Goal: Task Accomplishment & Management: Complete application form

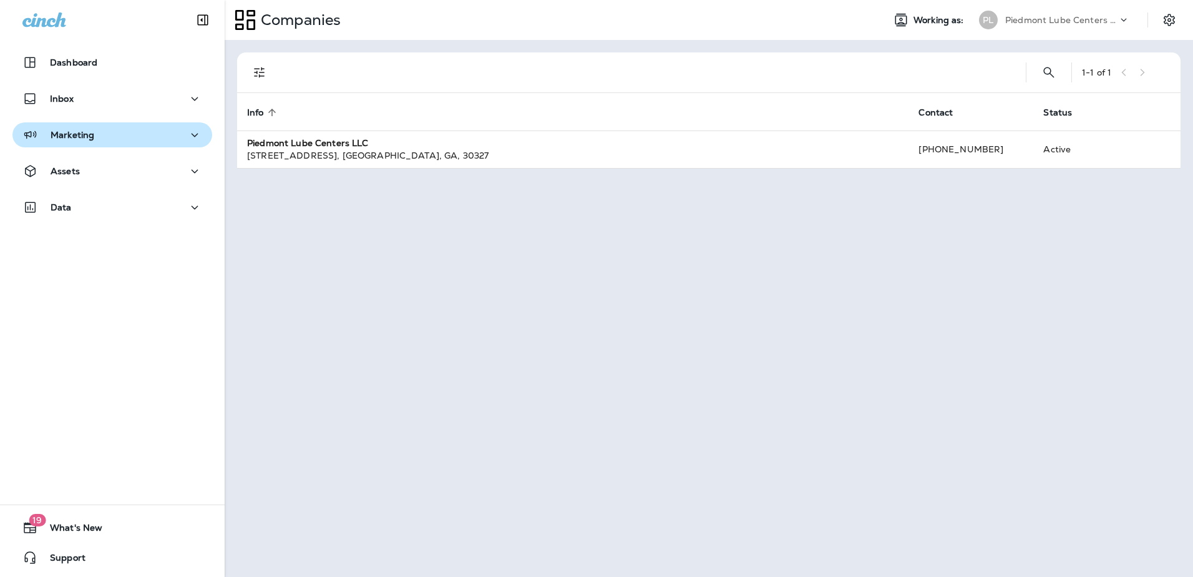
click at [77, 139] on p "Marketing" at bounding box center [73, 135] width 44 height 10
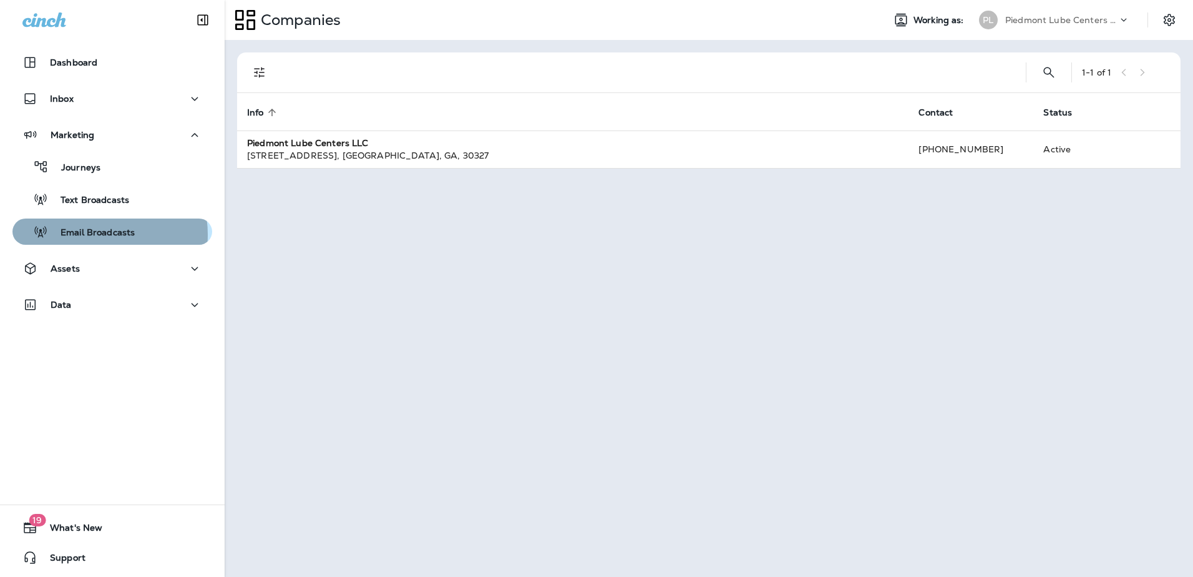
click at [87, 235] on p "Email Broadcasts" at bounding box center [91, 233] width 87 height 12
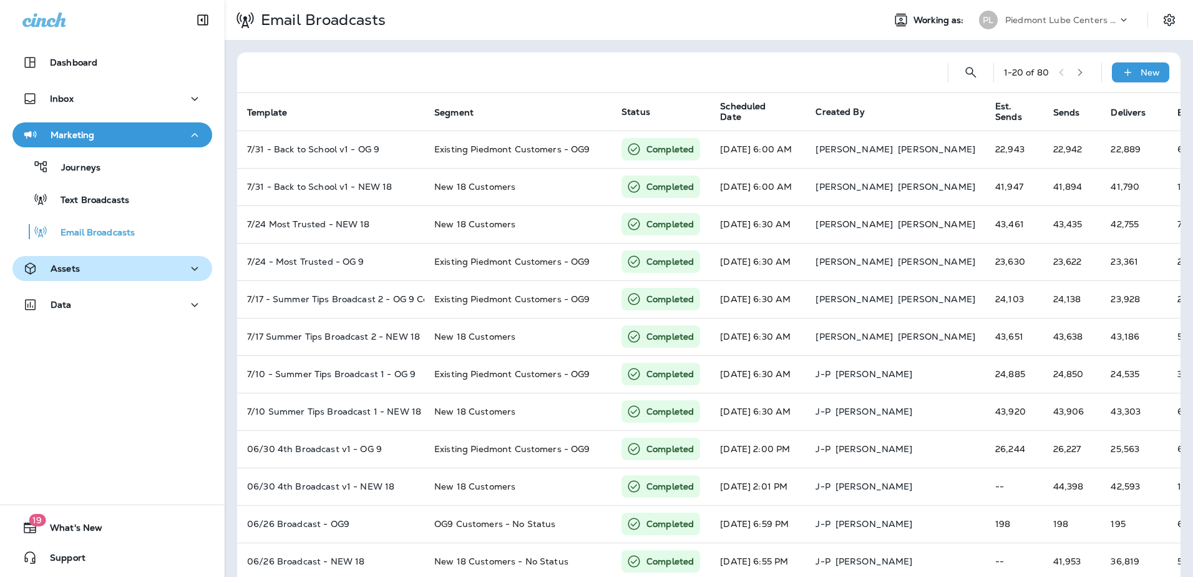
click at [71, 273] on p "Assets" at bounding box center [65, 268] width 29 height 10
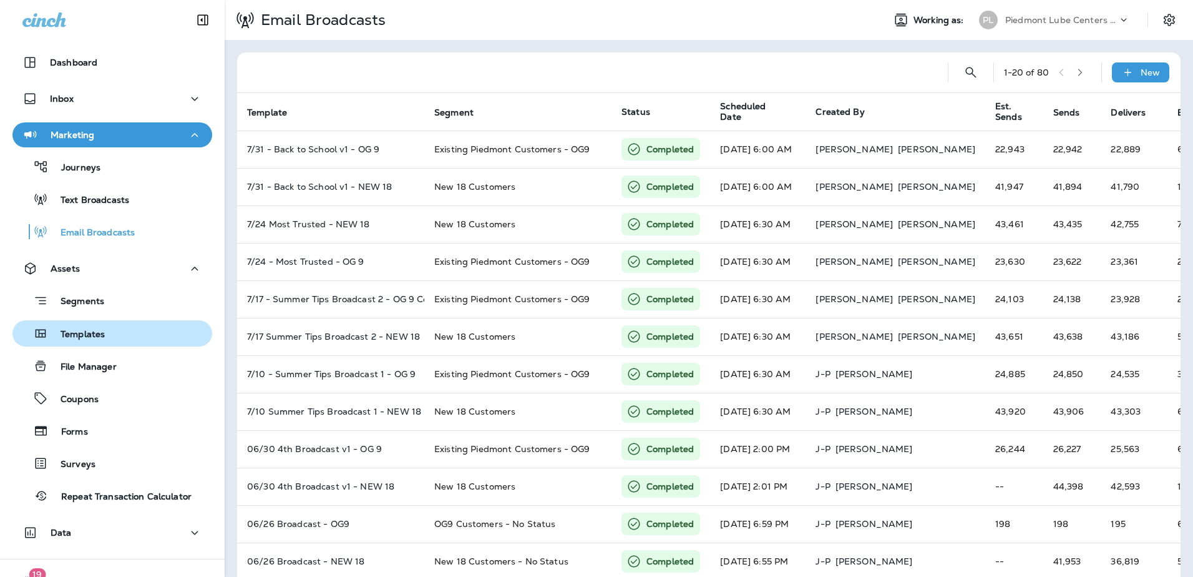
click at [74, 330] on p "Templates" at bounding box center [76, 335] width 57 height 12
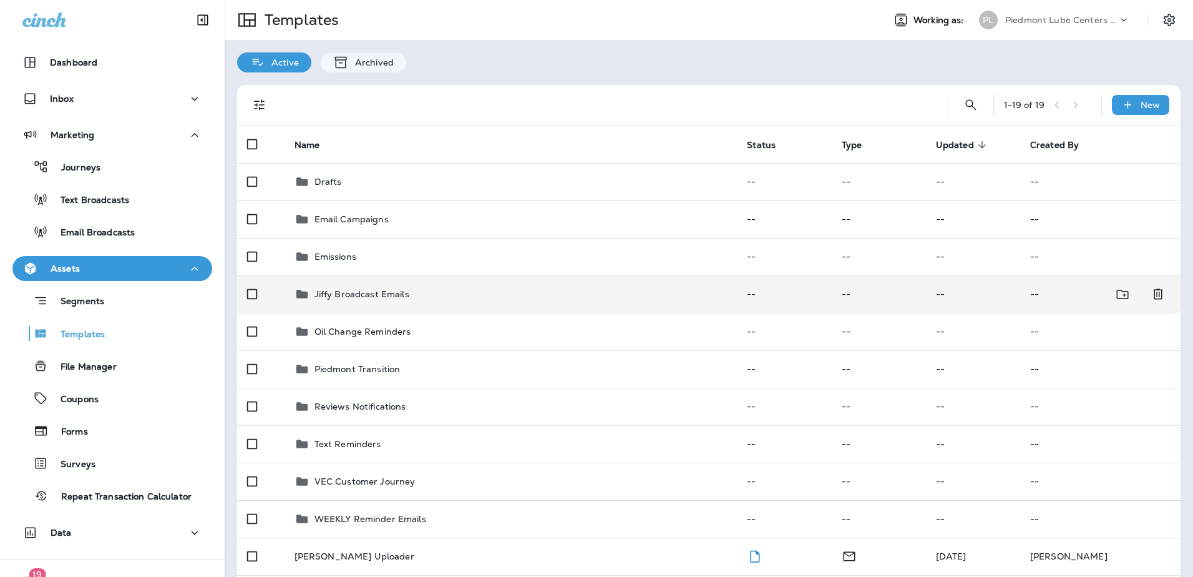
click at [330, 290] on p "Jiffy Broadcast Emails" at bounding box center [362, 294] width 95 height 10
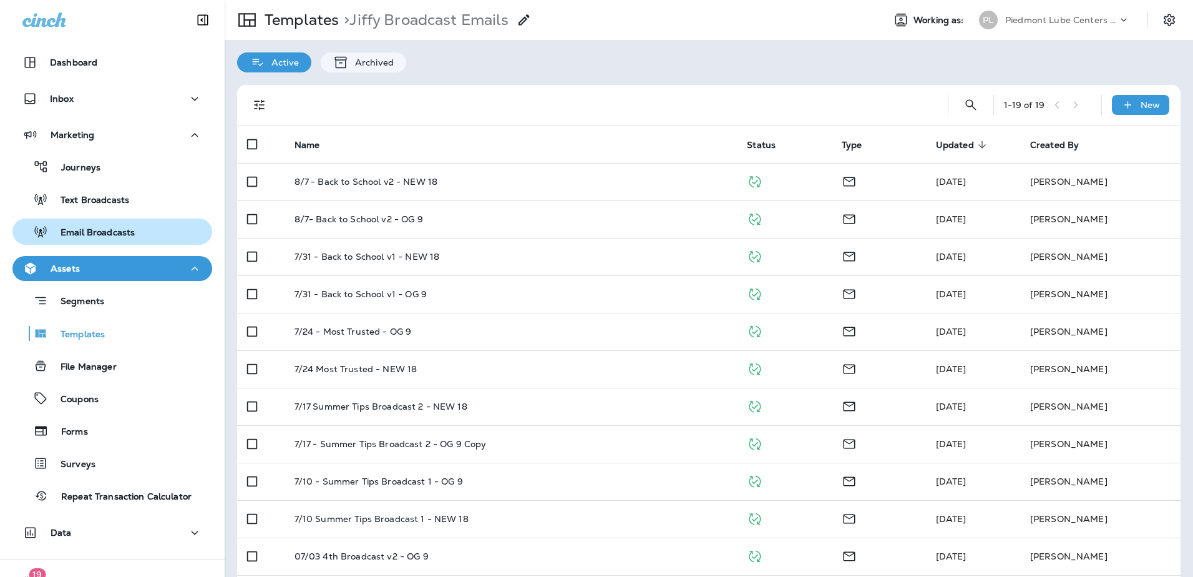
click at [88, 230] on p "Email Broadcasts" at bounding box center [91, 233] width 87 height 12
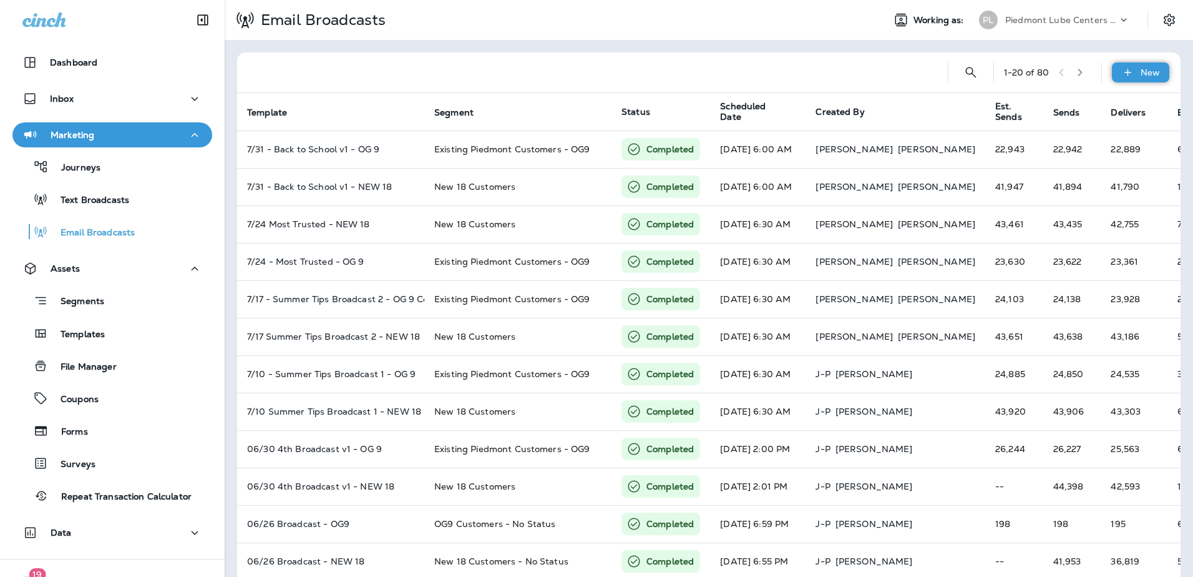
click at [1121, 74] on icon at bounding box center [1127, 72] width 13 height 12
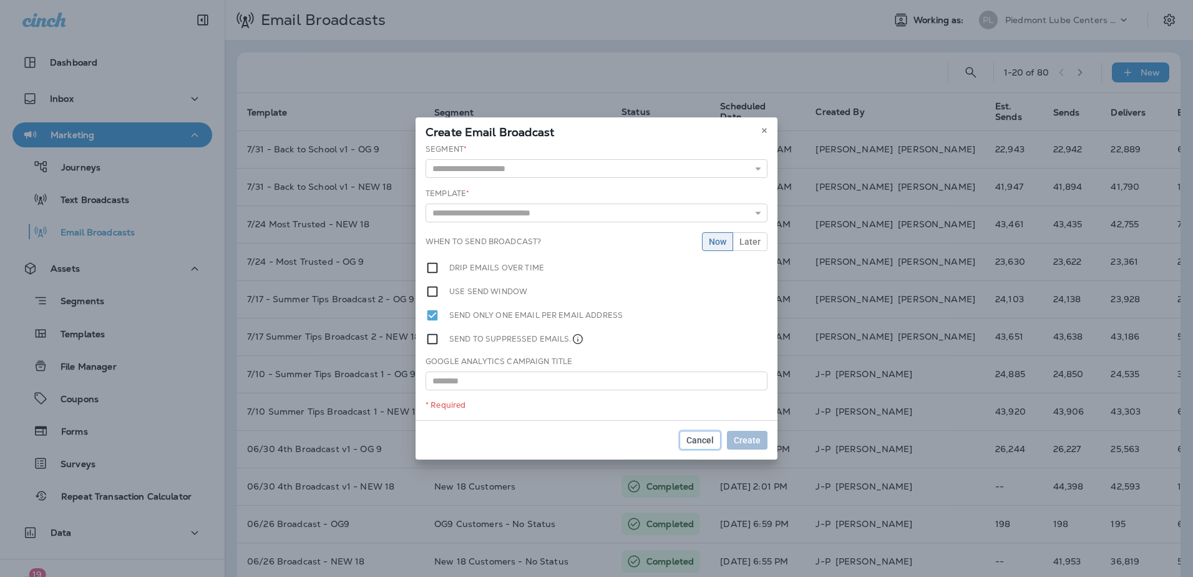
click at [706, 438] on span "Cancel" at bounding box center [699, 440] width 27 height 9
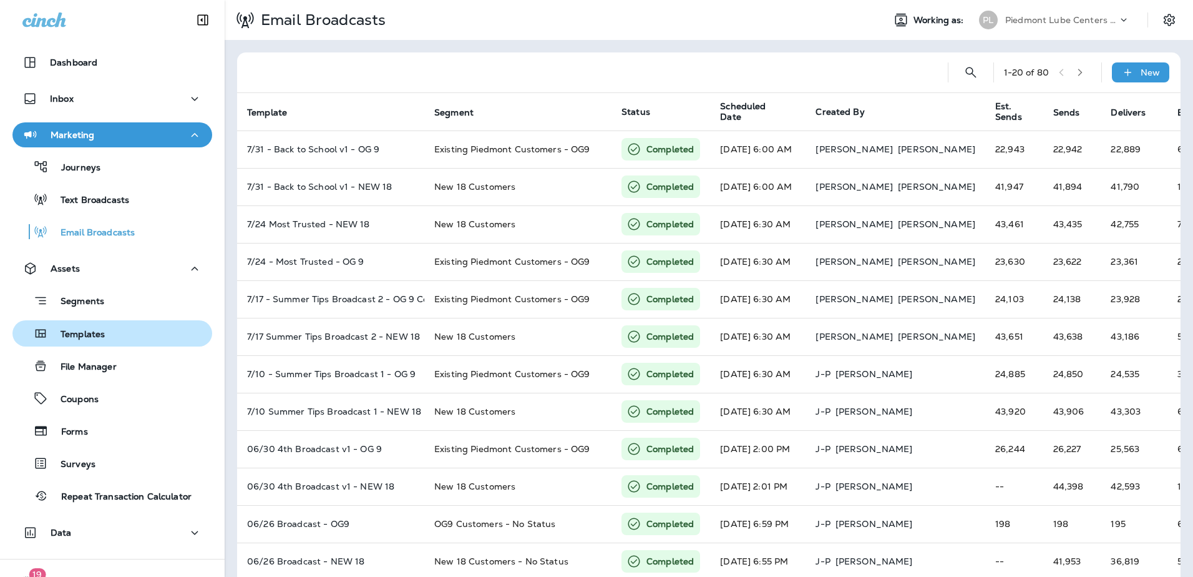
click at [72, 331] on p "Templates" at bounding box center [76, 335] width 57 height 12
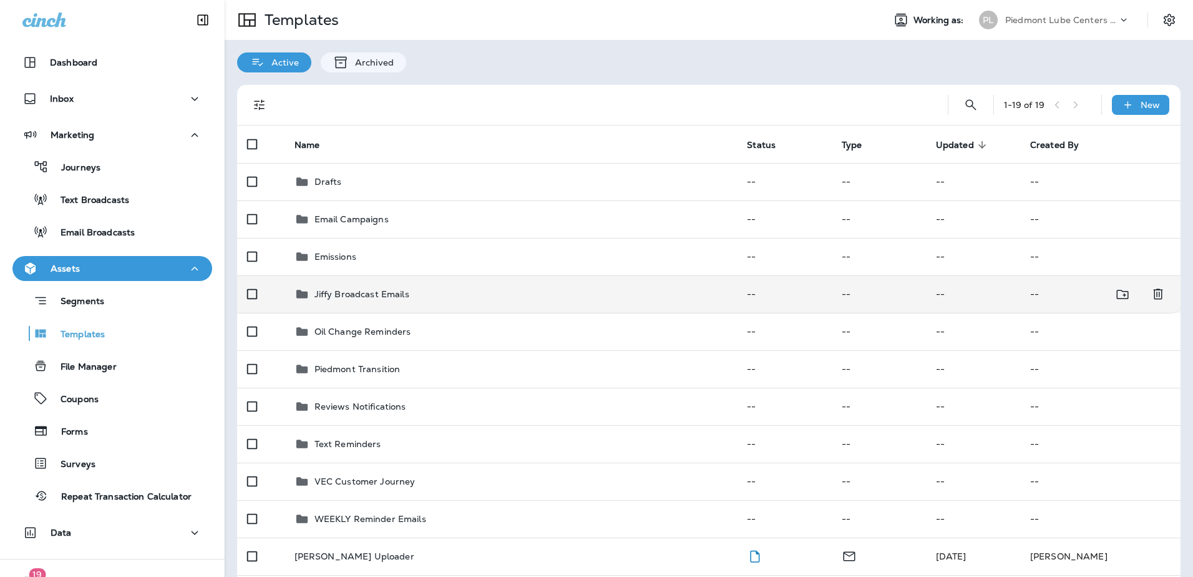
click at [353, 294] on p "Jiffy Broadcast Emails" at bounding box center [362, 294] width 95 height 10
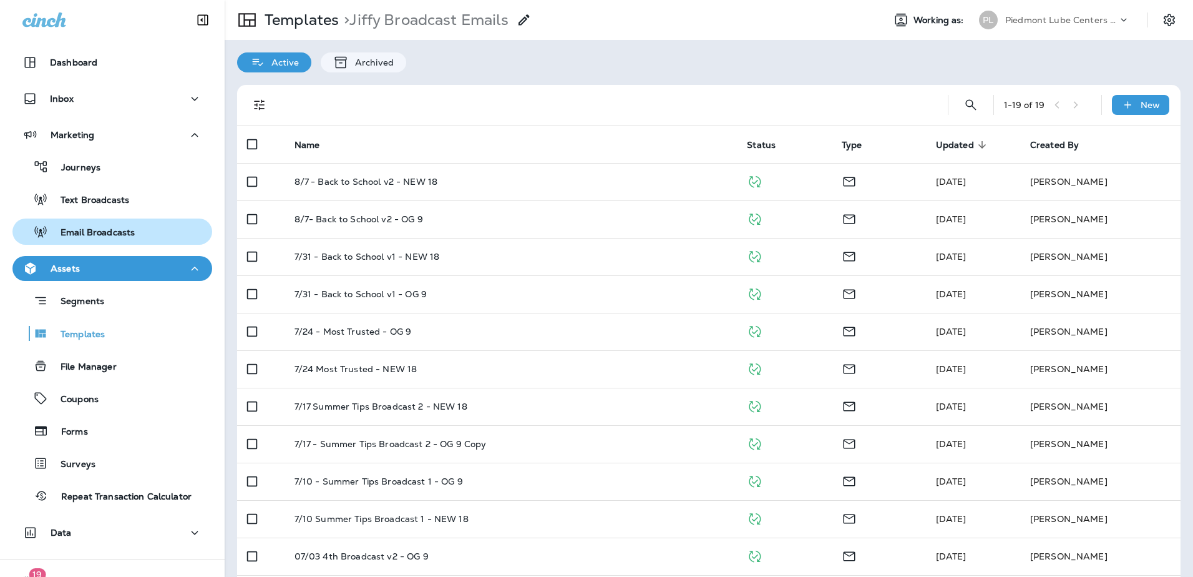
click at [95, 233] on p "Email Broadcasts" at bounding box center [91, 233] width 87 height 12
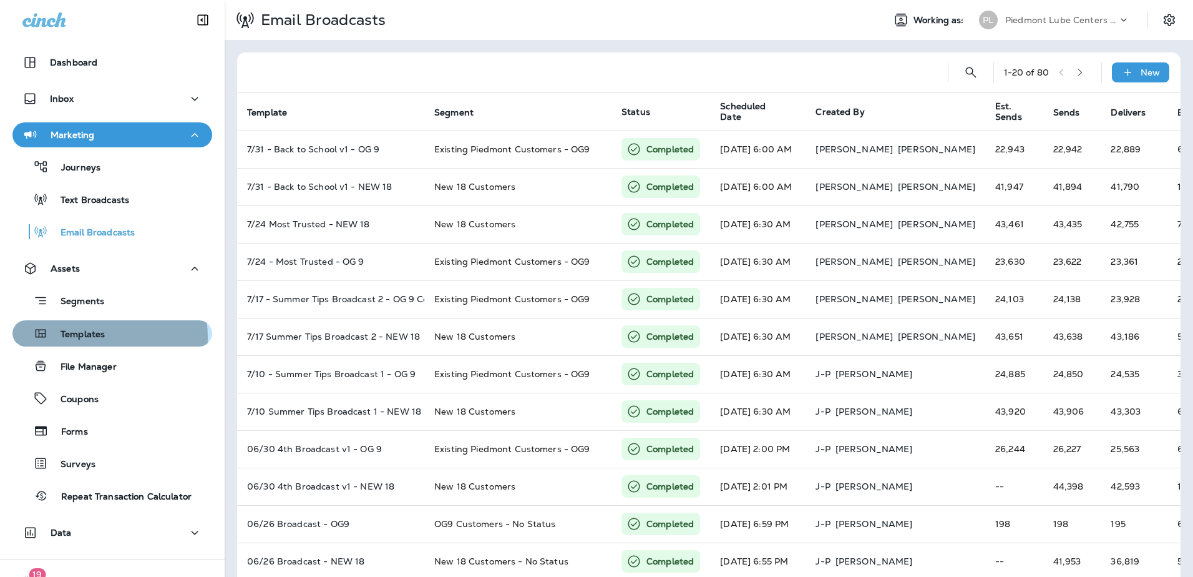
click at [79, 337] on p "Templates" at bounding box center [76, 335] width 57 height 12
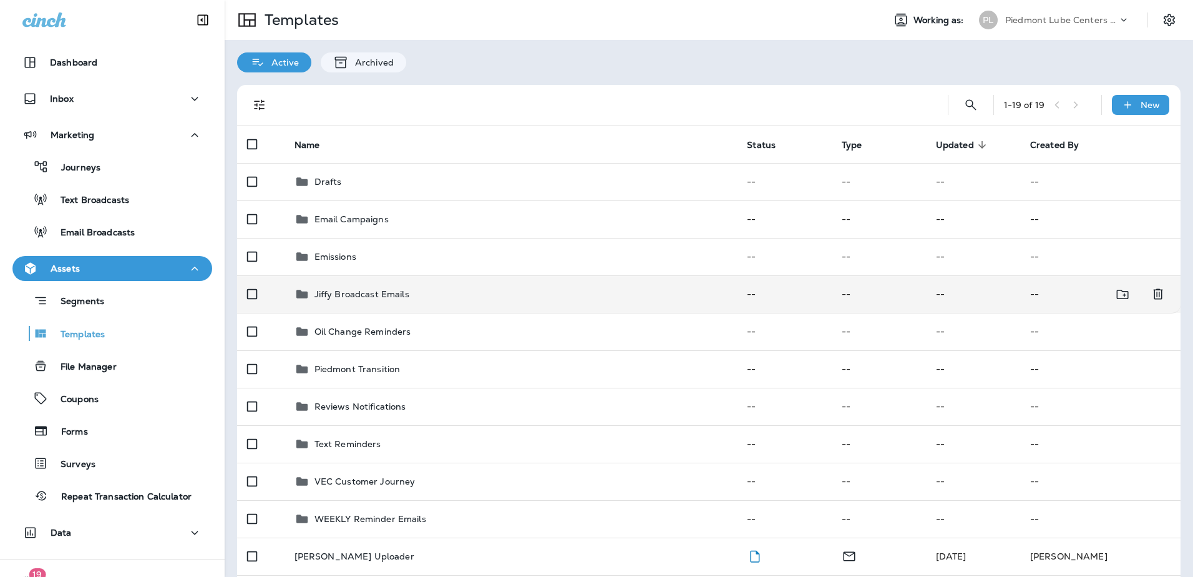
click at [356, 291] on p "Jiffy Broadcast Emails" at bounding box center [362, 294] width 95 height 10
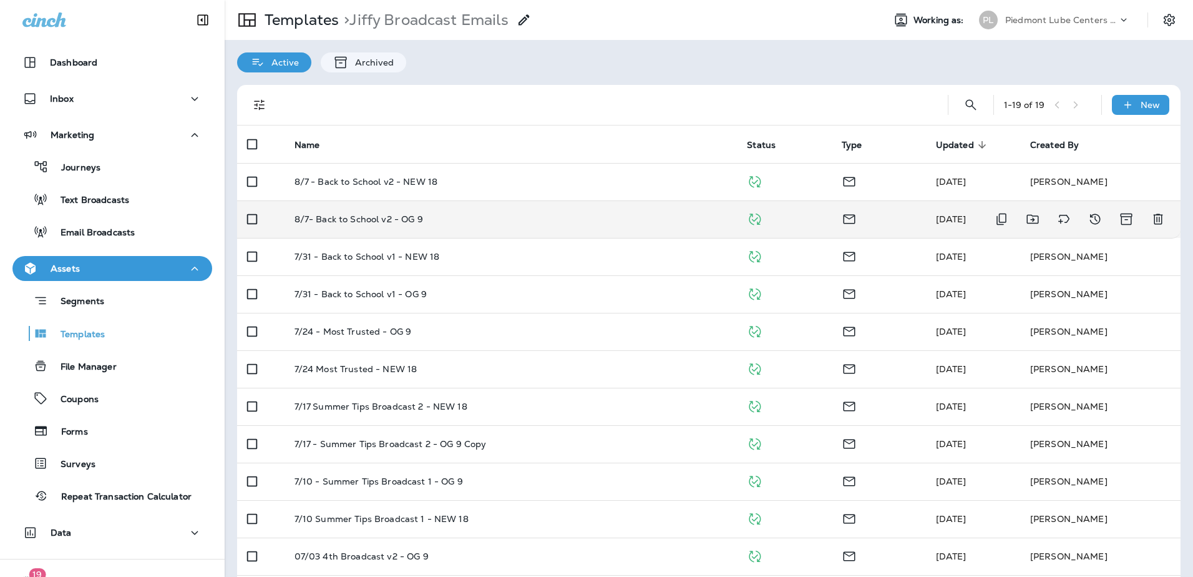
click at [393, 218] on p "8/7- Back to School v2 - OG 9" at bounding box center [359, 219] width 129 height 10
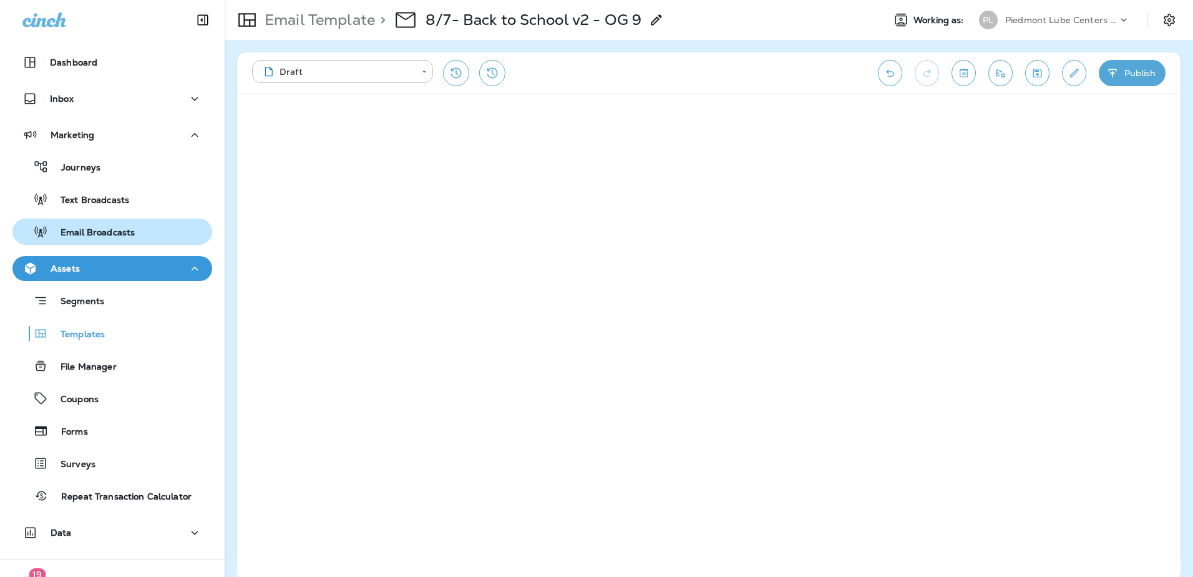
click at [81, 235] on p "Email Broadcasts" at bounding box center [91, 233] width 87 height 12
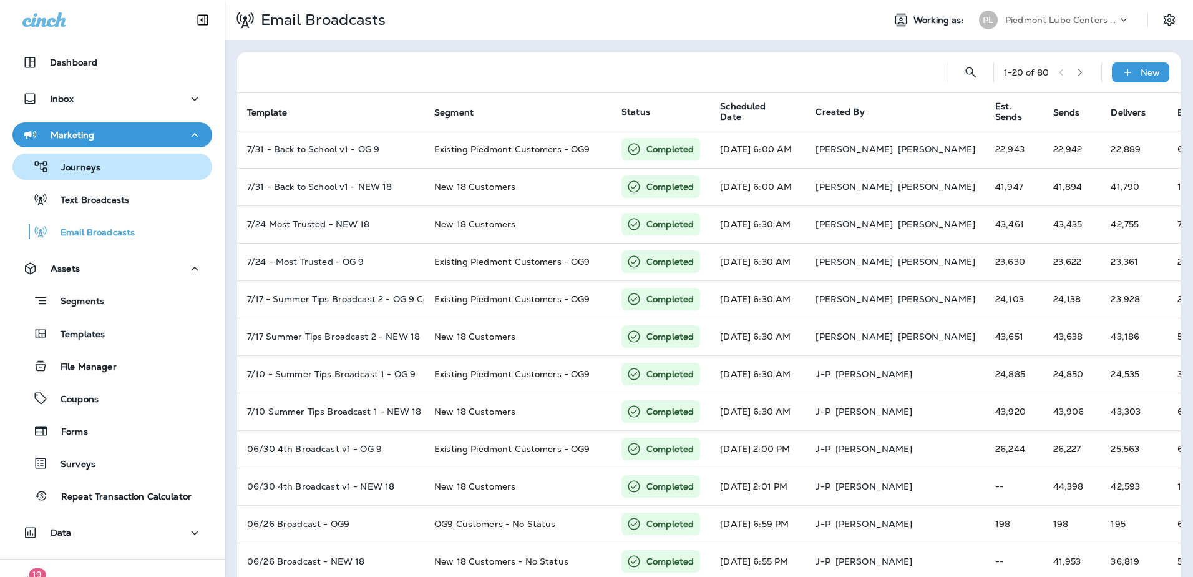
click at [94, 173] on p "Journeys" at bounding box center [75, 168] width 52 height 12
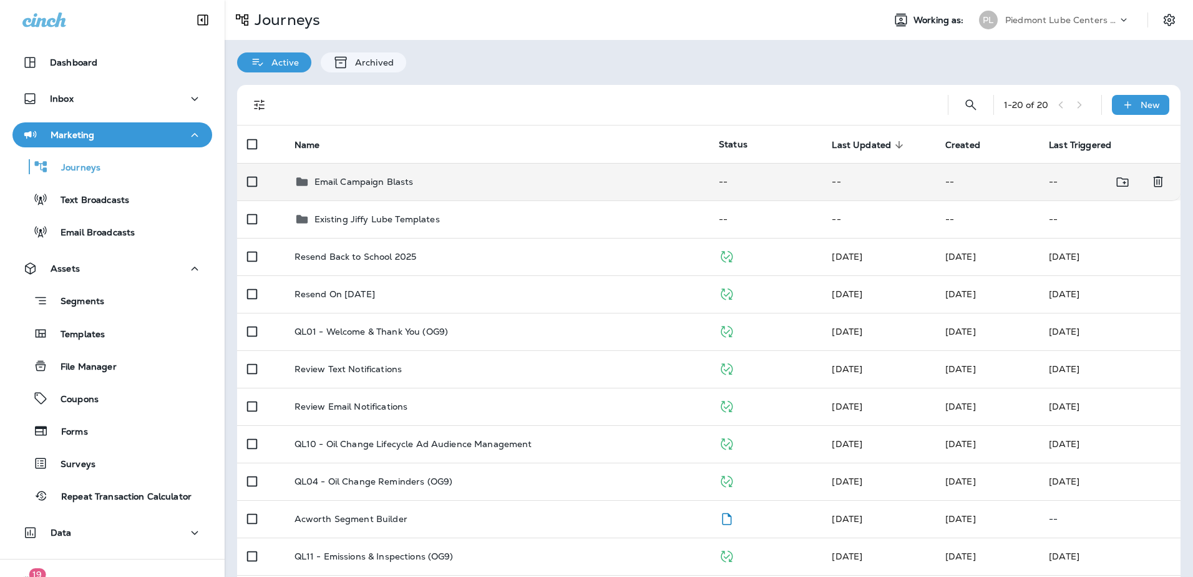
click at [369, 182] on p "Email Campaign Blasts" at bounding box center [364, 182] width 99 height 10
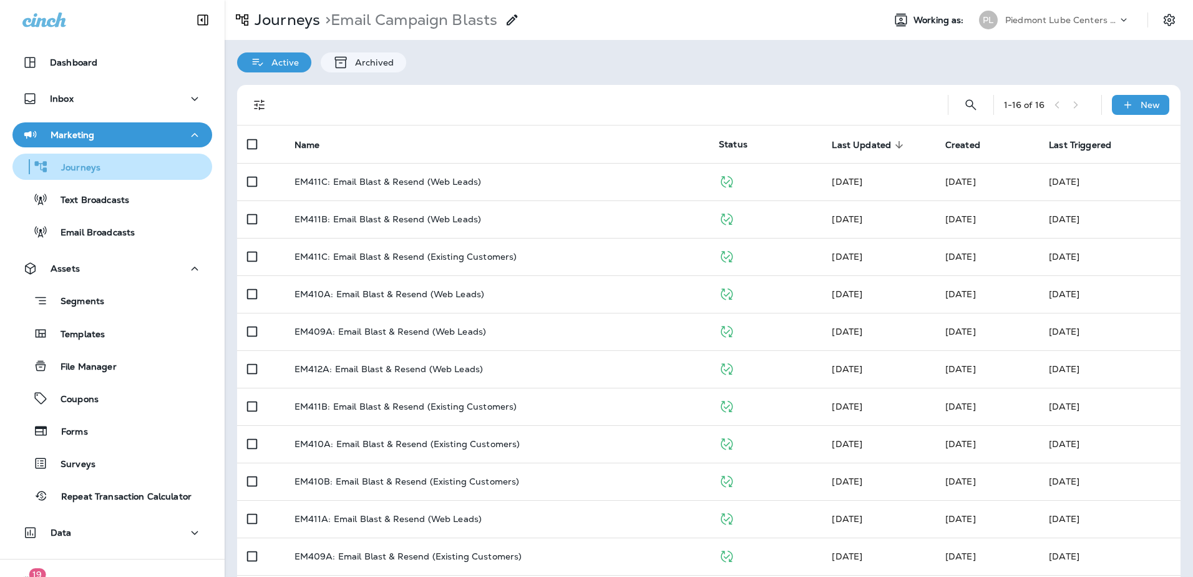
click at [86, 174] on div "Journeys" at bounding box center [58, 166] width 83 height 19
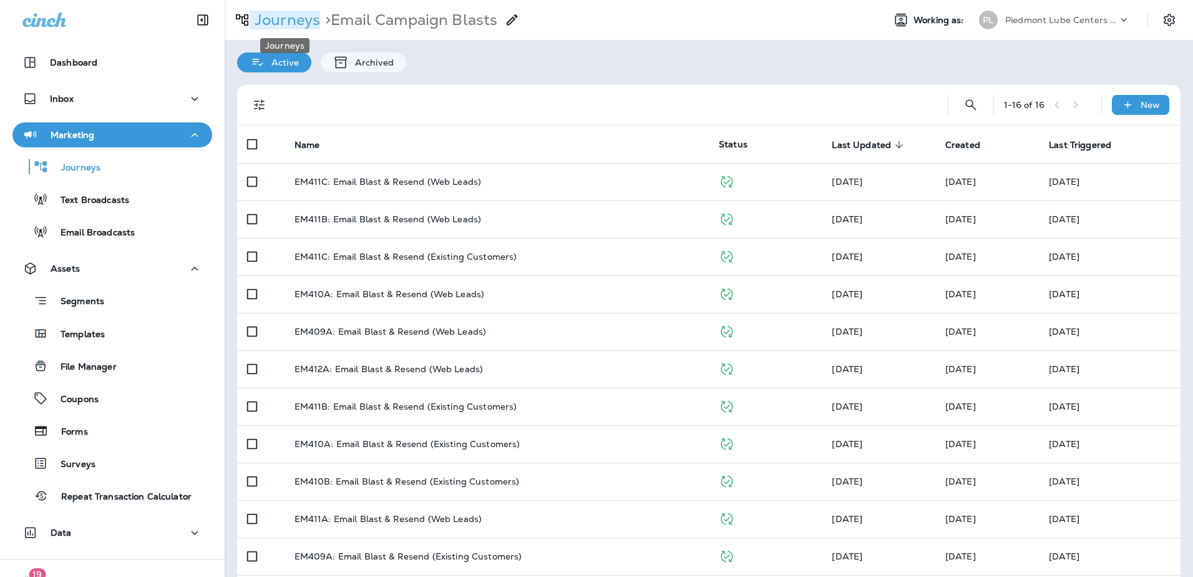
click at [297, 22] on p "Journeys" at bounding box center [285, 20] width 71 height 19
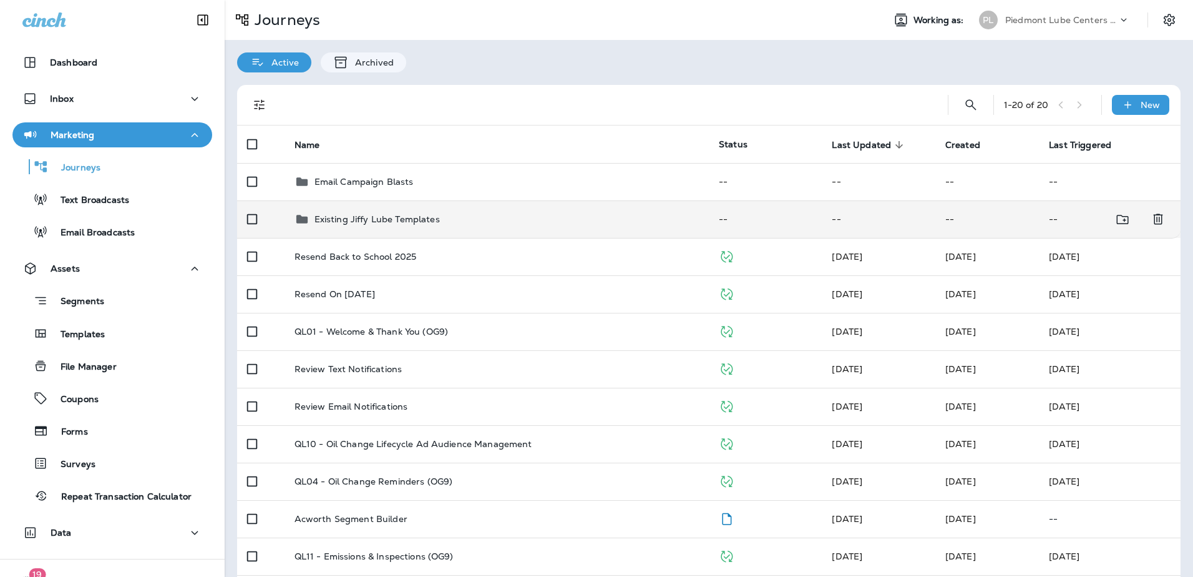
click at [373, 219] on p "Existing Jiffy Lube Templates" at bounding box center [377, 219] width 125 height 10
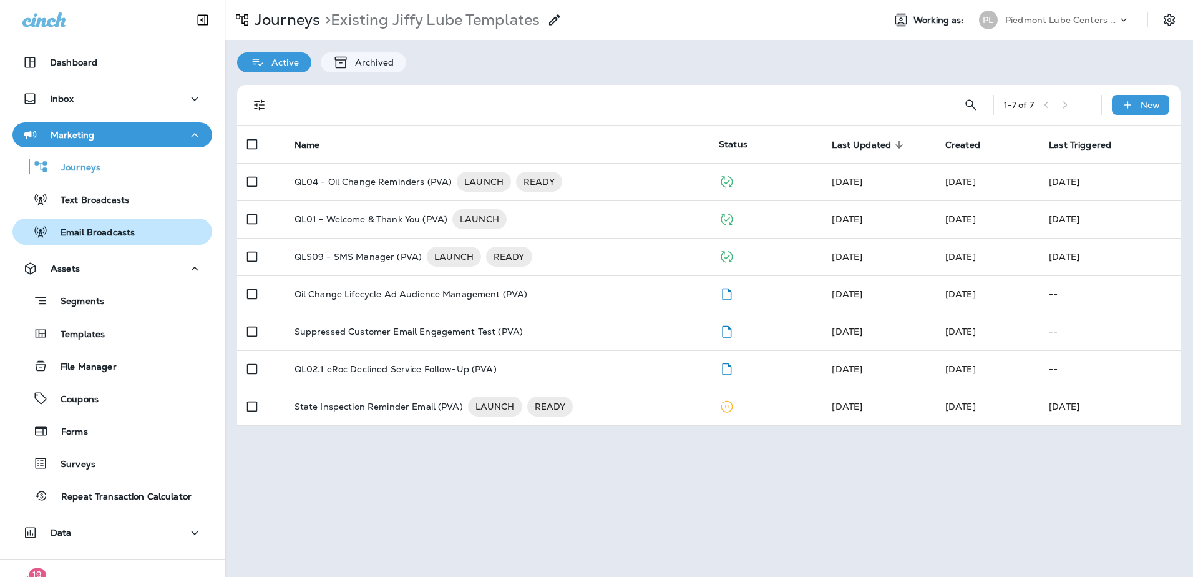
click at [74, 229] on p "Email Broadcasts" at bounding box center [91, 233] width 87 height 12
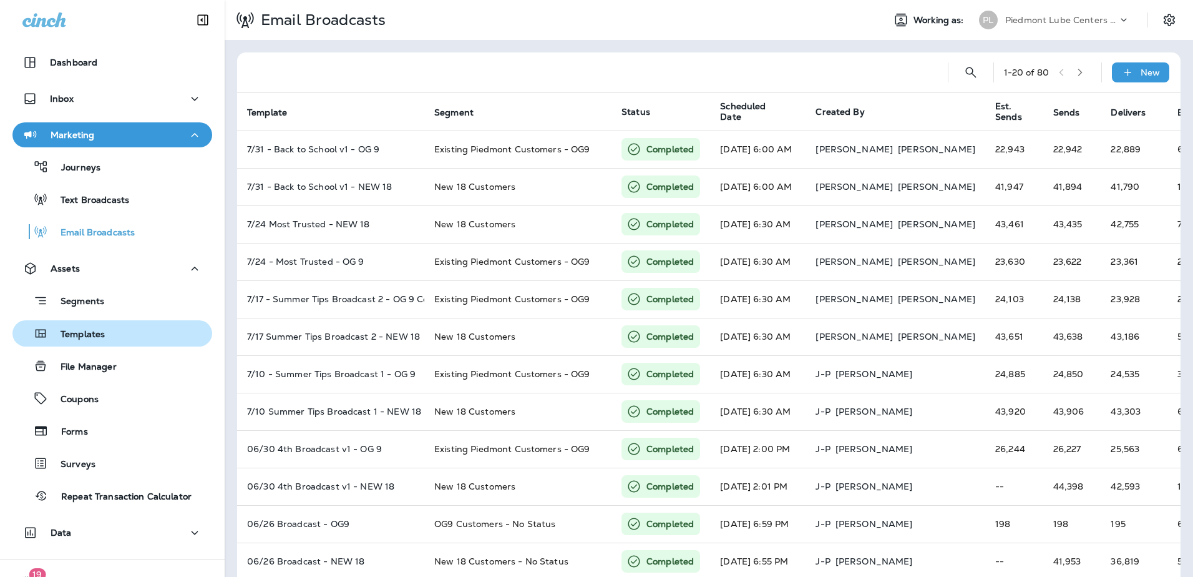
click at [73, 334] on p "Templates" at bounding box center [76, 335] width 57 height 12
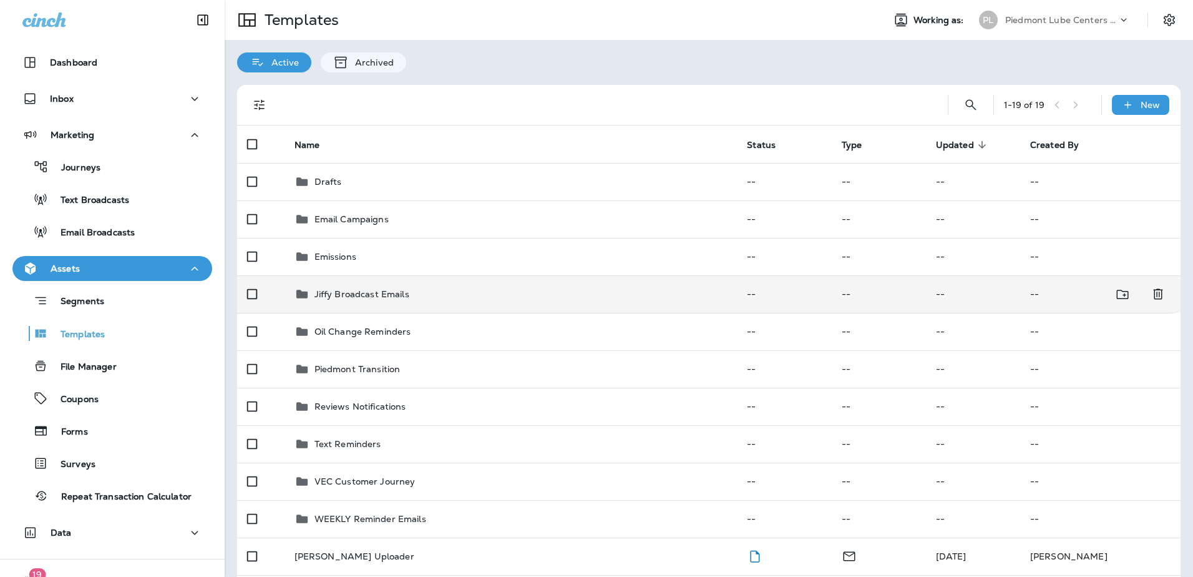
click at [386, 296] on p "Jiffy Broadcast Emails" at bounding box center [362, 294] width 95 height 10
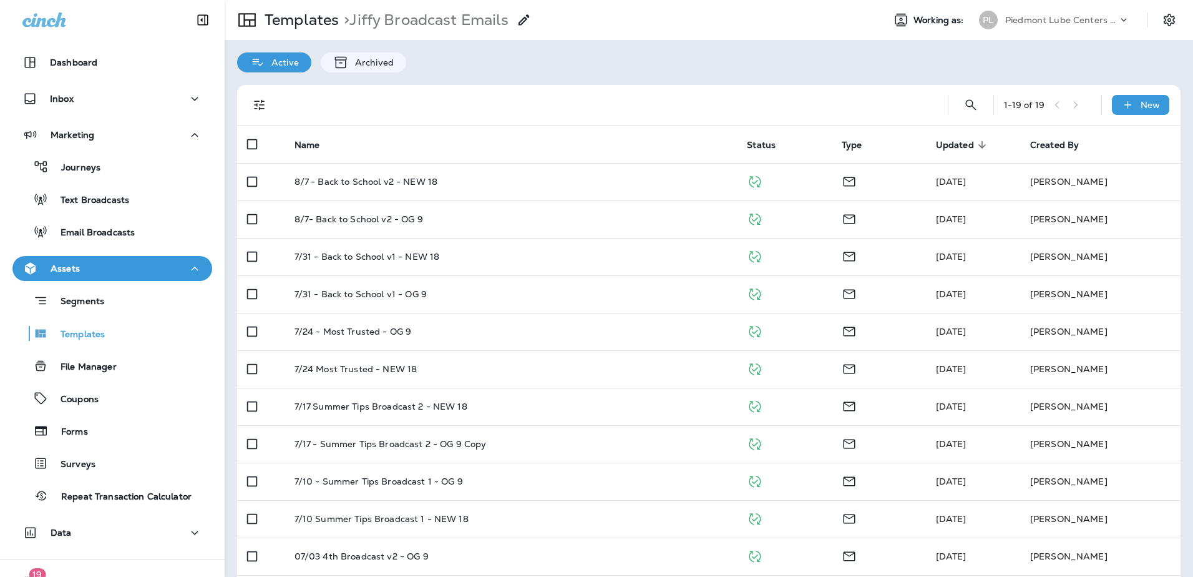
drag, startPoint x: 655, startPoint y: 23, endPoint x: 686, endPoint y: 27, distance: 30.9
click at [655, 23] on div "Templates > Jiffy Broadcast Emails" at bounding box center [549, 19] width 649 height 35
click at [95, 235] on p "Email Broadcasts" at bounding box center [91, 233] width 87 height 12
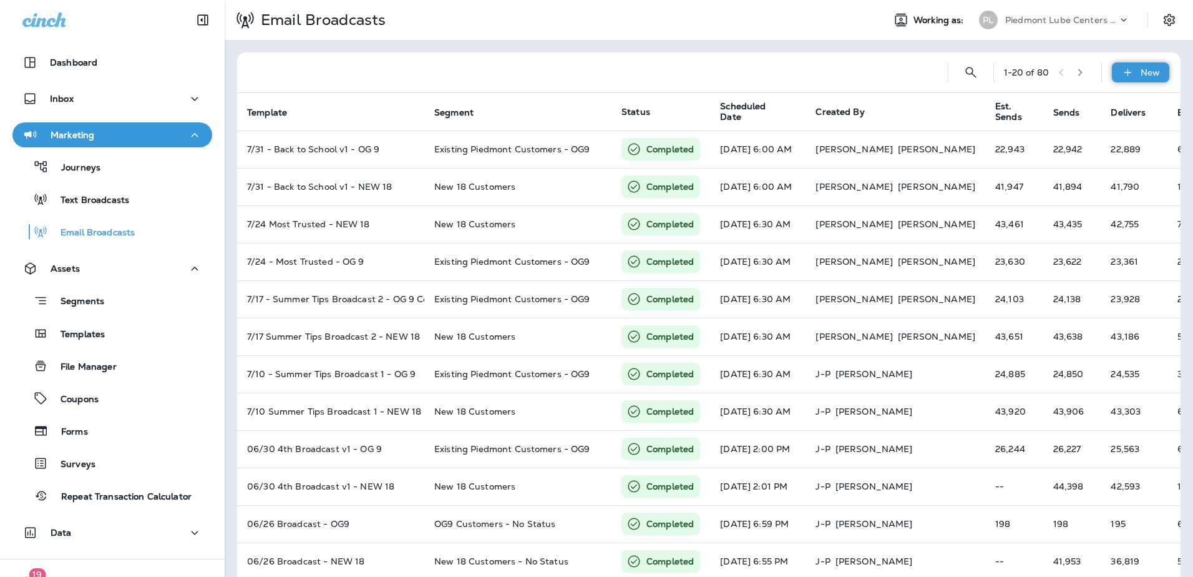
click at [1131, 79] on div "New" at bounding box center [1140, 72] width 57 height 20
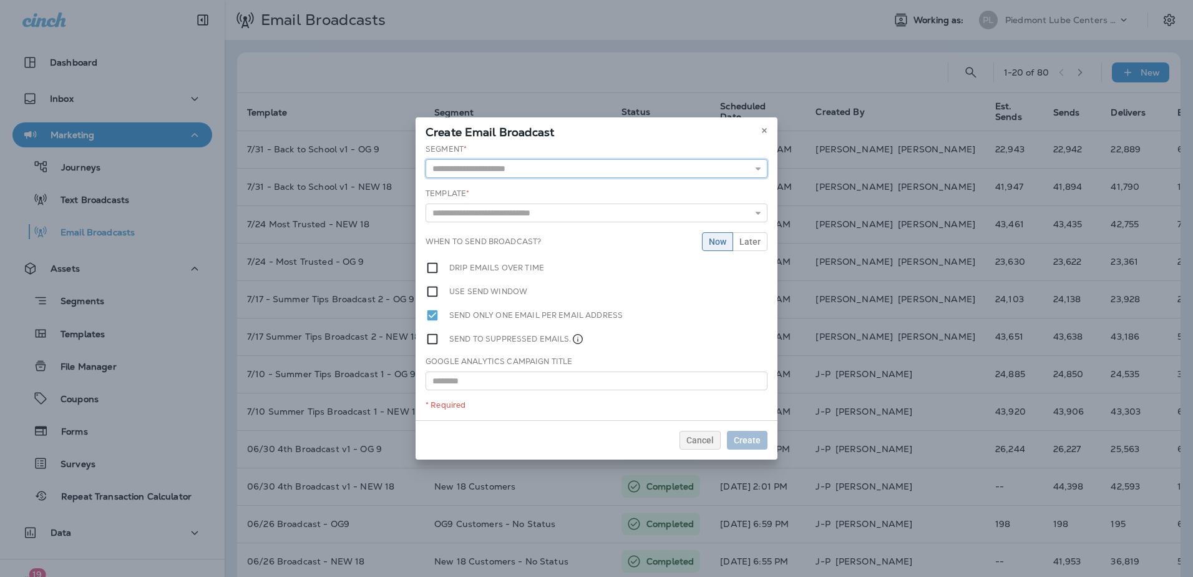
click at [652, 165] on input "text" at bounding box center [597, 168] width 342 height 19
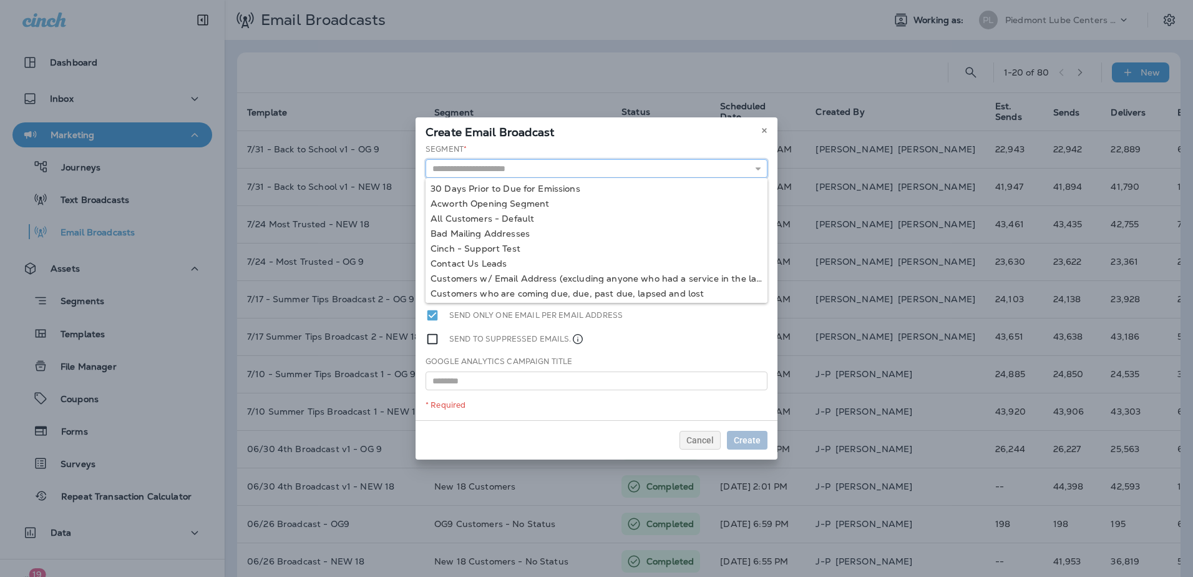
click at [544, 171] on input "text" at bounding box center [597, 168] width 342 height 19
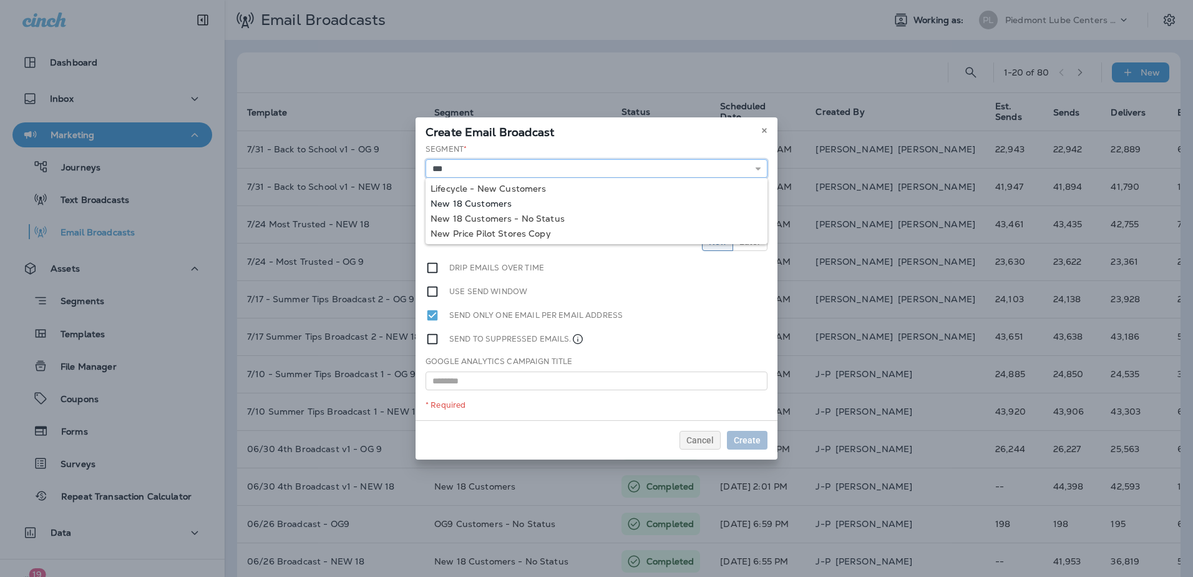
type input "**********"
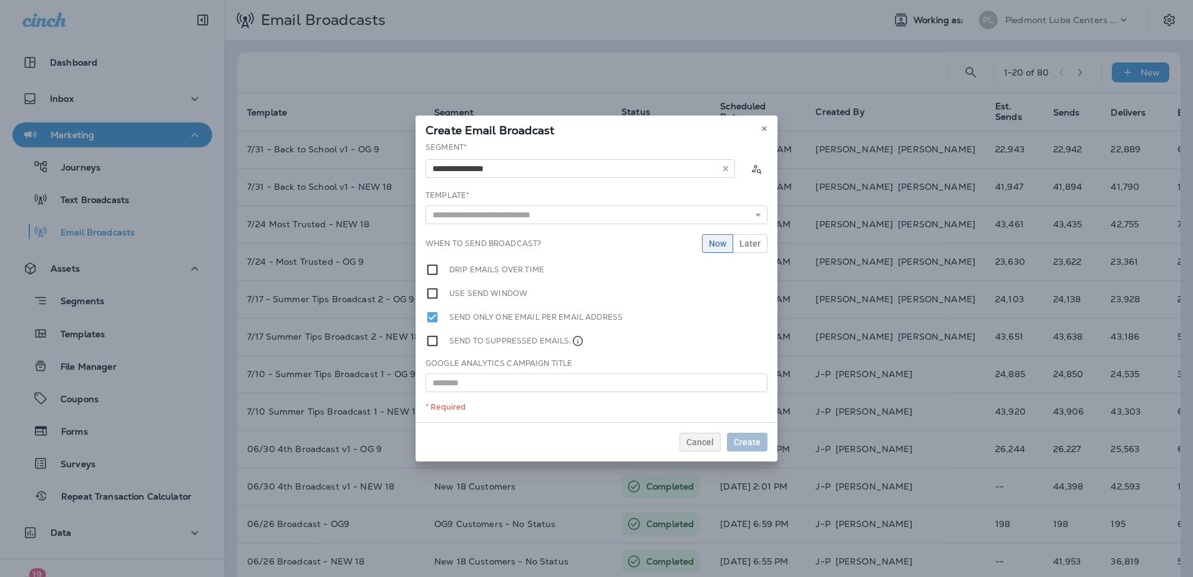
click at [498, 200] on div "**********" at bounding box center [597, 282] width 362 height 280
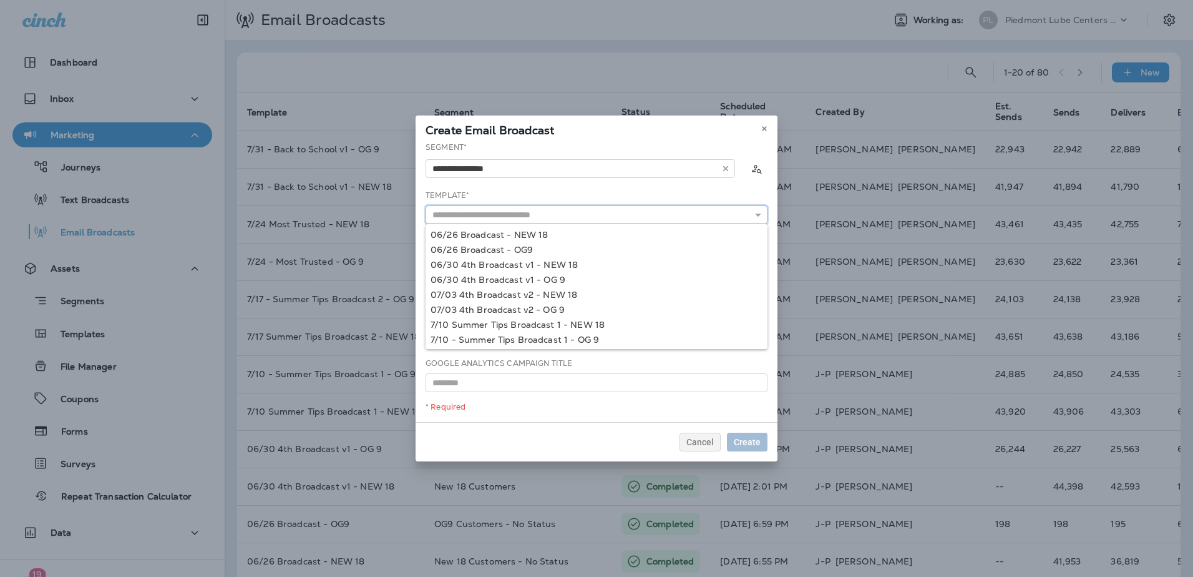
click at [684, 216] on input "text" at bounding box center [597, 214] width 342 height 19
type input "**********"
click at [554, 262] on div "**********" at bounding box center [597, 282] width 362 height 280
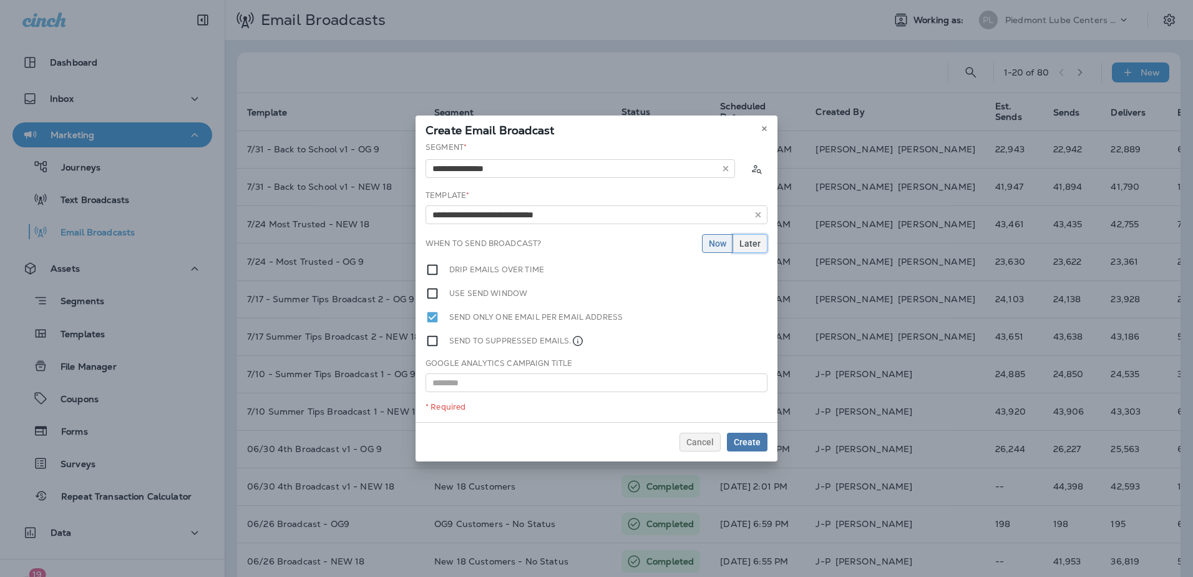
click at [754, 239] on span "Later" at bounding box center [750, 243] width 21 height 9
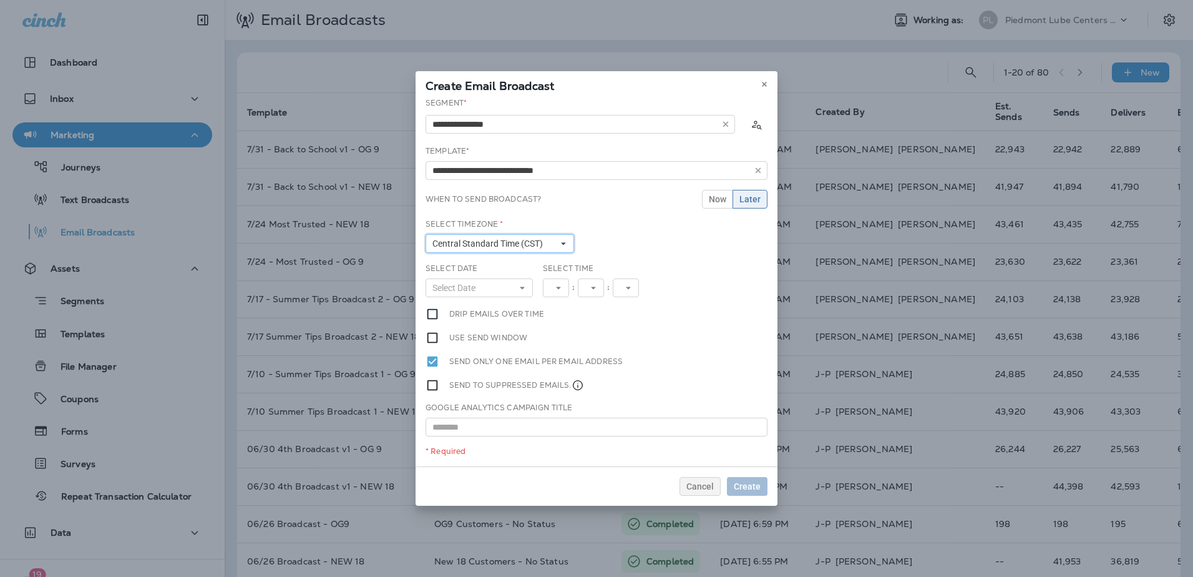
click at [549, 240] on button "Central Standard Time (CST)" at bounding box center [500, 243] width 149 height 19
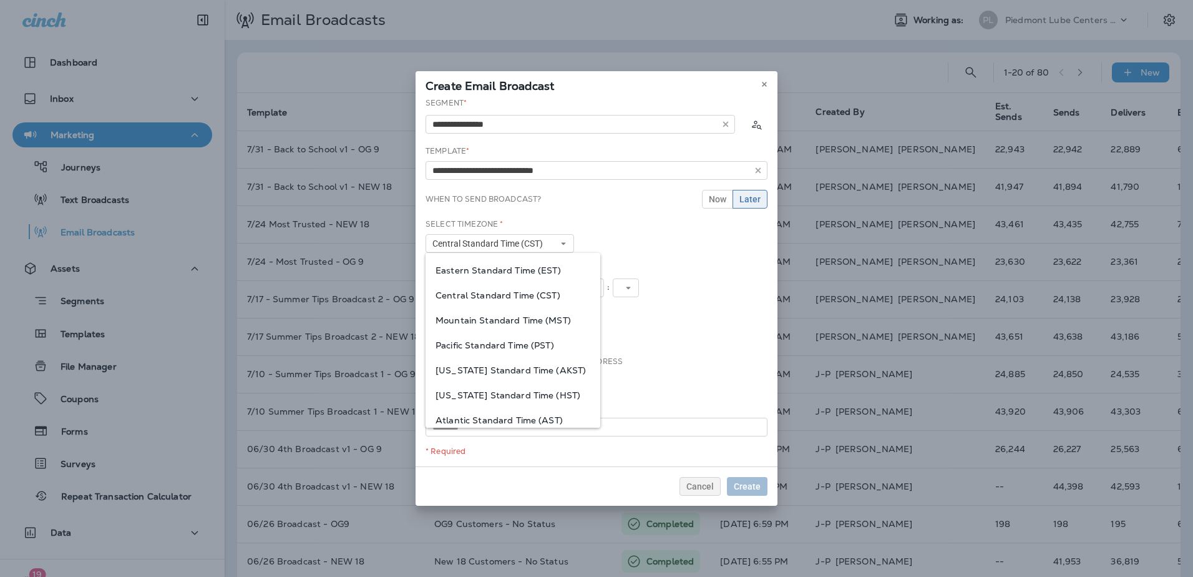
click at [518, 265] on span "Eastern Standard Time (EST)" at bounding box center [513, 270] width 155 height 10
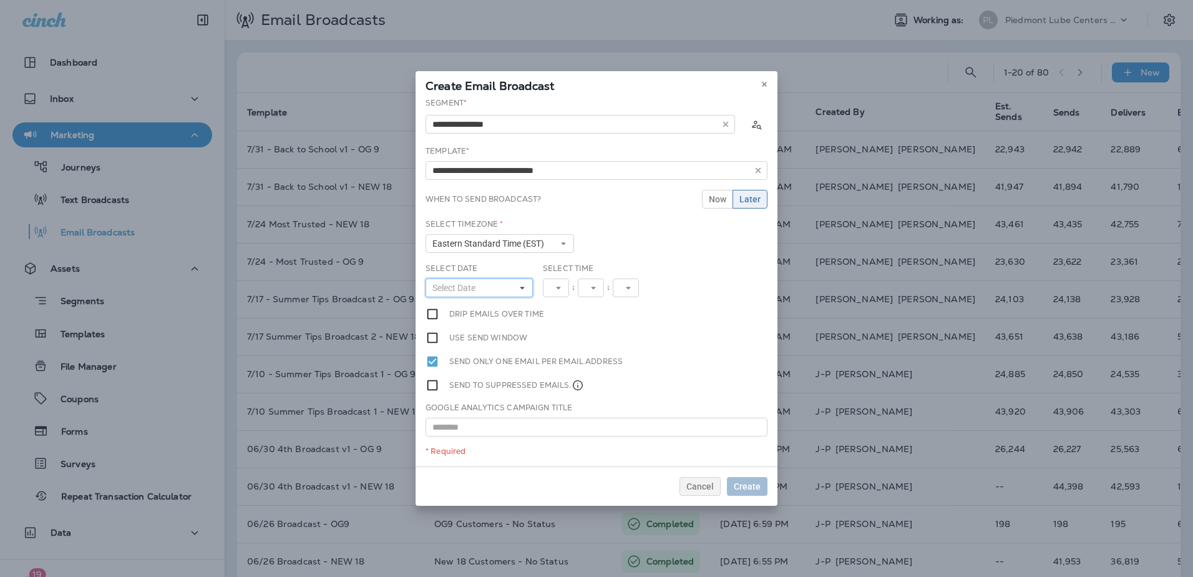
click at [525, 283] on button "Select Date" at bounding box center [479, 287] width 107 height 19
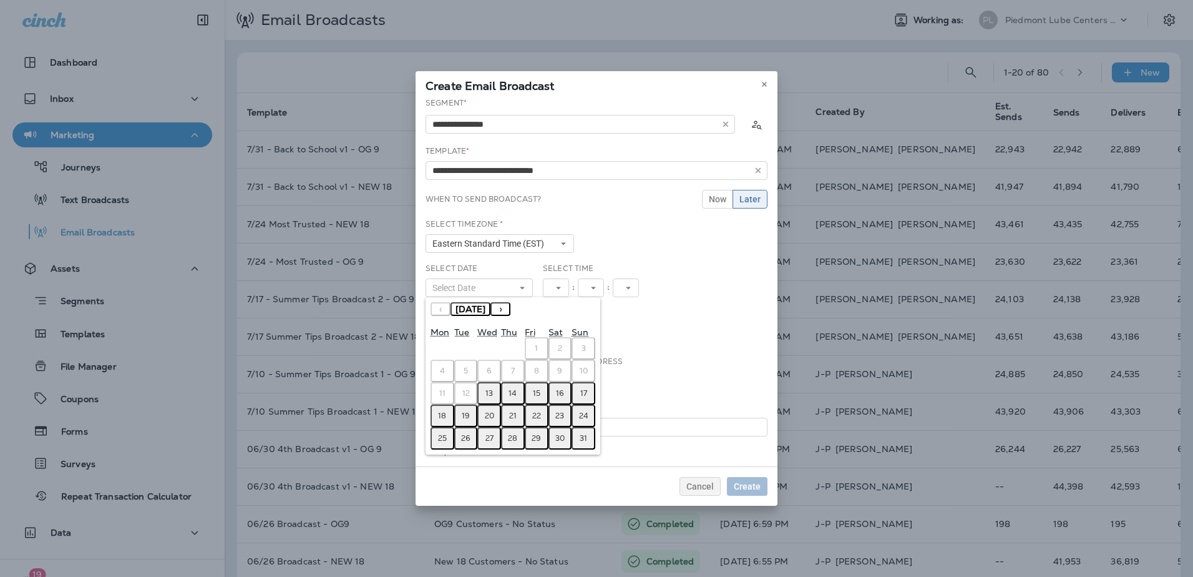
click at [515, 393] on abbr "14" at bounding box center [513, 393] width 8 height 10
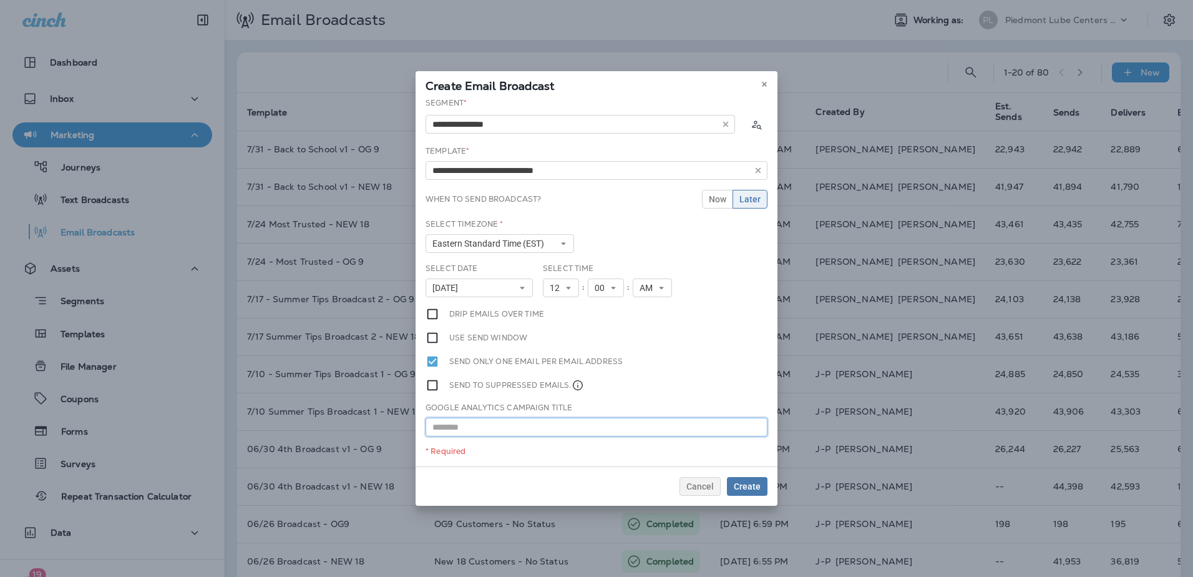
click at [650, 426] on input "text" at bounding box center [597, 427] width 342 height 19
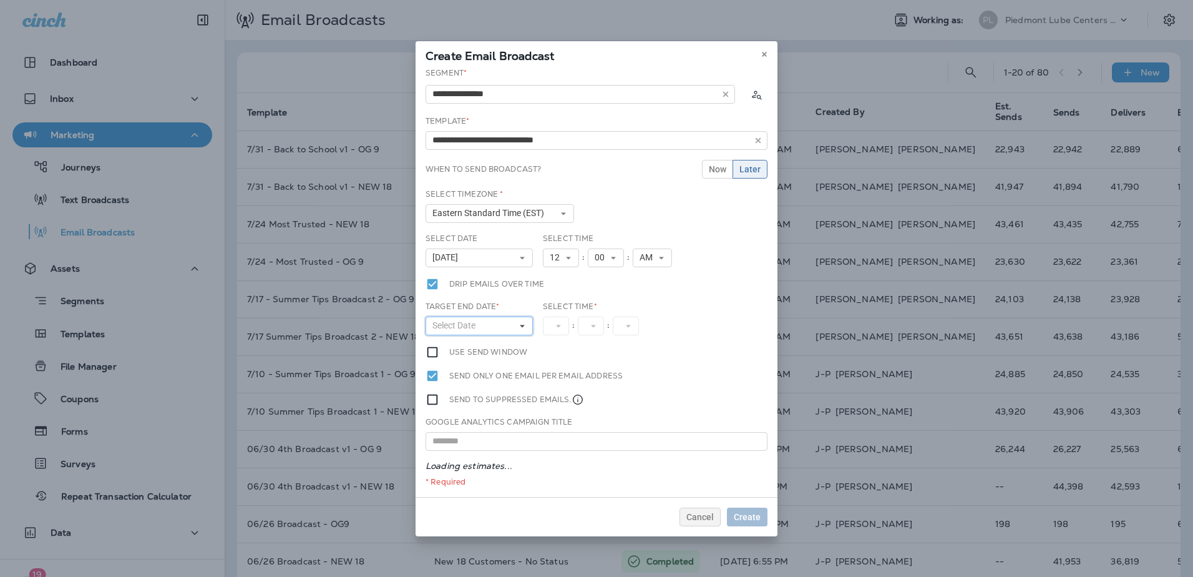
click at [522, 327] on icon at bounding box center [522, 325] width 7 height 7
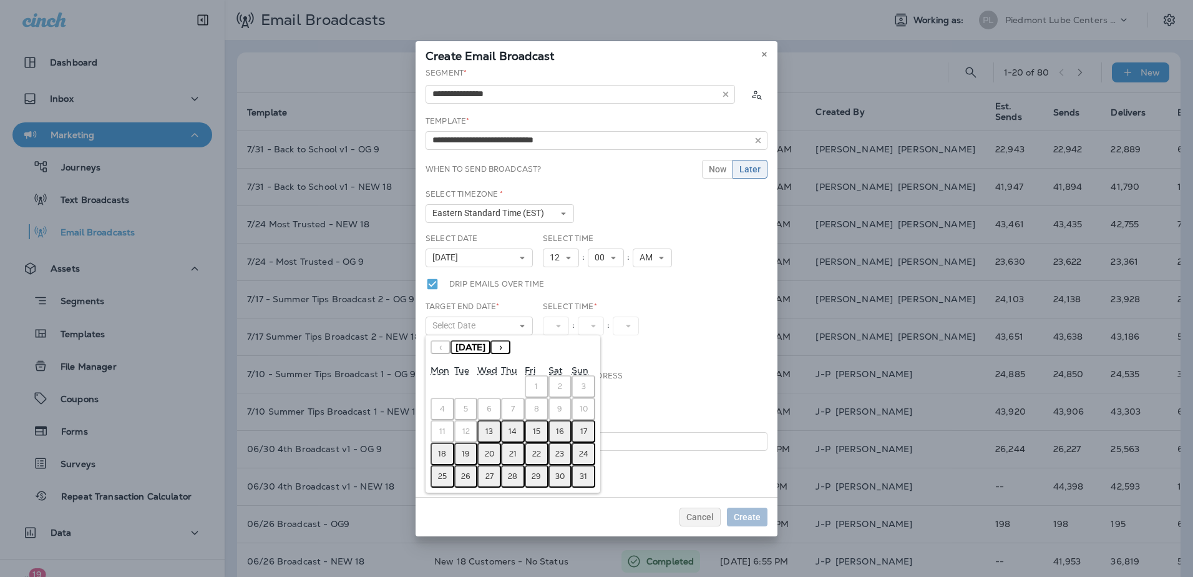
click at [508, 431] on button "14" at bounding box center [513, 431] width 24 height 22
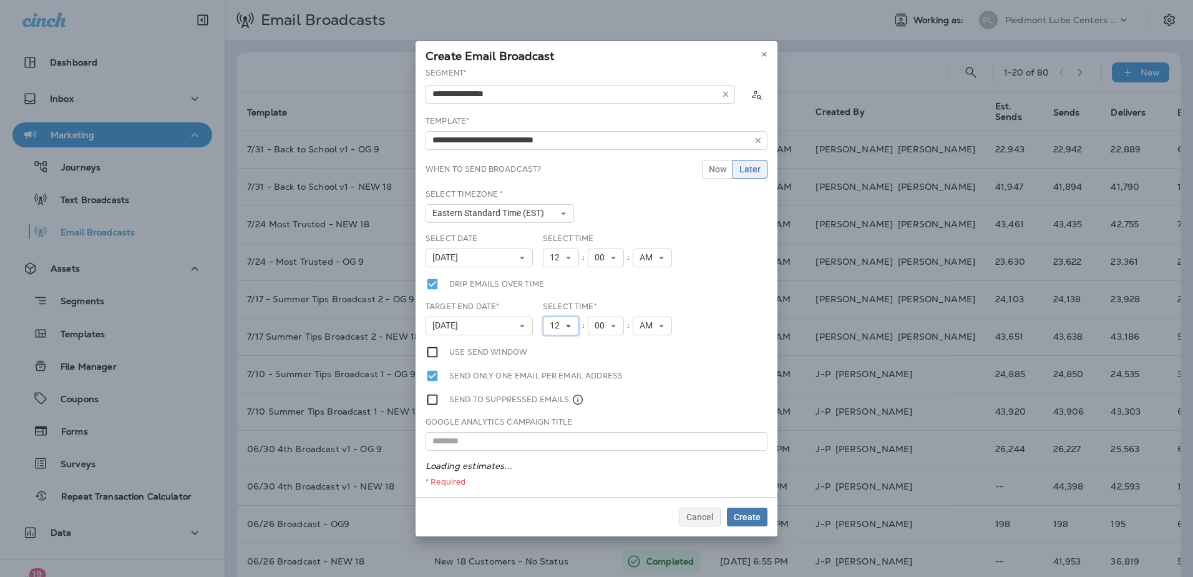
click at [576, 329] on button "12" at bounding box center [561, 325] width 36 height 19
click at [553, 431] on link "7" at bounding box center [561, 435] width 36 height 15
click at [576, 254] on button "12" at bounding box center [561, 257] width 36 height 19
click at [562, 362] on link "7" at bounding box center [561, 367] width 36 height 15
click at [568, 325] on button "7" at bounding box center [558, 325] width 31 height 19
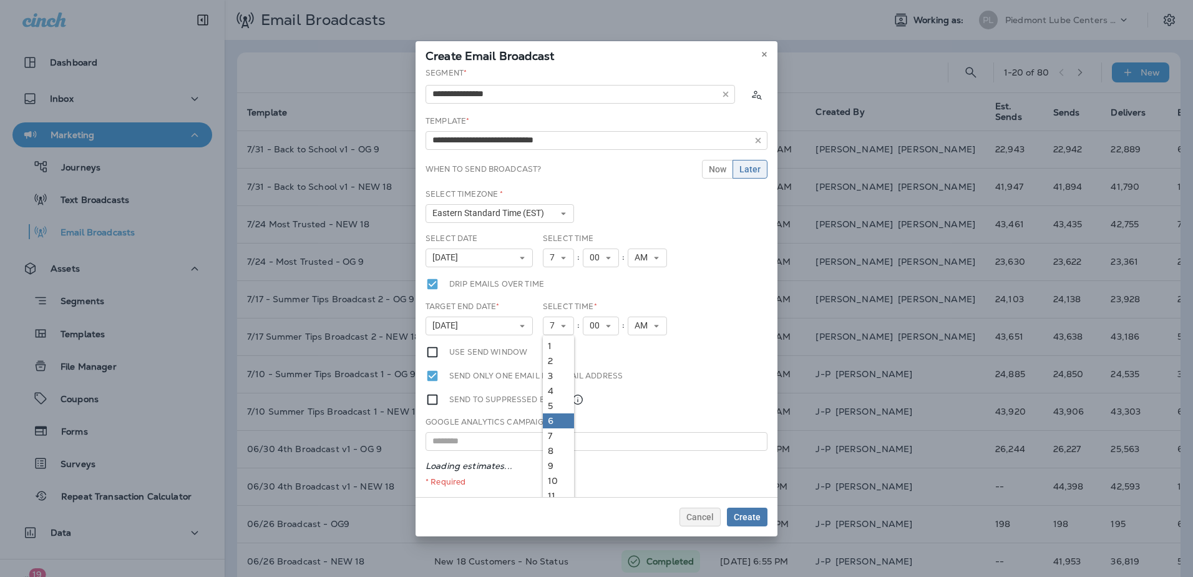
click at [550, 416] on link "6" at bounding box center [558, 420] width 31 height 15
click at [659, 328] on icon at bounding box center [656, 325] width 7 height 7
click at [637, 365] on link "PM" at bounding box center [647, 360] width 39 height 15
click at [741, 514] on span "Create" at bounding box center [747, 516] width 27 height 9
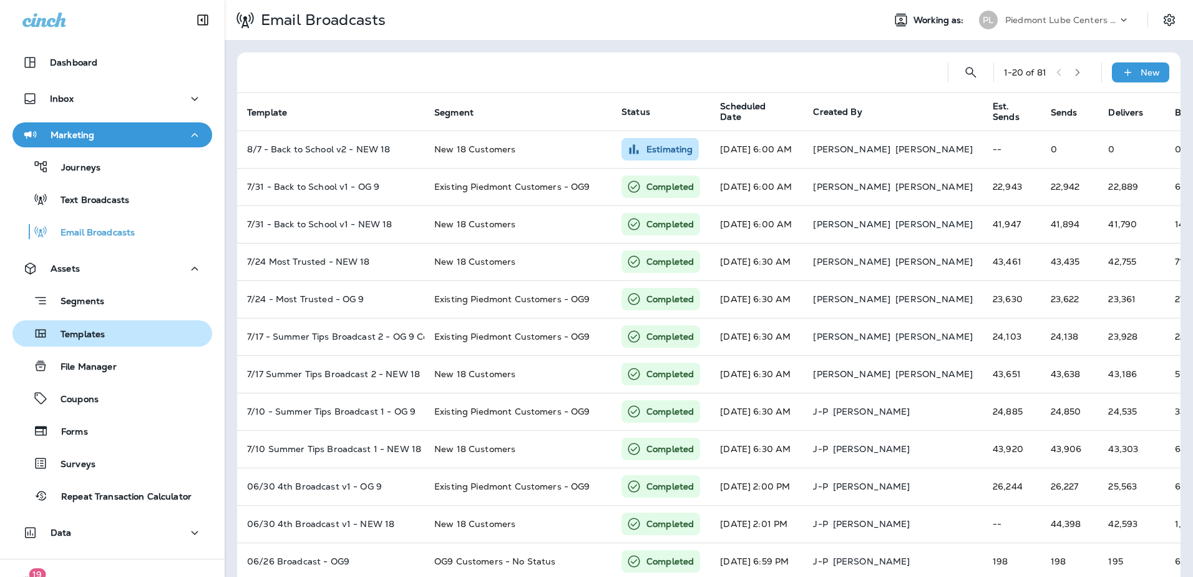
click at [89, 334] on p "Templates" at bounding box center [76, 335] width 57 height 12
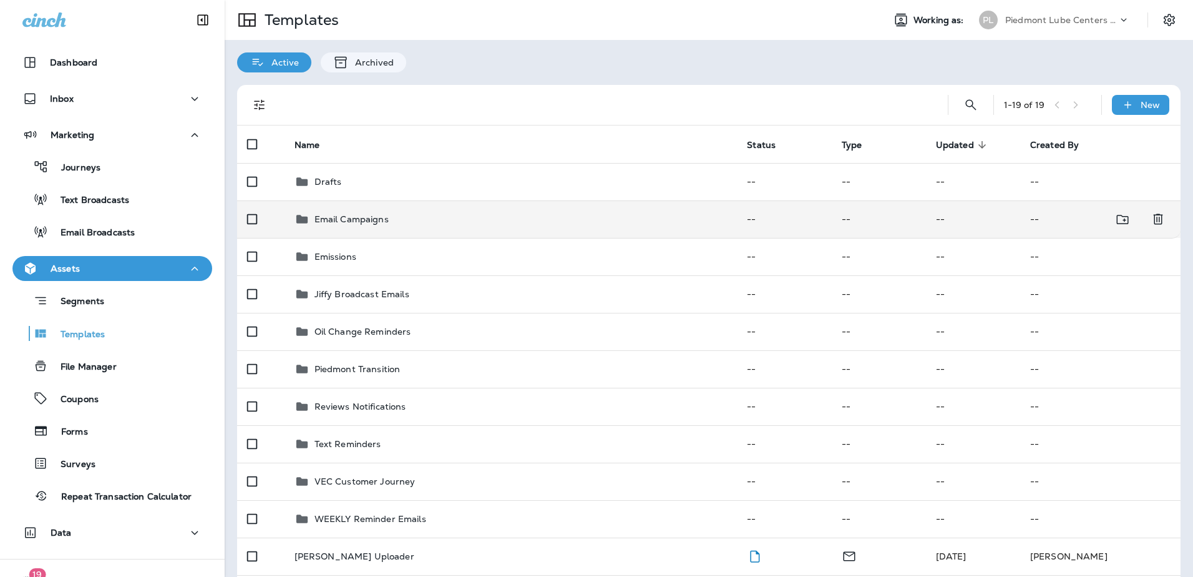
click at [359, 222] on p "Email Campaigns" at bounding box center [352, 219] width 74 height 10
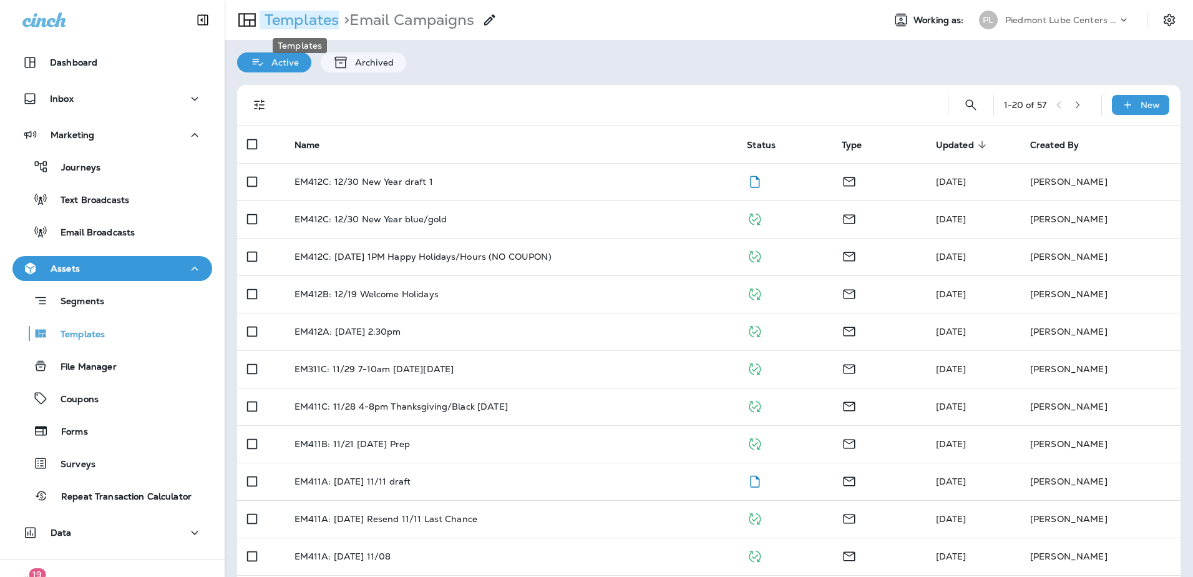
click at [276, 15] on p "Templates" at bounding box center [299, 20] width 79 height 19
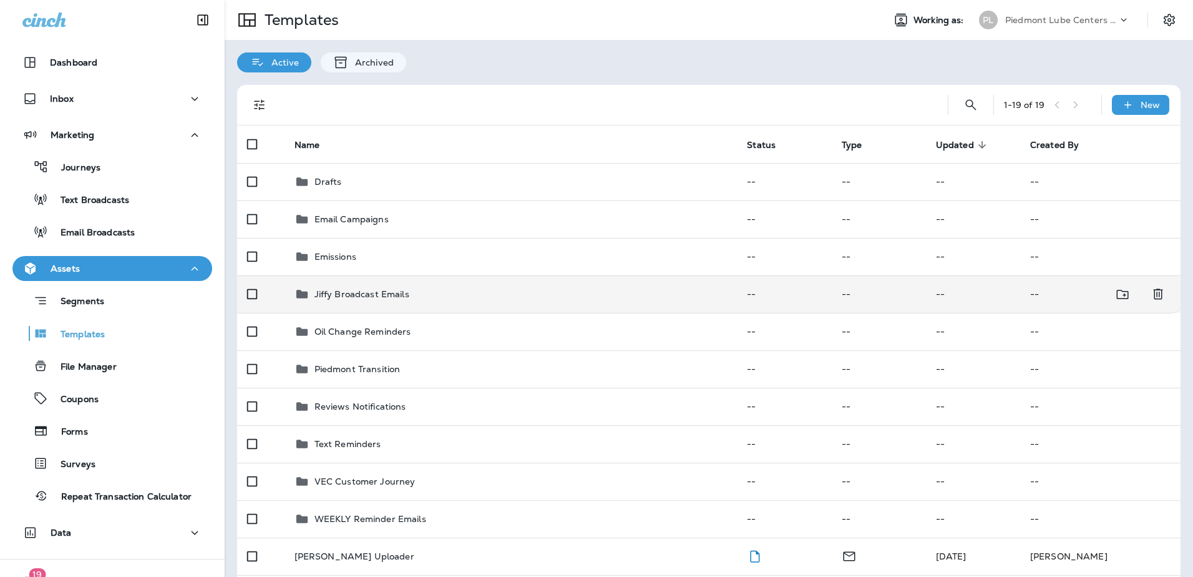
click at [358, 300] on div "Jiffy Broadcast Emails" at bounding box center [362, 293] width 95 height 15
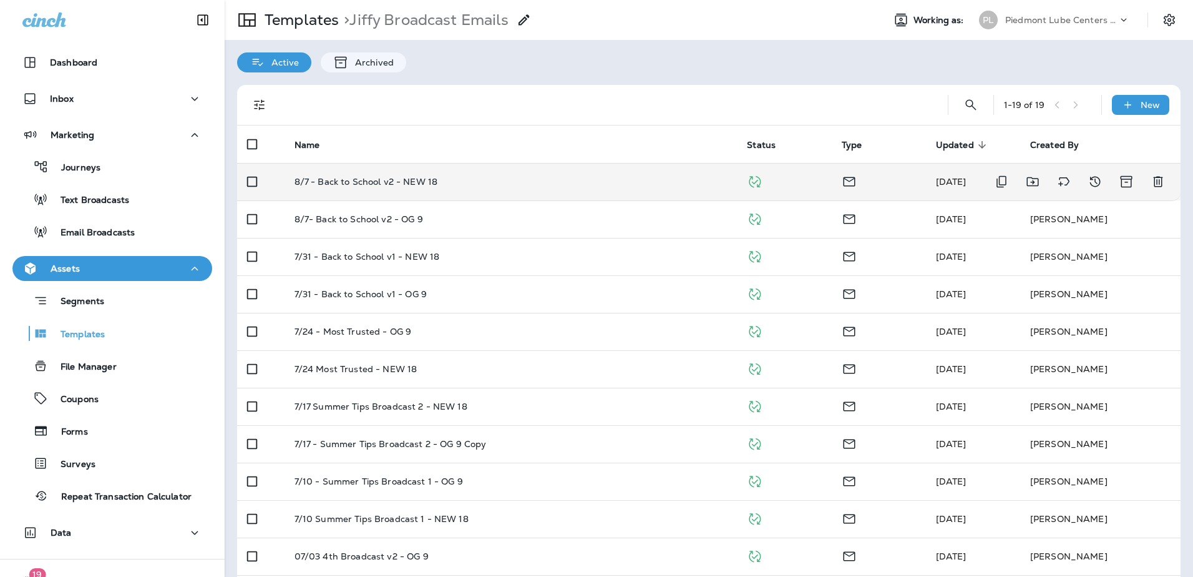
click at [449, 184] on div "8/7 - Back to School v2 - NEW 18" at bounding box center [511, 182] width 433 height 10
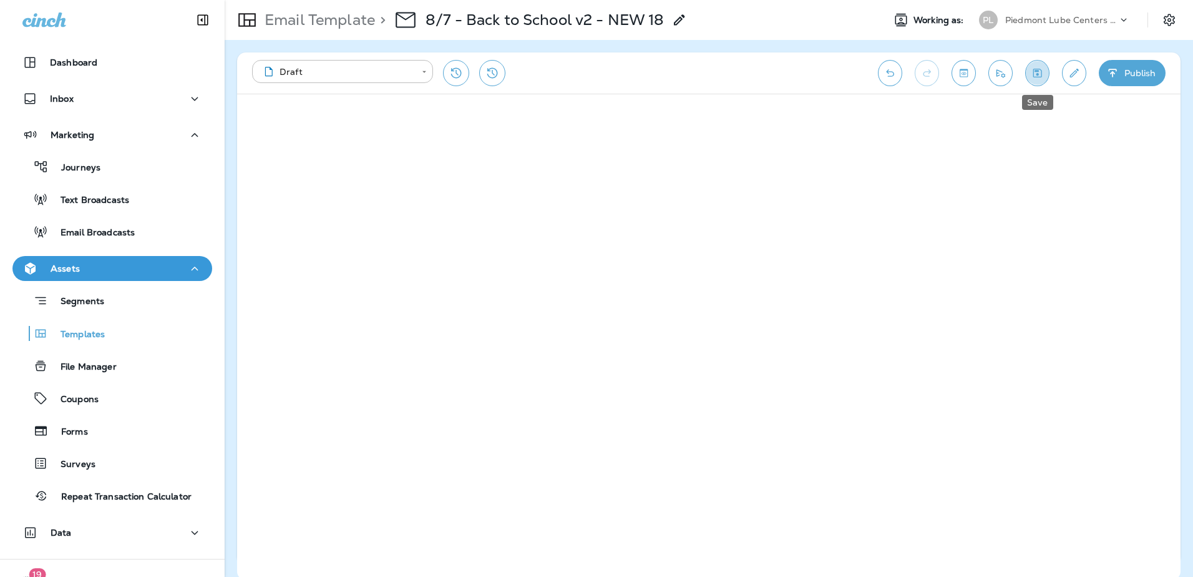
click at [1032, 77] on icon "Save" at bounding box center [1037, 73] width 13 height 12
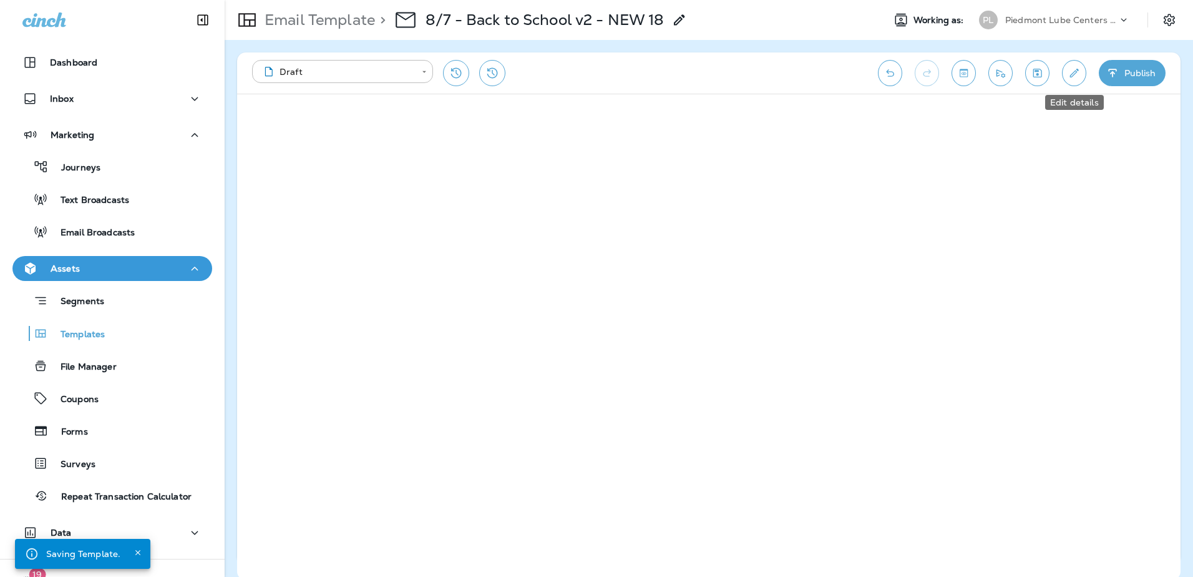
click at [1073, 75] on icon "Edit details" at bounding box center [1074, 73] width 9 height 9
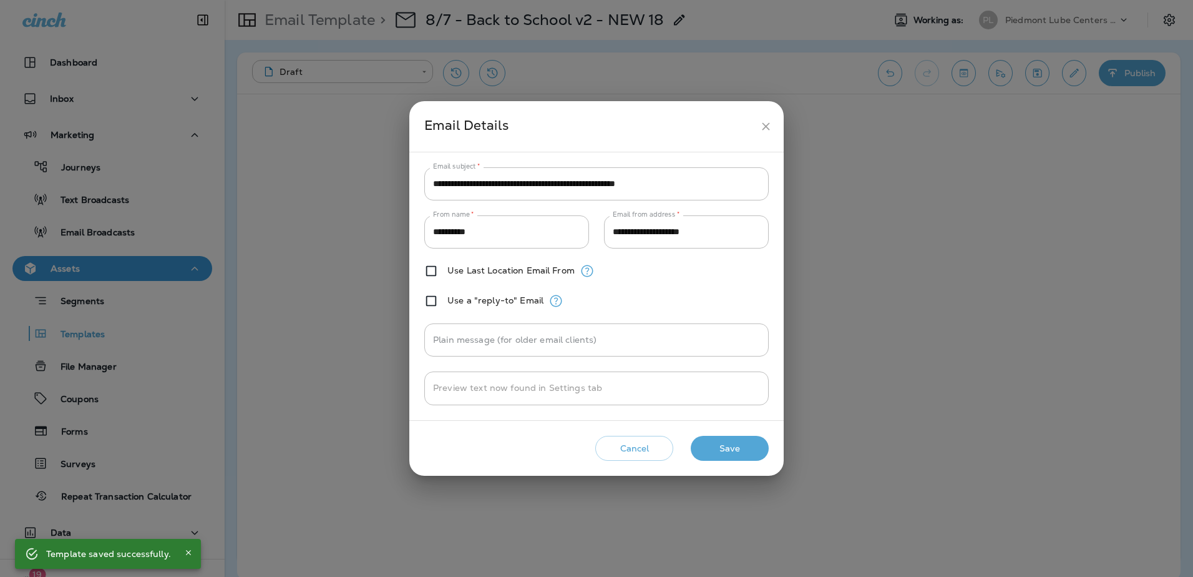
click at [727, 451] on button "Save" at bounding box center [730, 449] width 78 height 26
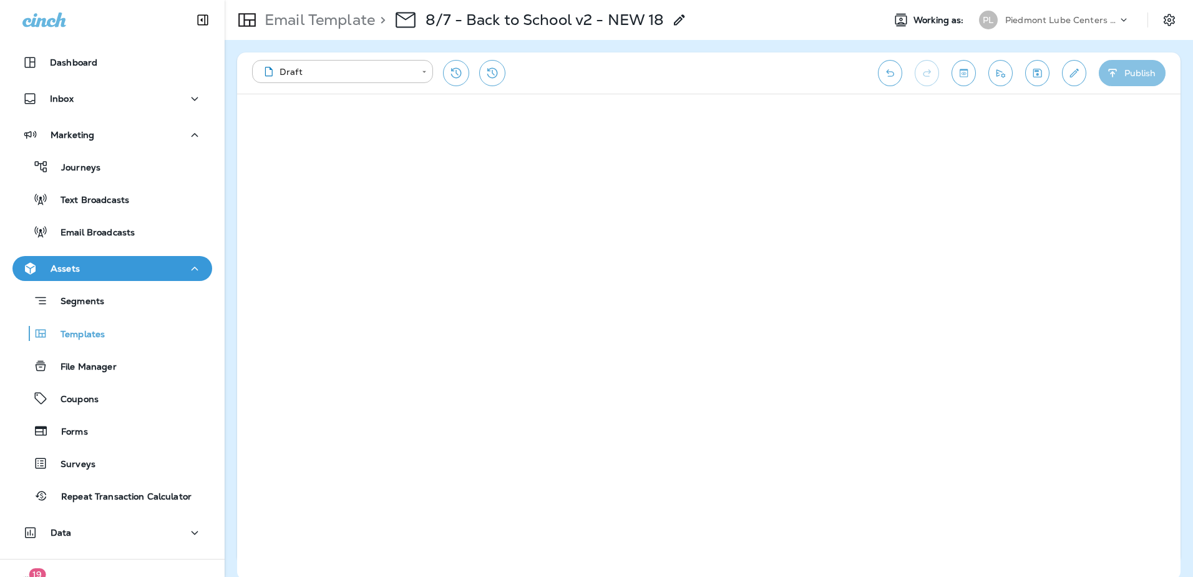
click at [1138, 70] on button "Publish" at bounding box center [1132, 73] width 67 height 26
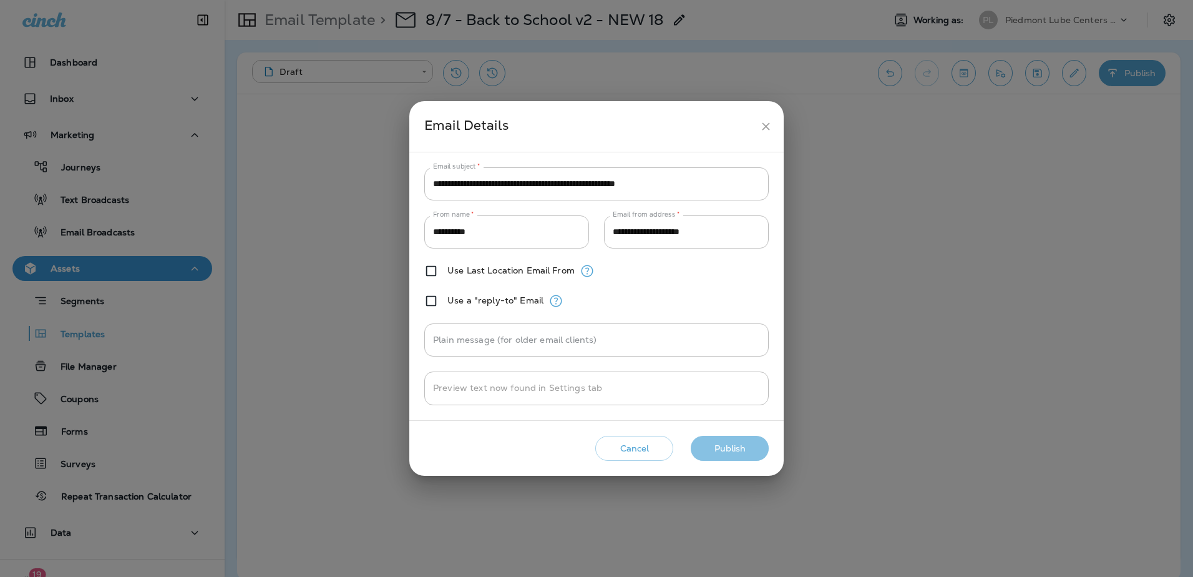
click at [712, 451] on button "Publish" at bounding box center [730, 449] width 78 height 26
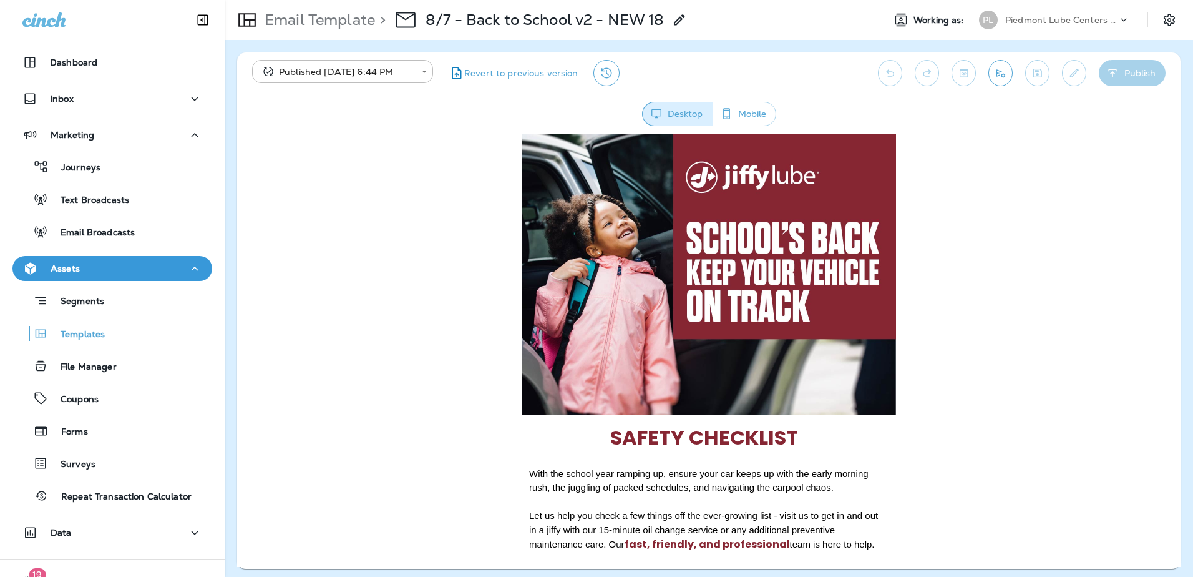
click at [680, 15] on icon at bounding box center [679, 19] width 15 height 15
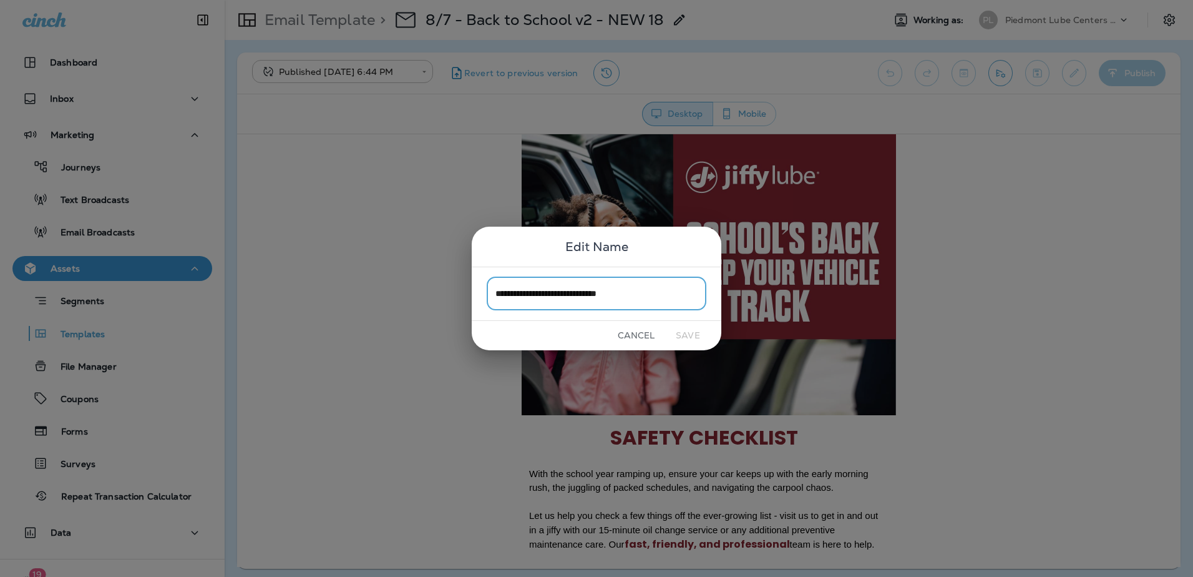
click at [512, 295] on input "**********" at bounding box center [597, 293] width 220 height 33
type input "**********"
click at [683, 335] on button "Save" at bounding box center [688, 335] width 47 height 19
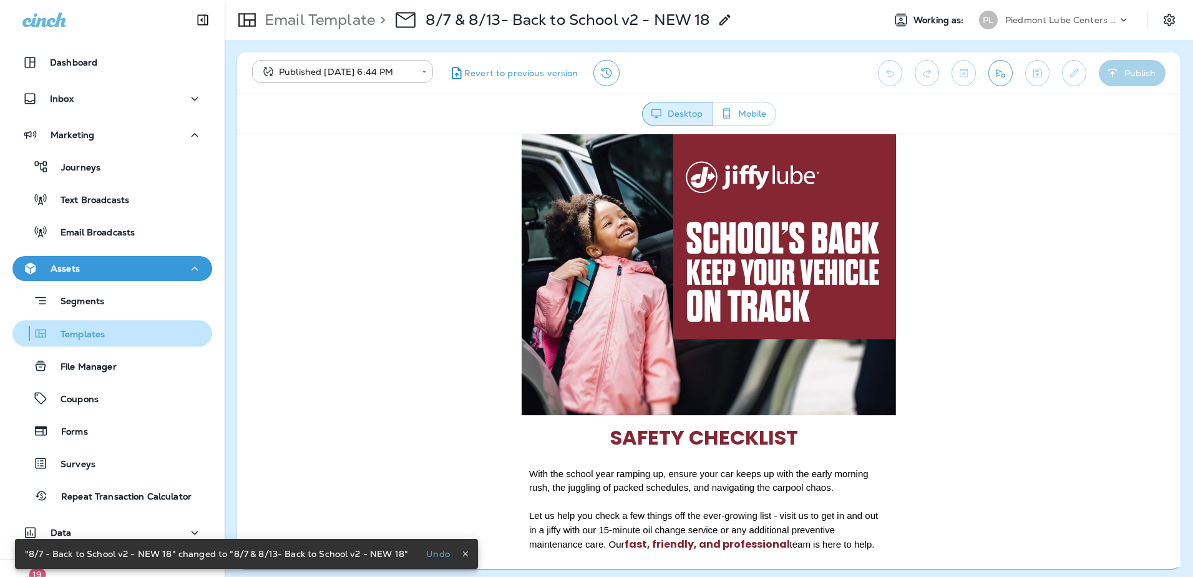
click at [60, 336] on p "Templates" at bounding box center [76, 335] width 57 height 12
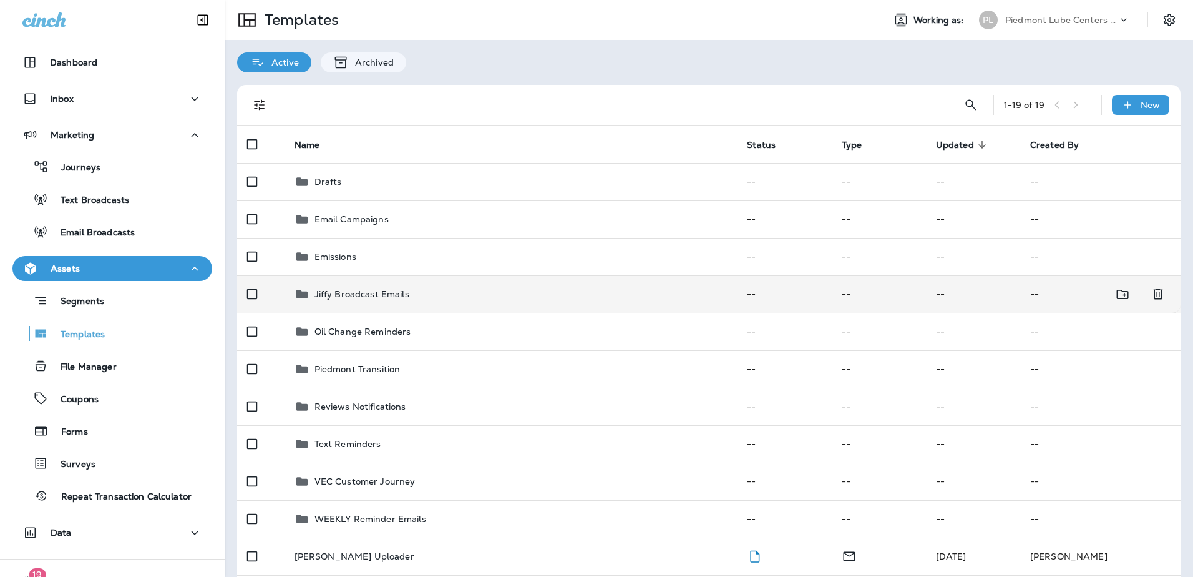
click at [351, 296] on p "Jiffy Broadcast Emails" at bounding box center [362, 294] width 95 height 10
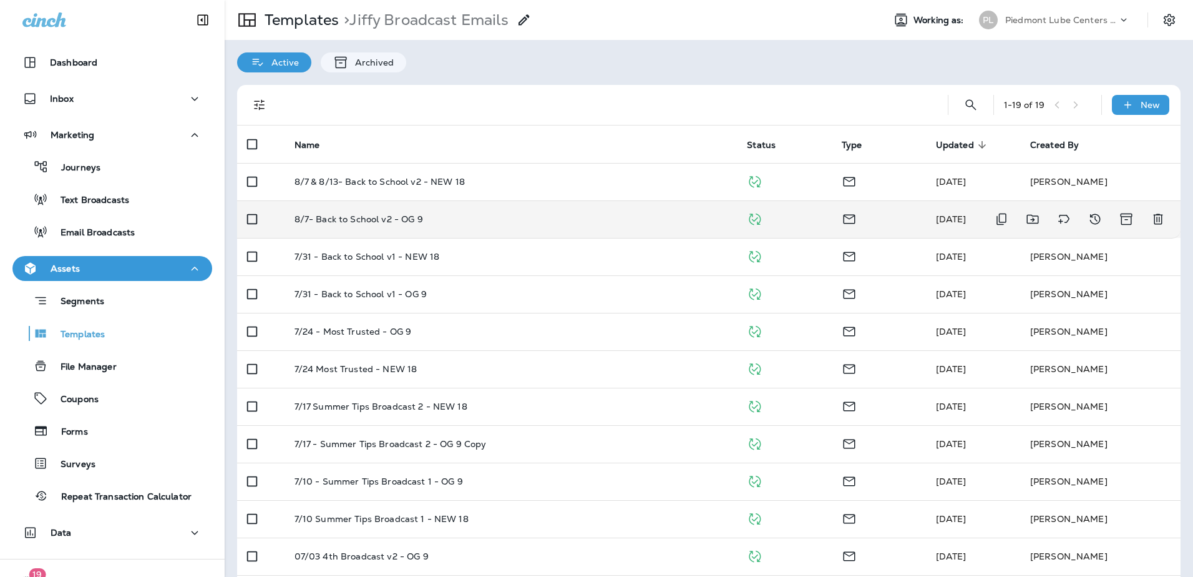
click at [399, 220] on p "8/7- Back to School v2 - OG 9" at bounding box center [359, 219] width 129 height 10
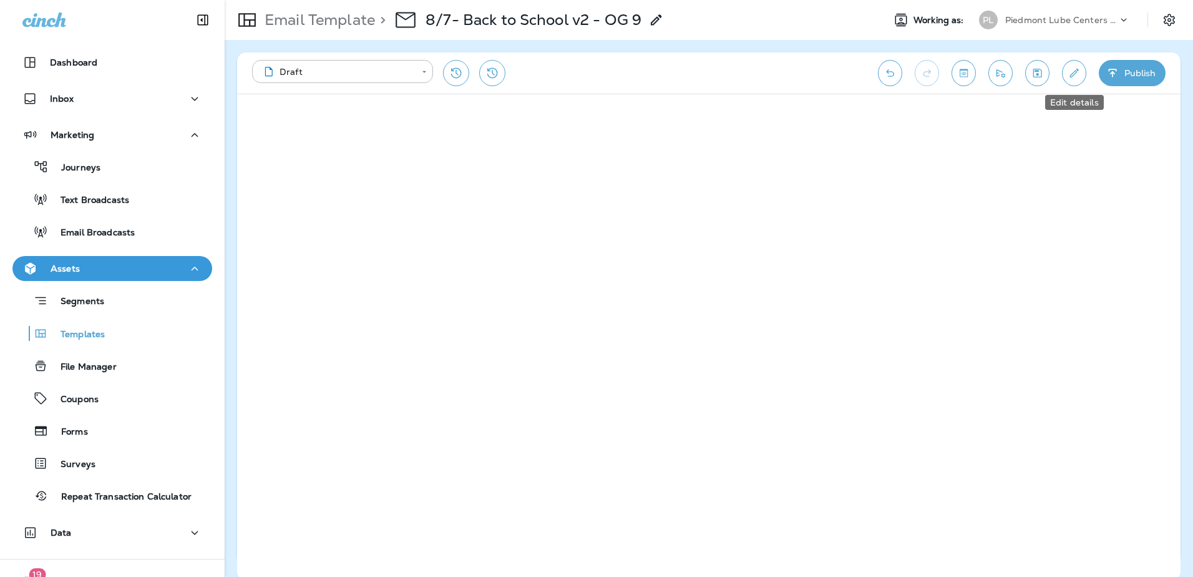
click at [1068, 76] on icon "Edit details" at bounding box center [1074, 73] width 13 height 12
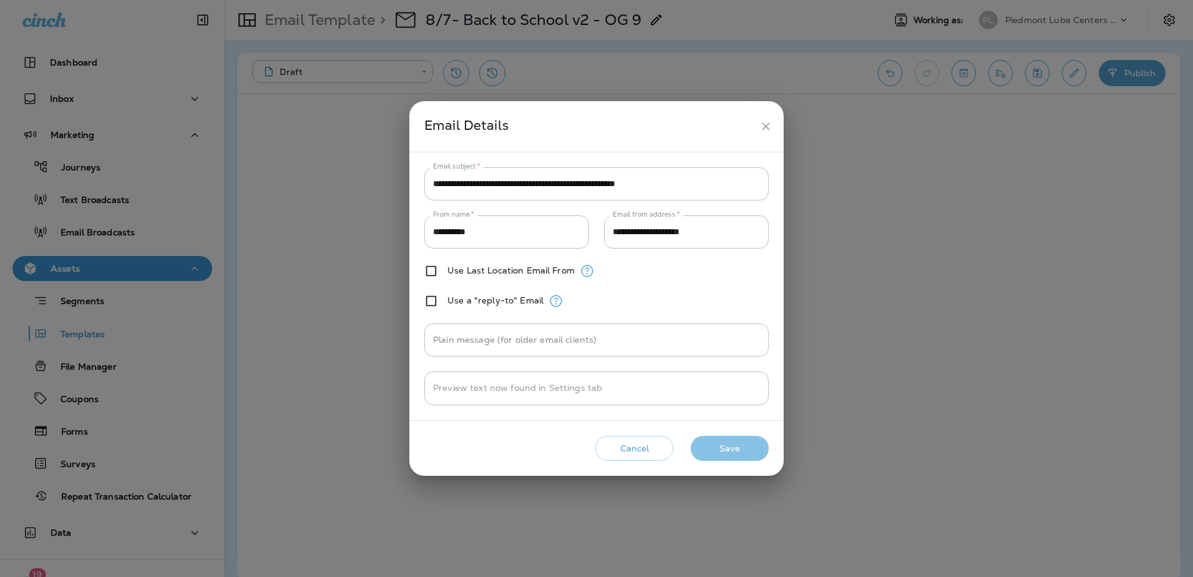
click at [719, 448] on button "Save" at bounding box center [730, 449] width 78 height 26
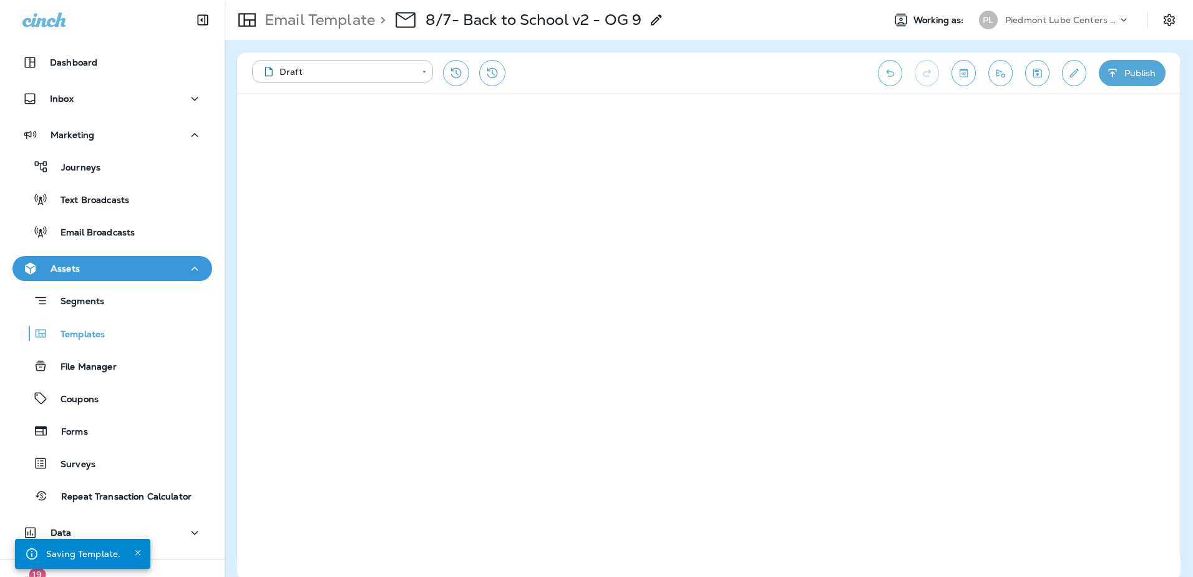
click at [658, 20] on icon at bounding box center [656, 19] width 15 height 15
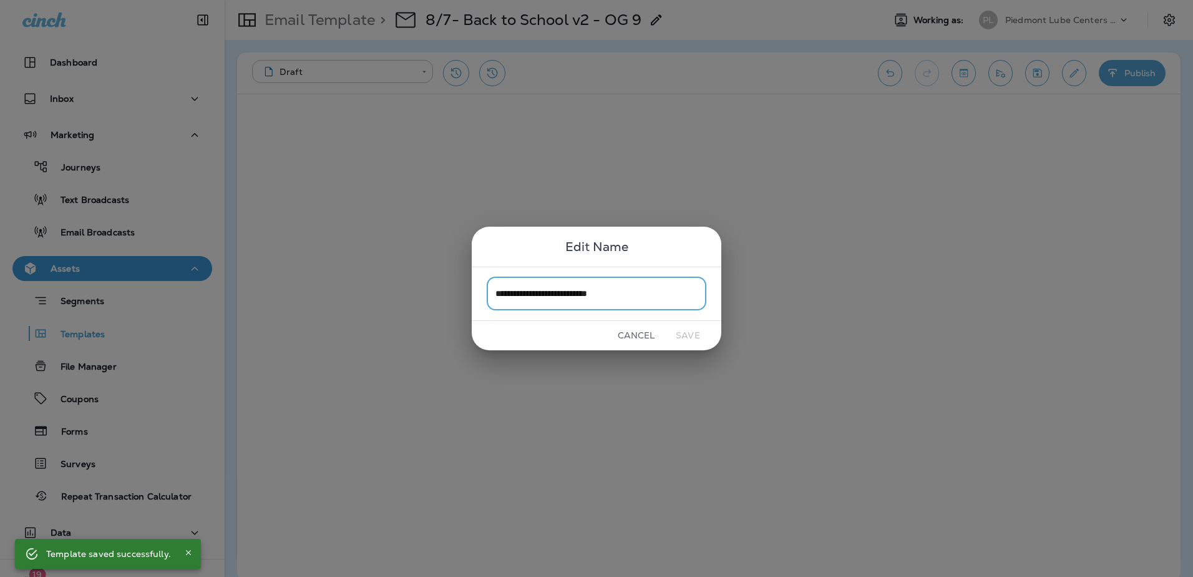
click at [513, 295] on input "**********" at bounding box center [597, 293] width 220 height 33
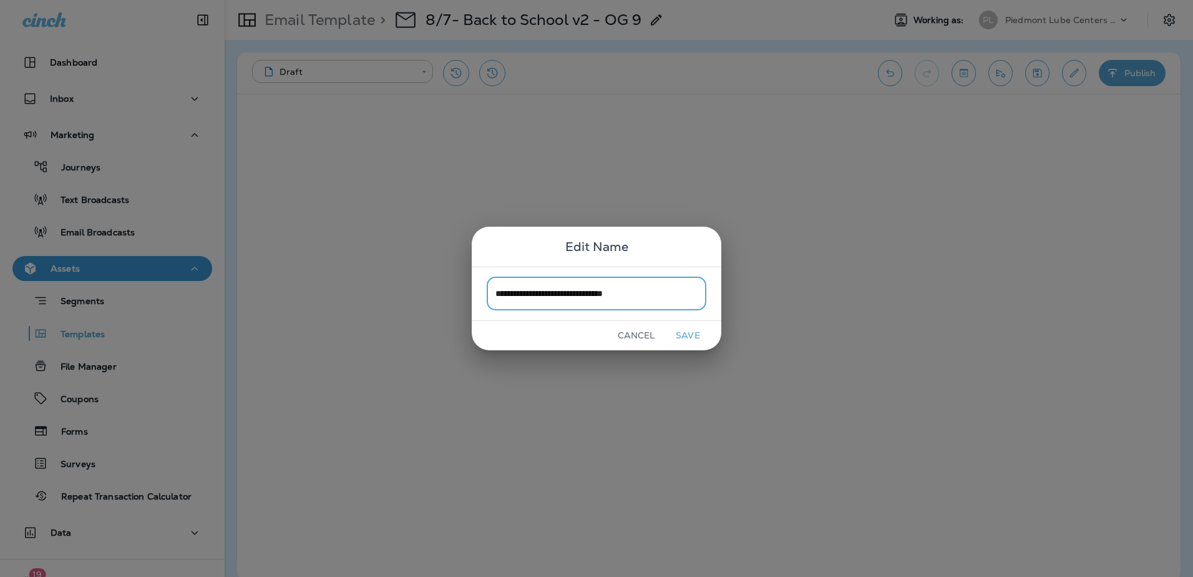
type input "**********"
click at [693, 335] on button "Save" at bounding box center [688, 335] width 47 height 19
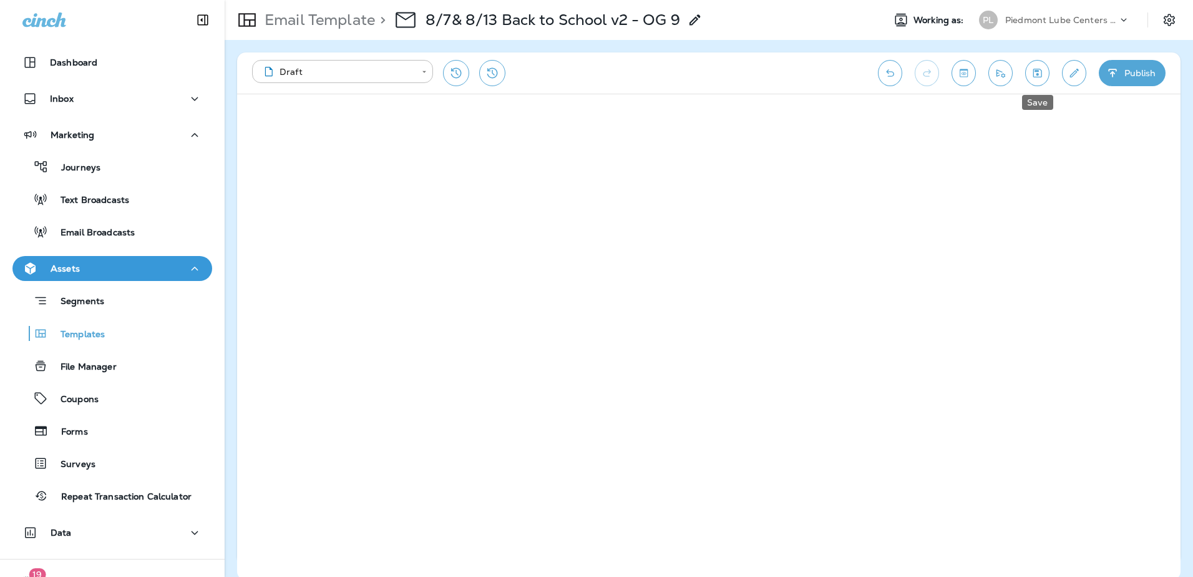
click at [1043, 72] on icon "Save" at bounding box center [1037, 73] width 13 height 12
click at [1133, 74] on button "Publish" at bounding box center [1132, 73] width 67 height 26
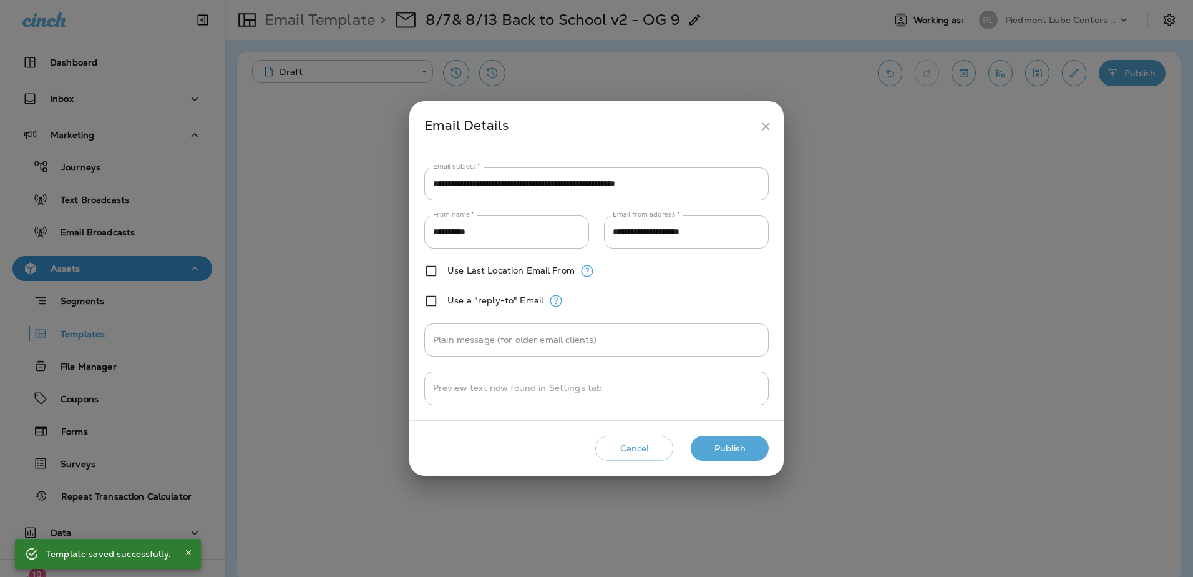
click at [731, 451] on button "Publish" at bounding box center [730, 449] width 78 height 26
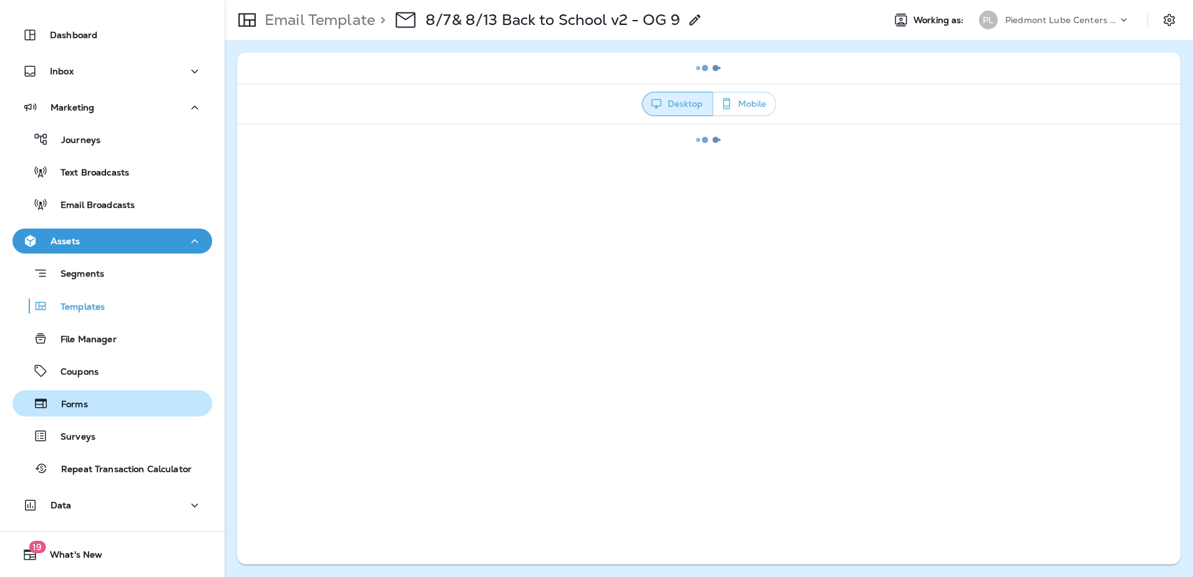
scroll to position [54, 0]
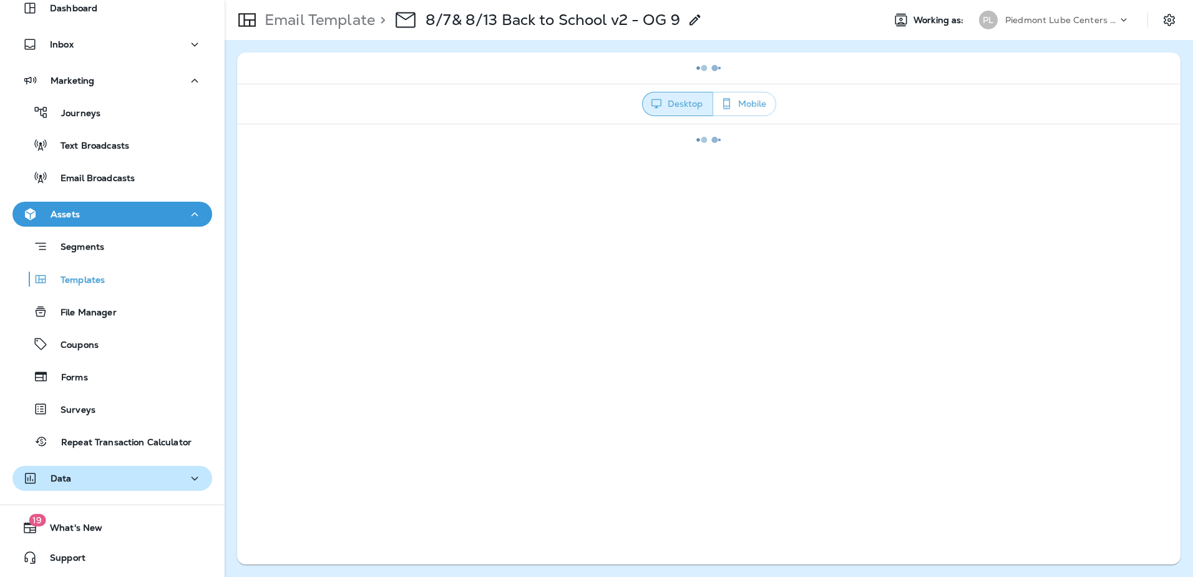
click at [66, 479] on p "Data" at bounding box center [61, 478] width 21 height 10
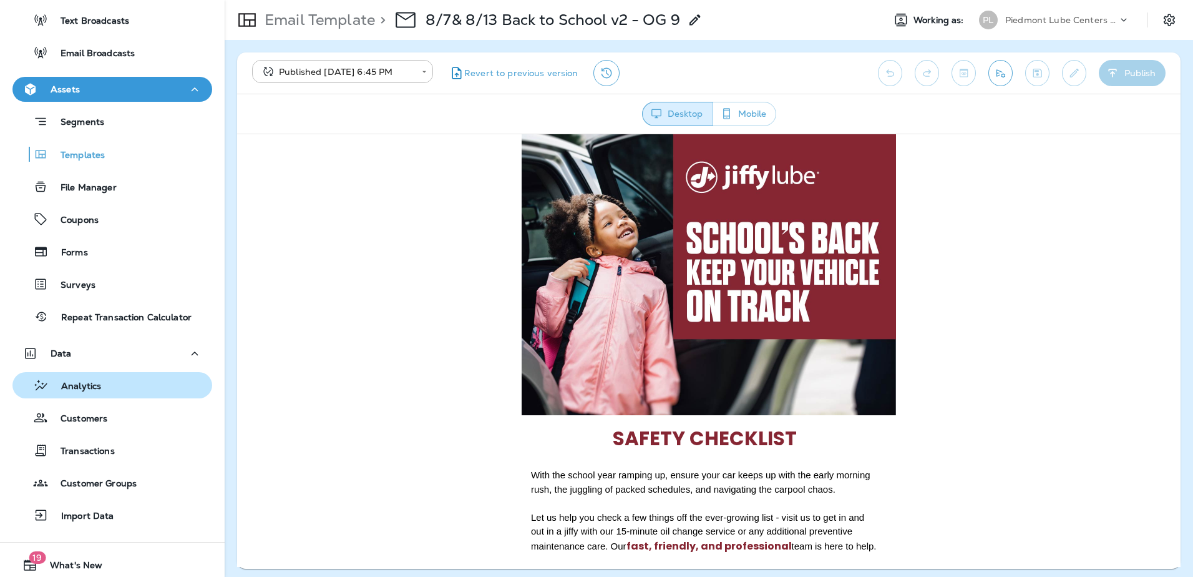
scroll to position [0, 0]
click at [92, 385] on p "Analytics" at bounding box center [75, 387] width 52 height 12
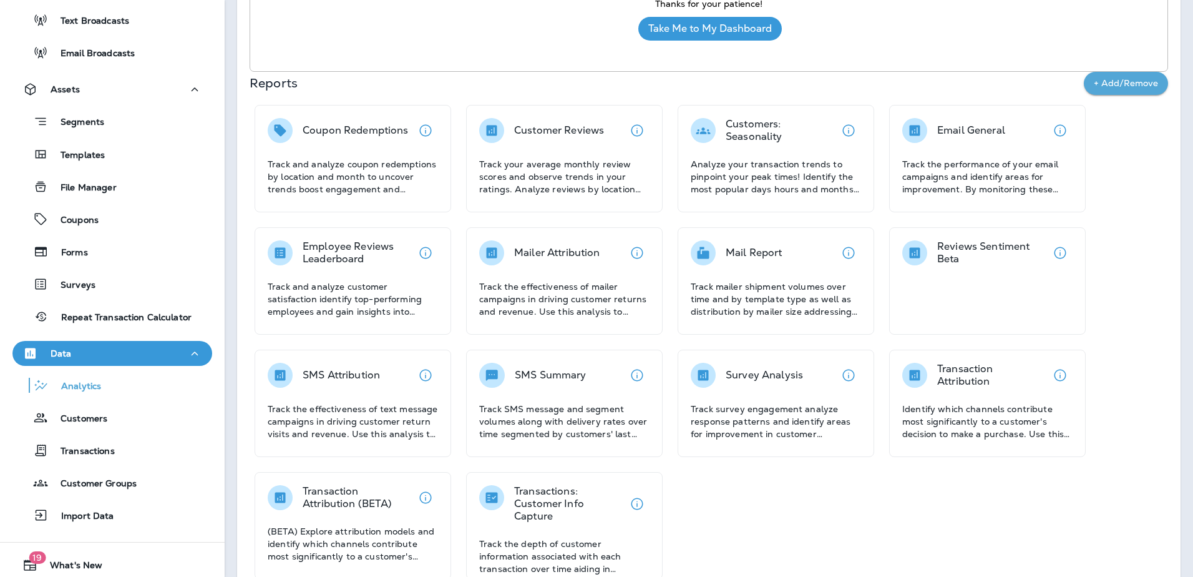
scroll to position [255, 0]
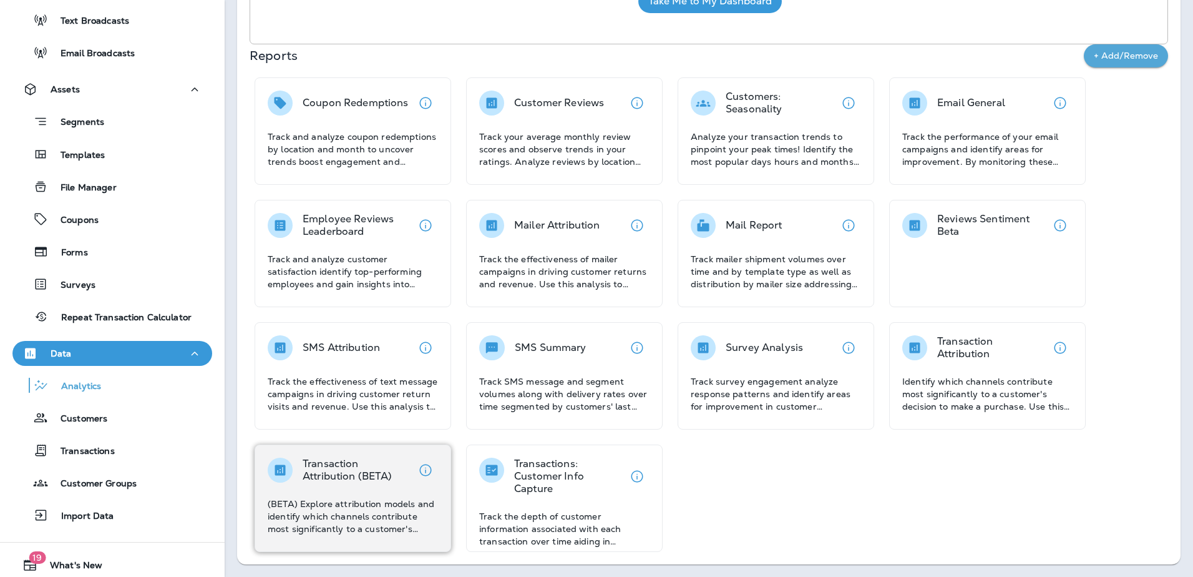
click at [366, 465] on p "Transaction Attribution (BETA)" at bounding box center [358, 469] width 110 height 25
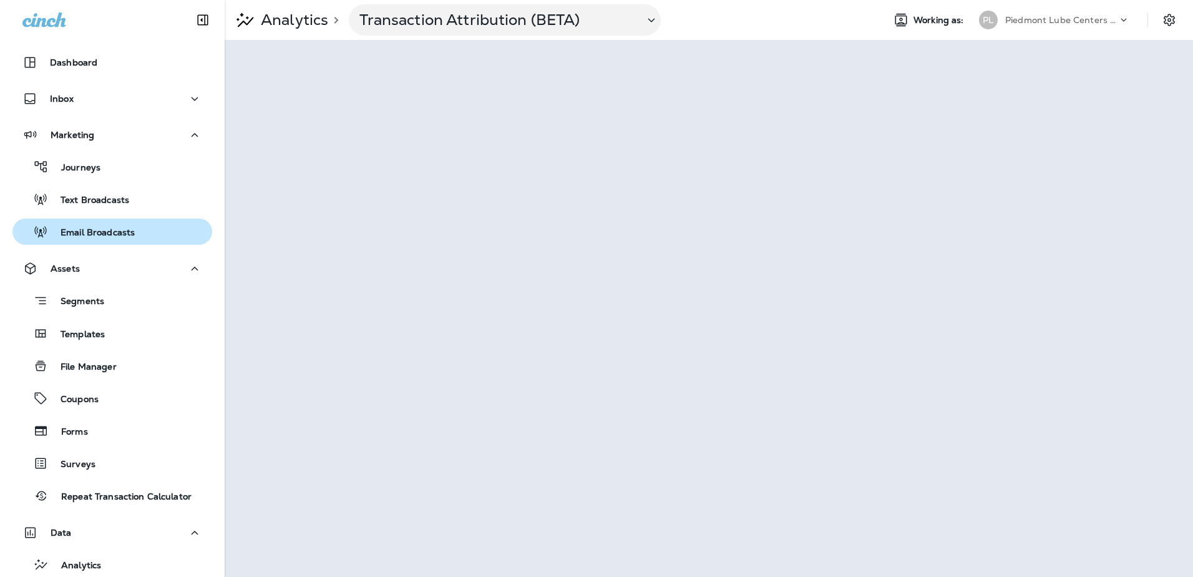
click at [88, 237] on p "Email Broadcasts" at bounding box center [91, 233] width 87 height 12
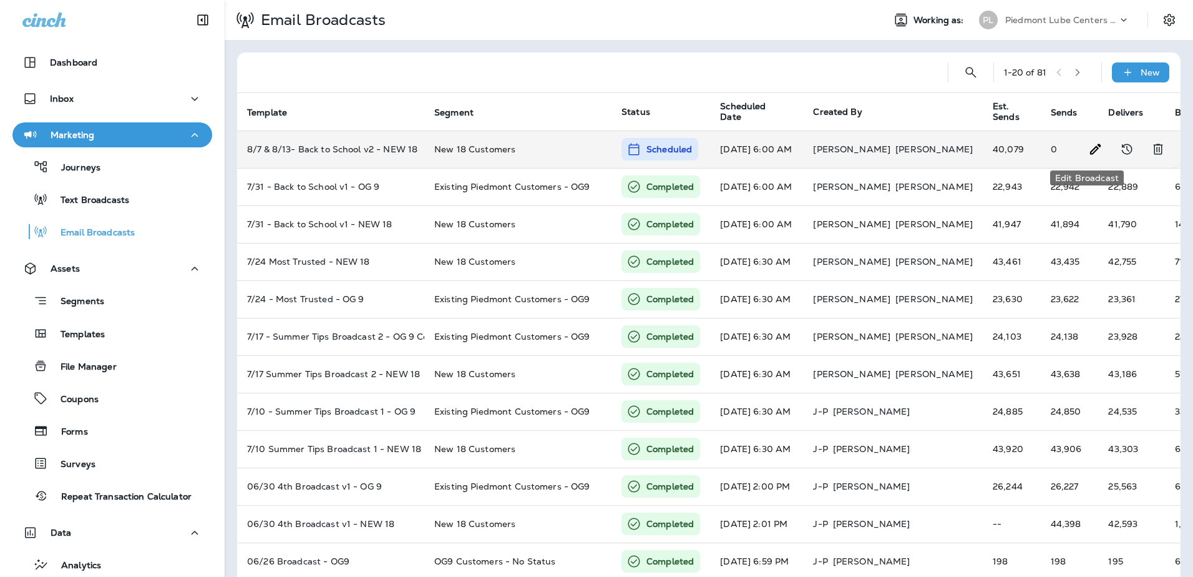
click at [1088, 143] on icon "Edit Broadcast" at bounding box center [1095, 149] width 15 height 15
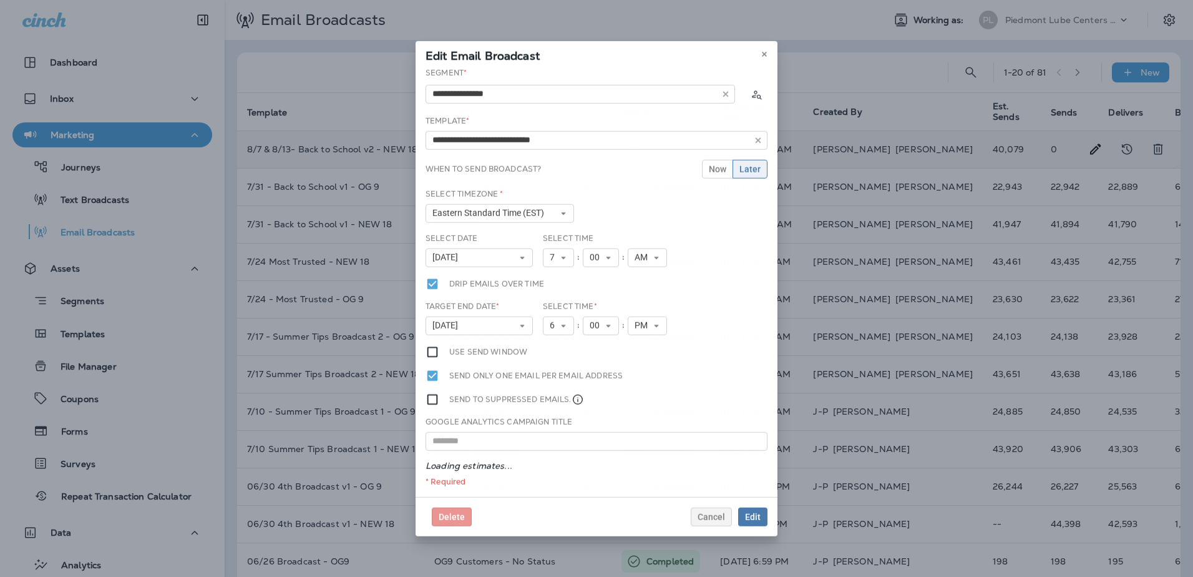
type input "**********"
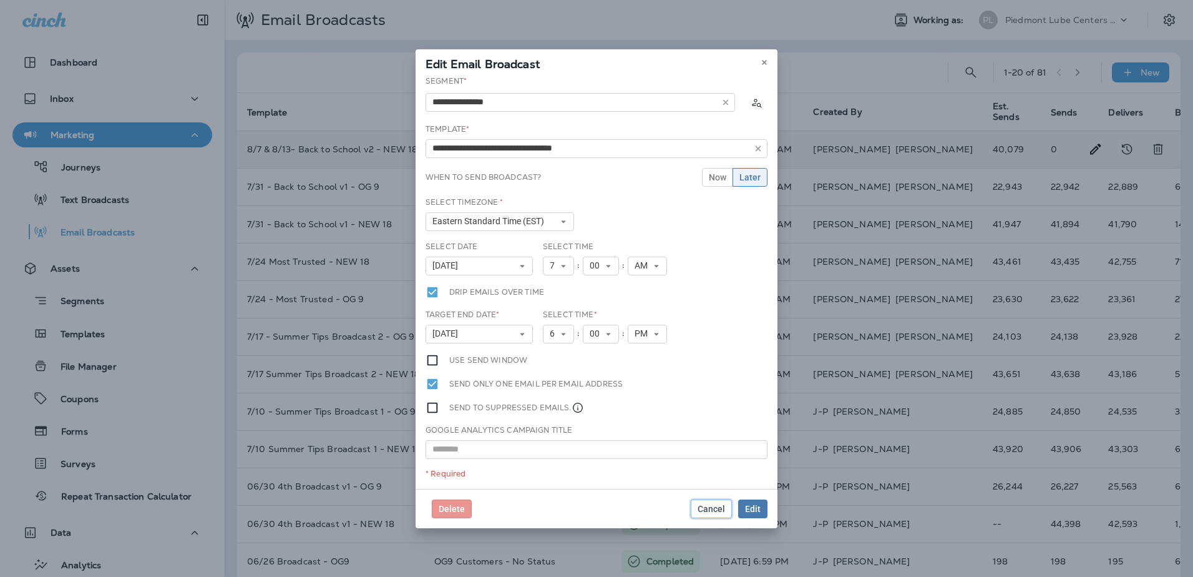
click at [708, 502] on button "Cancel" at bounding box center [711, 508] width 41 height 19
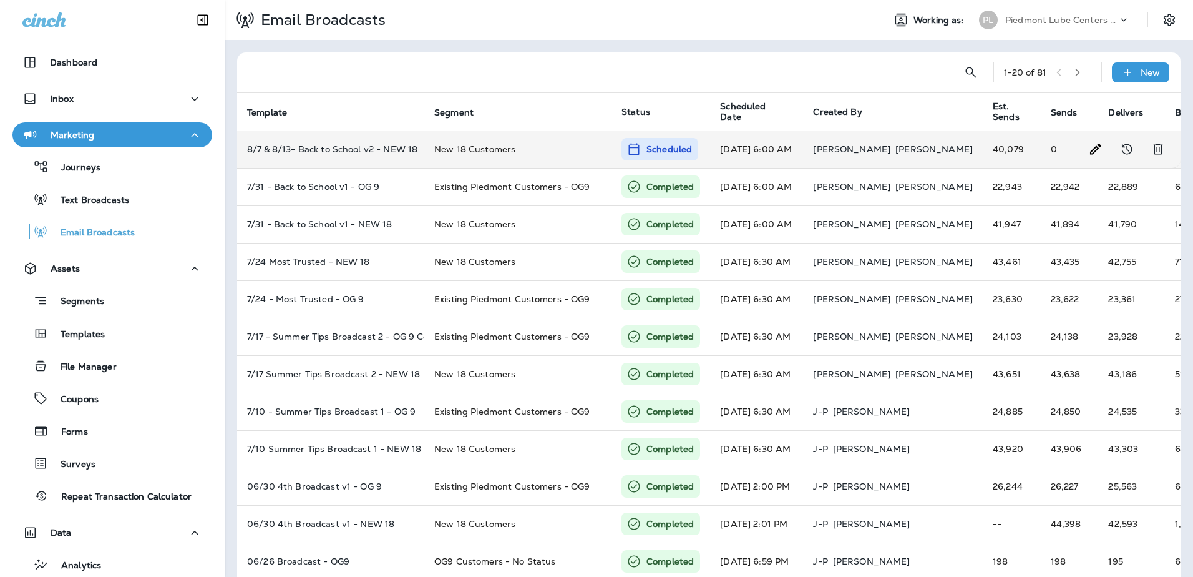
click at [659, 159] on div "Scheduled" at bounding box center [660, 149] width 77 height 22
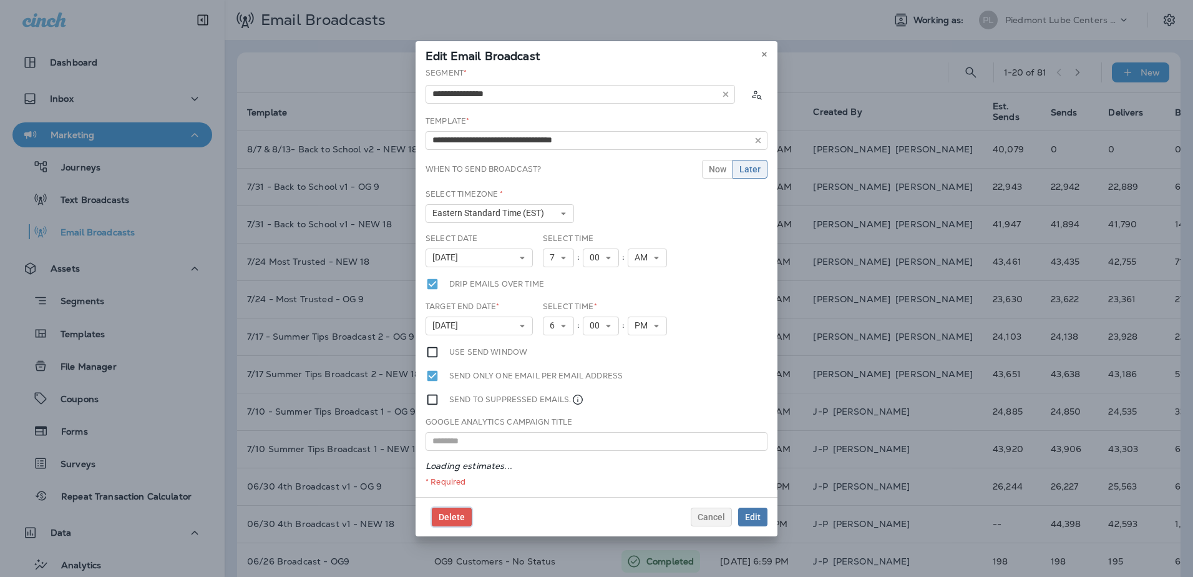
click at [456, 515] on span "Delete" at bounding box center [452, 516] width 26 height 9
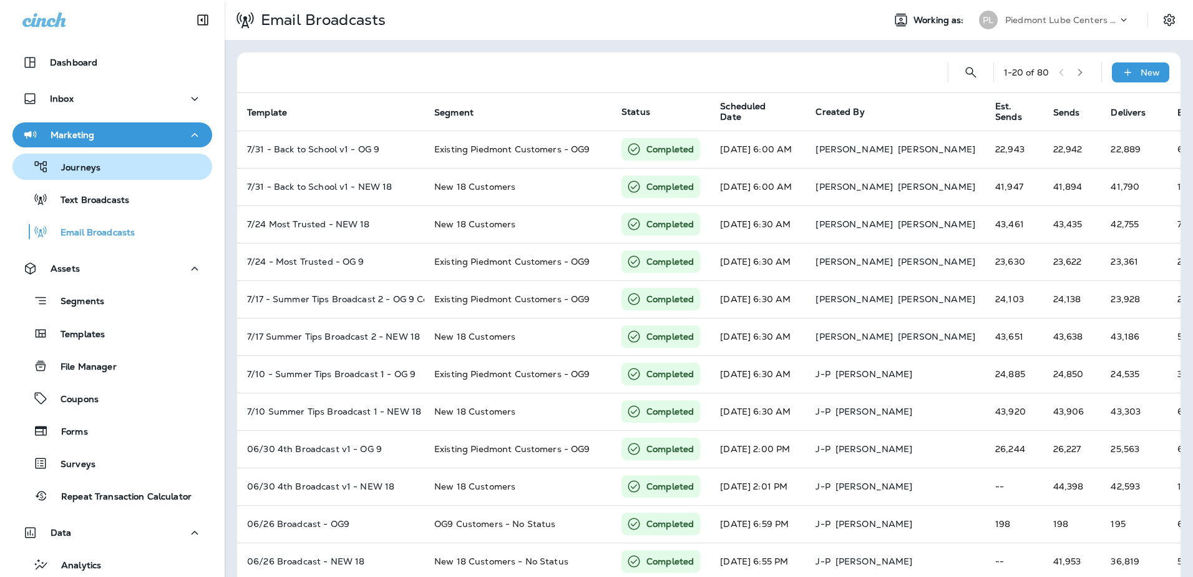
click at [79, 169] on p "Journeys" at bounding box center [75, 168] width 52 height 12
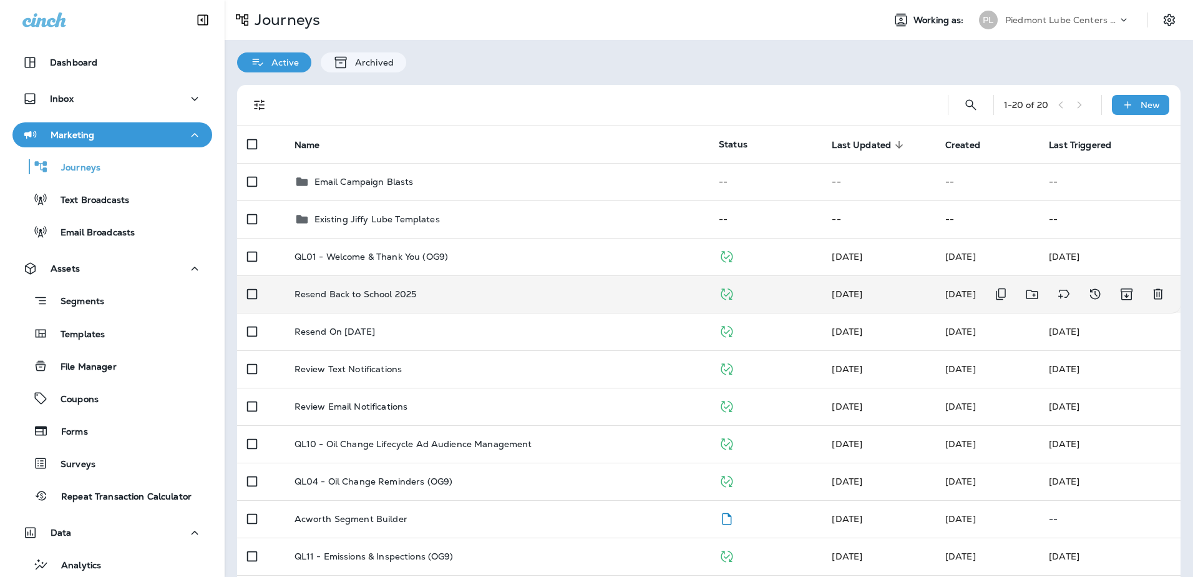
click at [515, 298] on div "Resend Back to School 2025" at bounding box center [497, 294] width 404 height 10
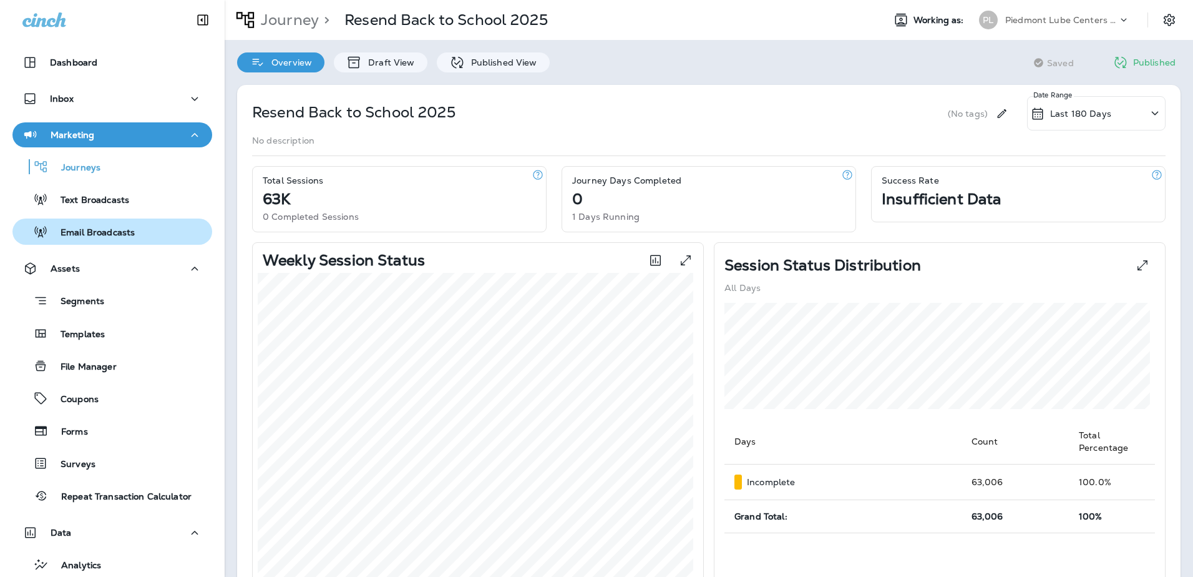
click at [76, 230] on p "Email Broadcasts" at bounding box center [91, 233] width 87 height 12
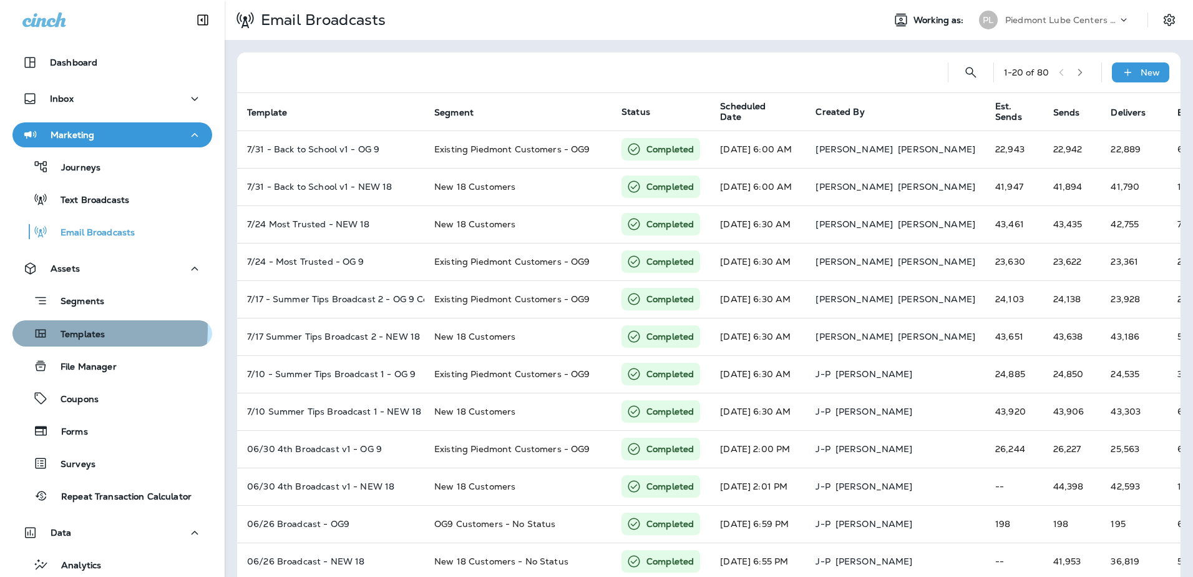
click at [89, 330] on p "Templates" at bounding box center [76, 335] width 57 height 12
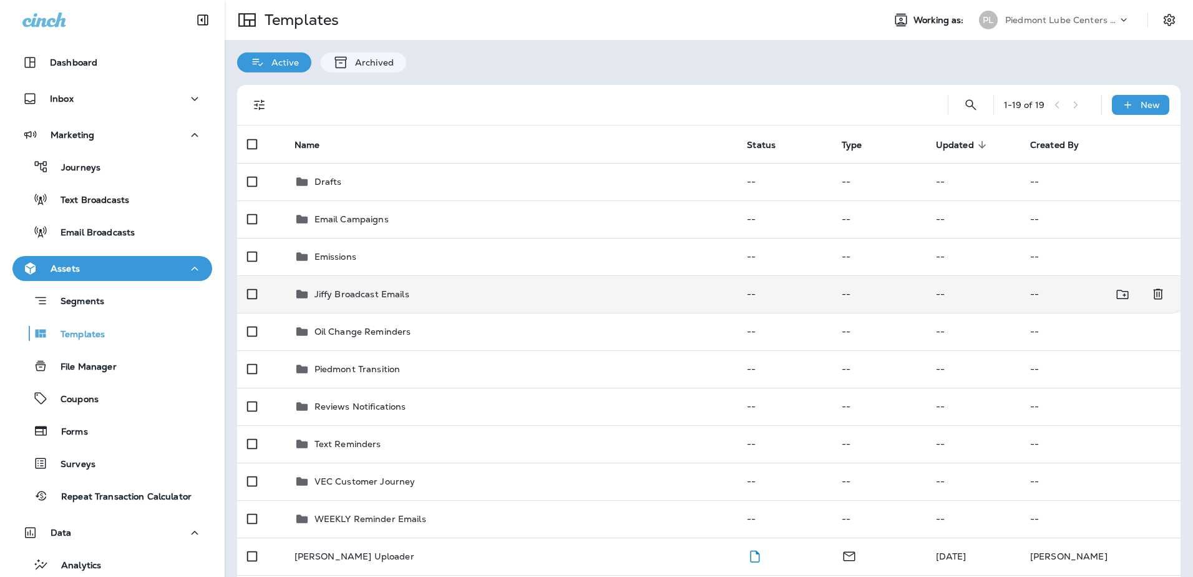
click at [325, 290] on p "Jiffy Broadcast Emails" at bounding box center [362, 294] width 95 height 10
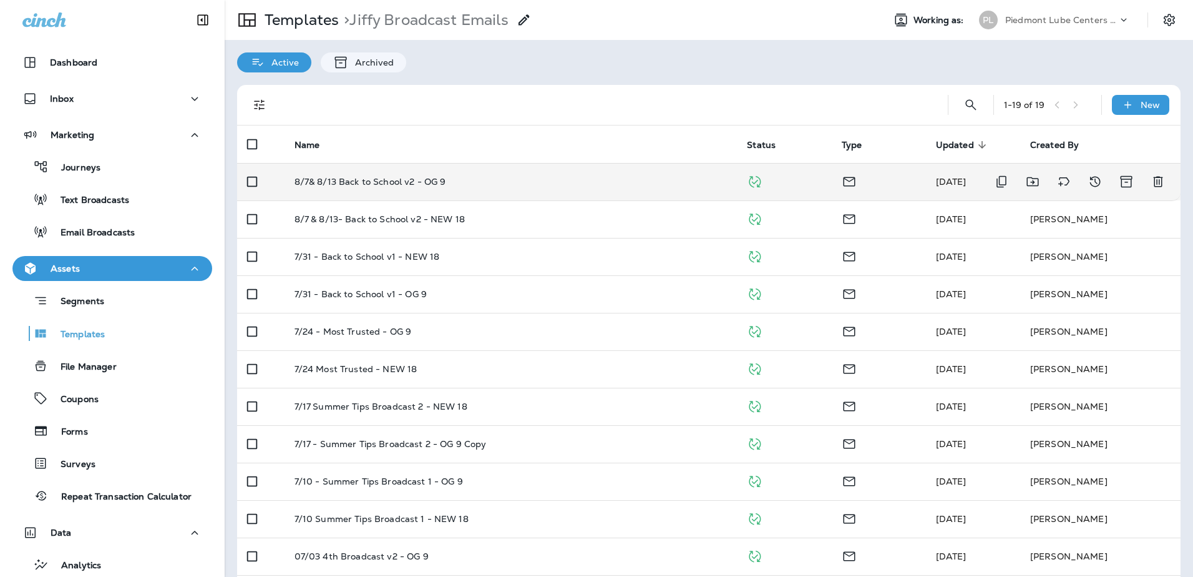
click at [458, 182] on div "8/7& 8/13 Back to School v2 - OG 9" at bounding box center [511, 182] width 433 height 10
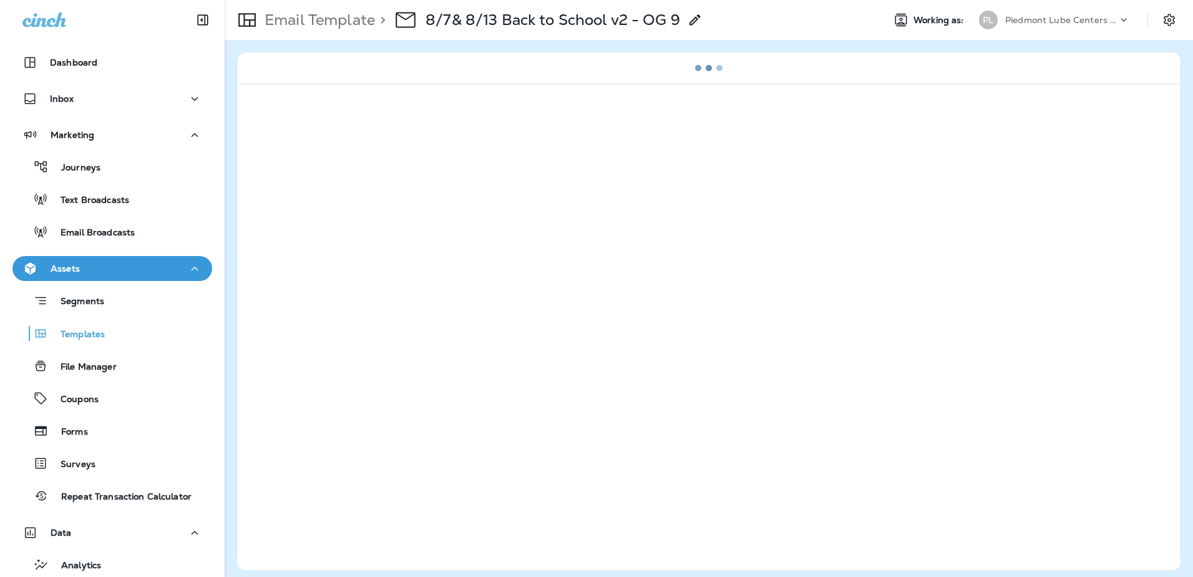
click at [693, 22] on use at bounding box center [695, 19] width 11 height 11
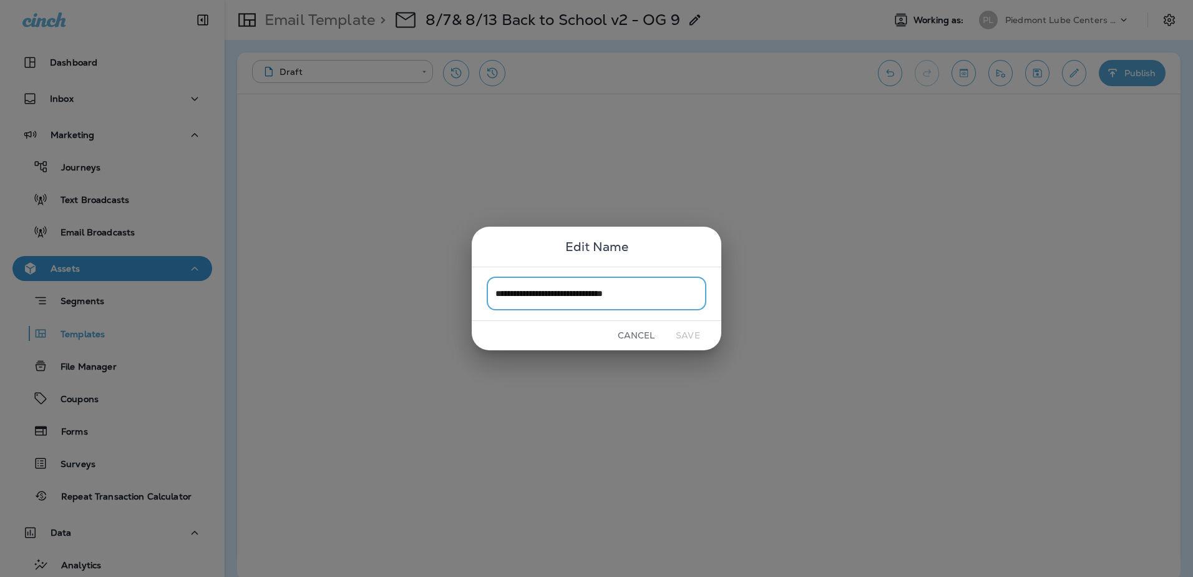
click at [533, 294] on input "**********" at bounding box center [597, 293] width 220 height 33
drag, startPoint x: 540, startPoint y: 291, endPoint x: 513, endPoint y: 292, distance: 27.5
click at [513, 292] on input "**********" at bounding box center [597, 293] width 220 height 33
type input "**********"
click at [688, 341] on button "Save" at bounding box center [688, 335] width 47 height 19
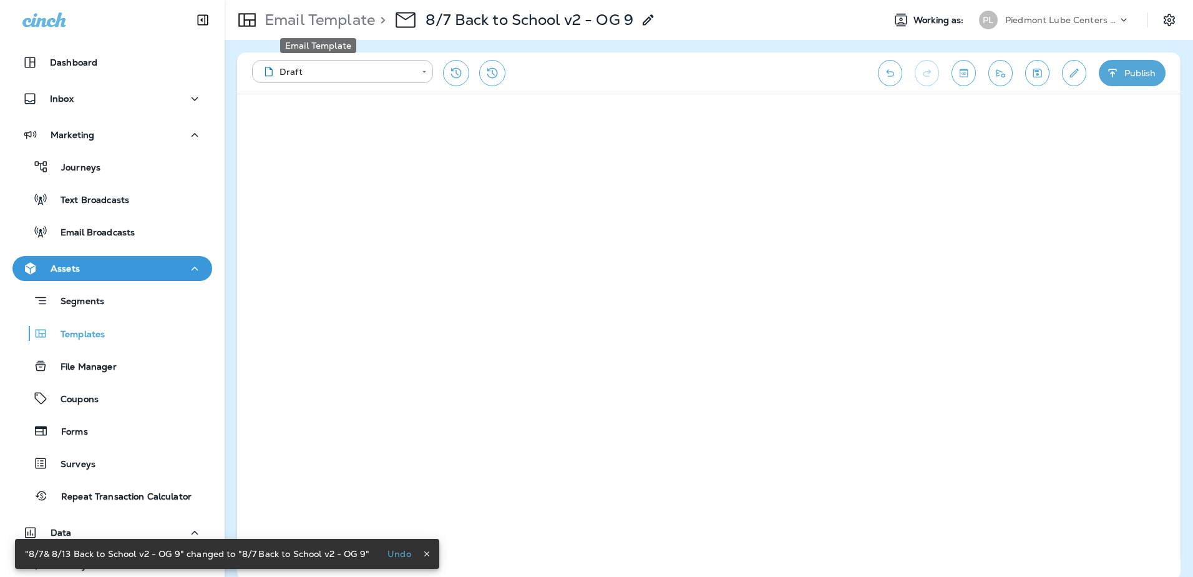
click at [312, 22] on p "Email Template" at bounding box center [317, 20] width 115 height 19
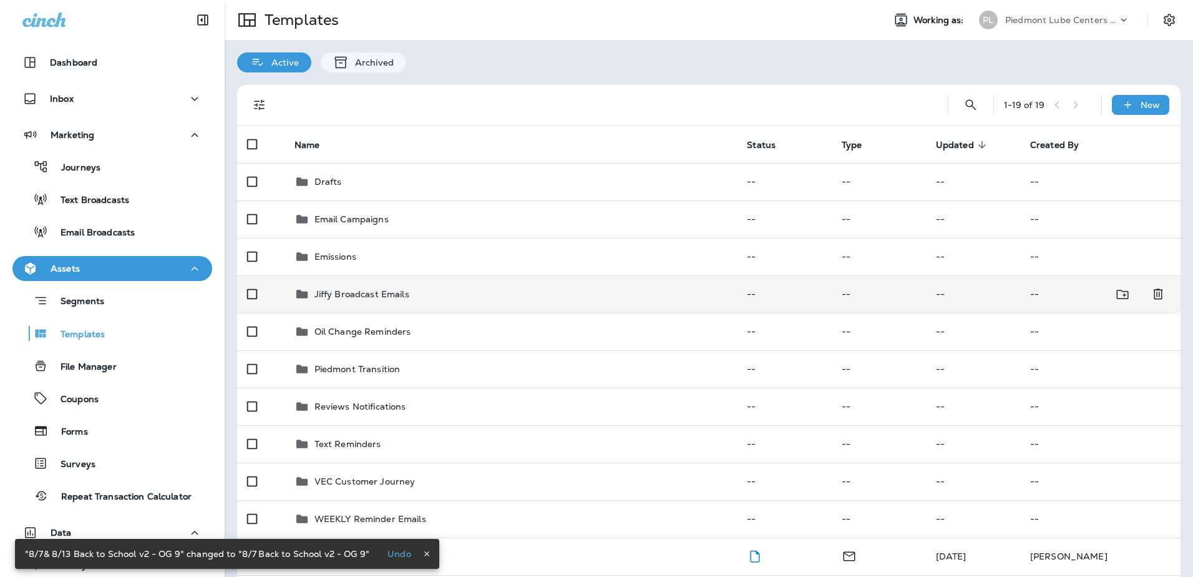
click at [358, 298] on p "Jiffy Broadcast Emails" at bounding box center [362, 294] width 95 height 10
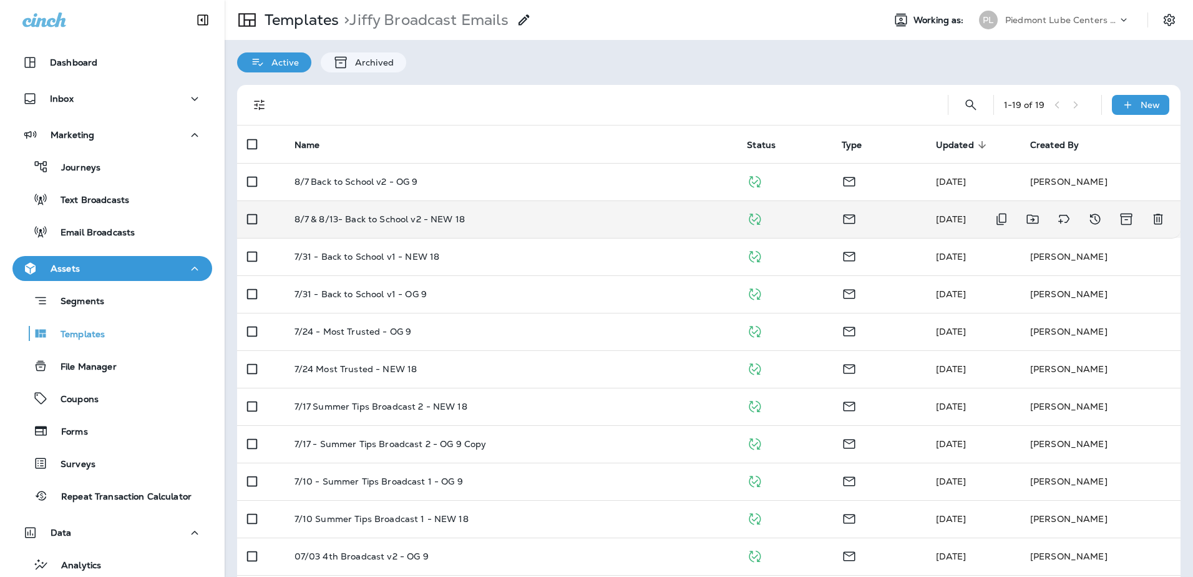
click at [466, 213] on td "8/7 & 8/13- Back to School v2 - NEW 18" at bounding box center [511, 218] width 453 height 37
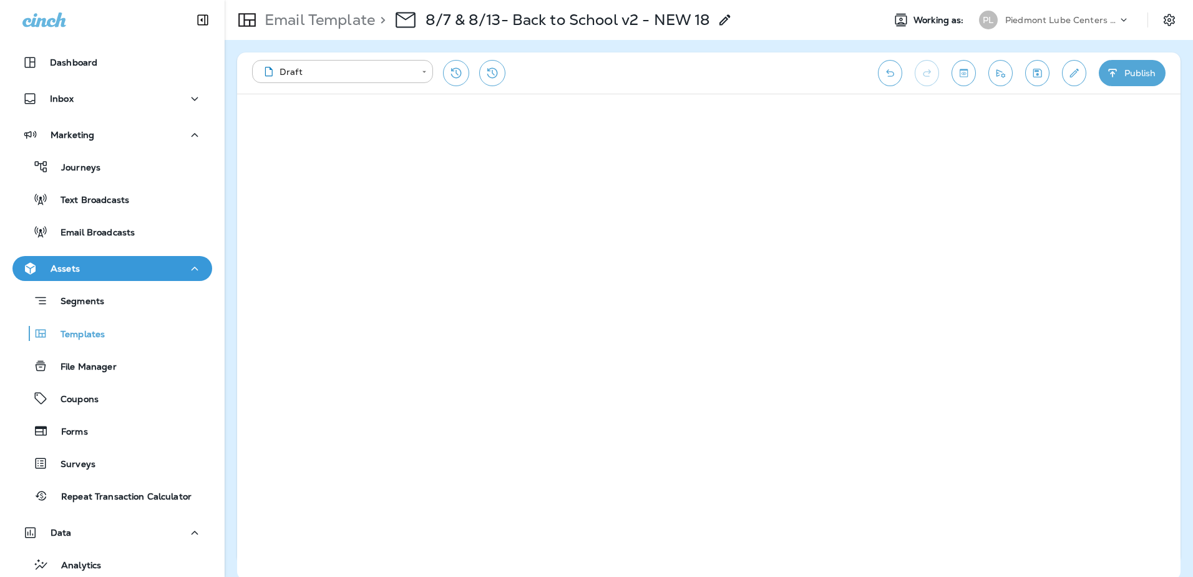
click at [727, 24] on icon at bounding box center [725, 19] width 15 height 15
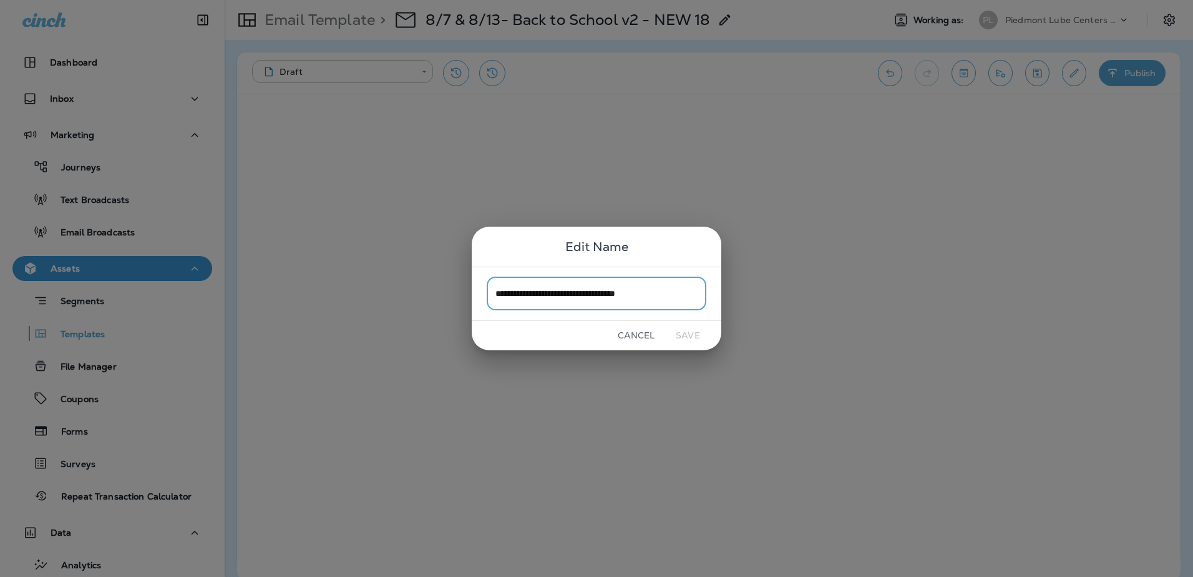
click at [507, 289] on input "**********" at bounding box center [597, 293] width 220 height 33
drag, startPoint x: 515, startPoint y: 293, endPoint x: 537, endPoint y: 293, distance: 22.5
click at [537, 293] on input "**********" at bounding box center [597, 293] width 220 height 33
type input "**********"
click at [681, 333] on button "Save" at bounding box center [688, 335] width 47 height 19
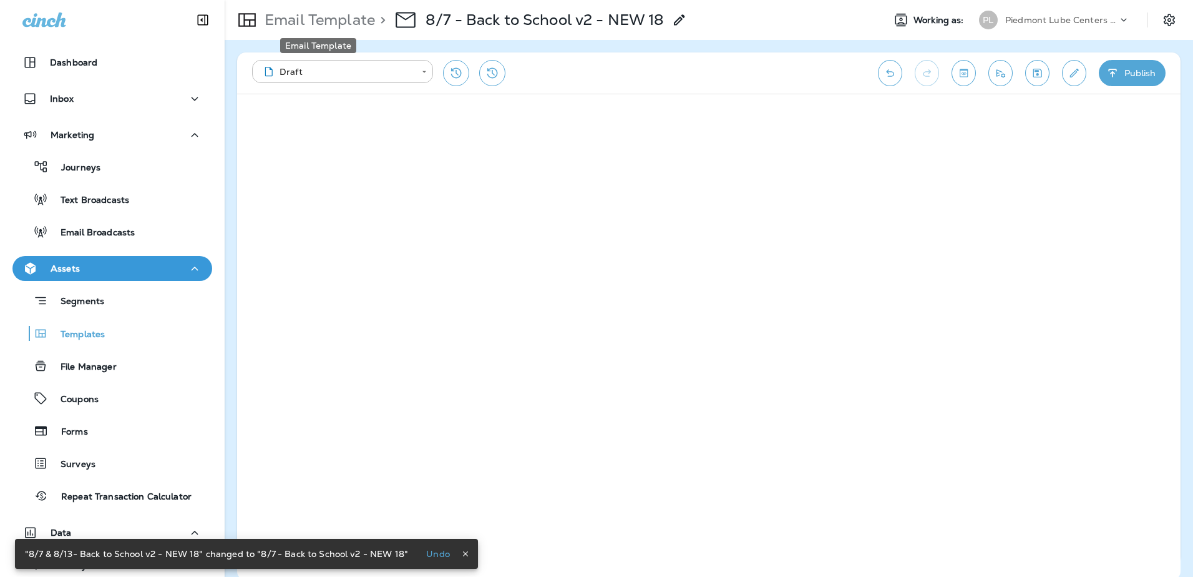
click at [326, 23] on p "Email Template" at bounding box center [317, 20] width 115 height 19
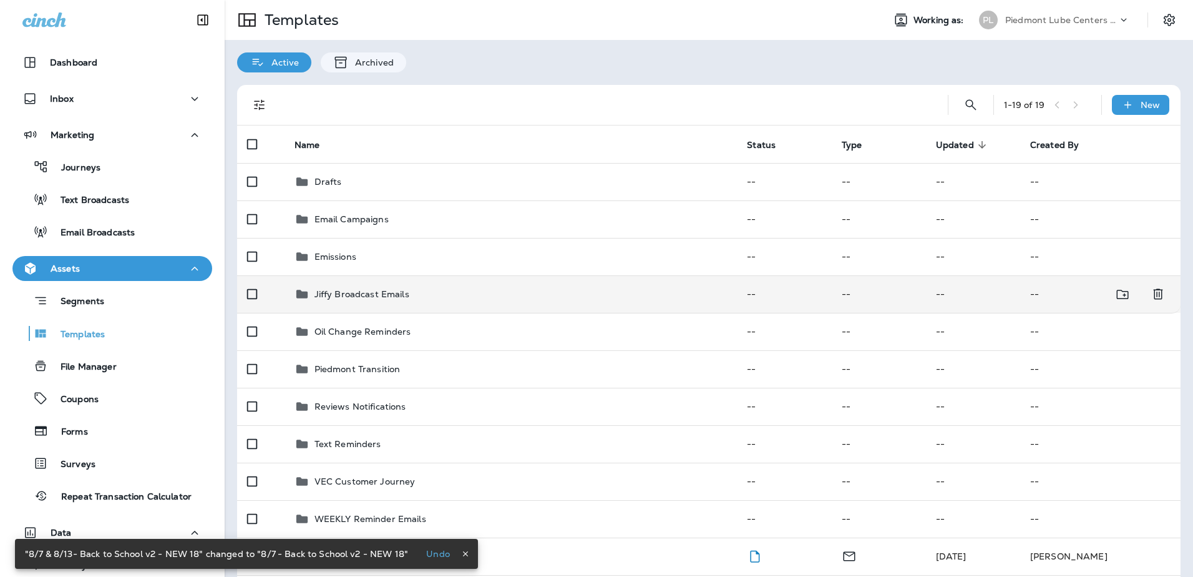
click at [363, 304] on td "Jiffy Broadcast Emails" at bounding box center [511, 293] width 453 height 37
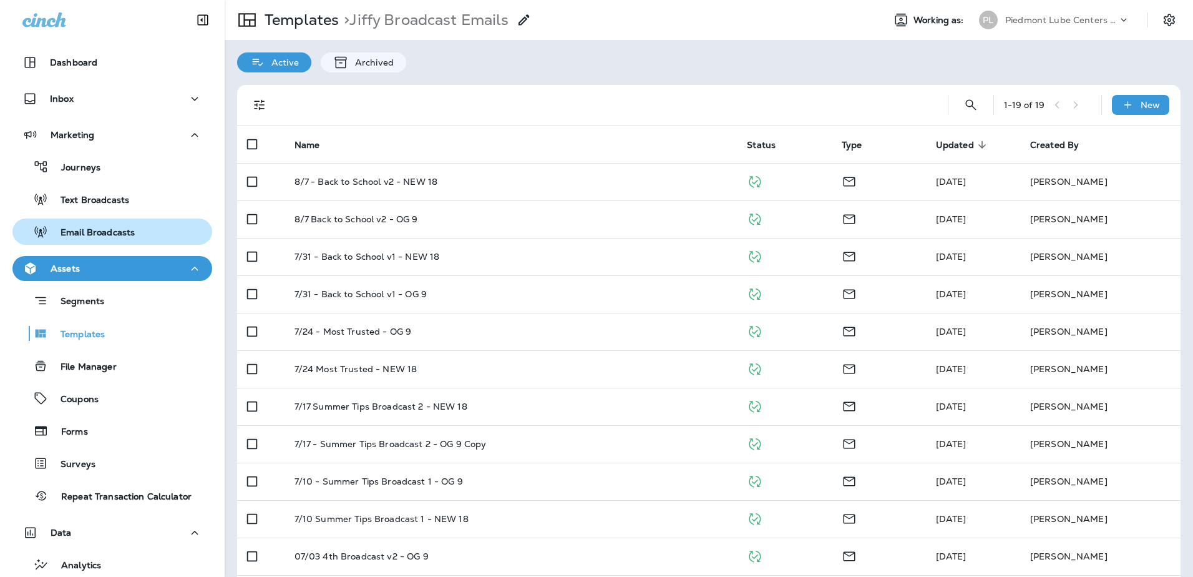
click at [71, 230] on p "Email Broadcasts" at bounding box center [91, 233] width 87 height 12
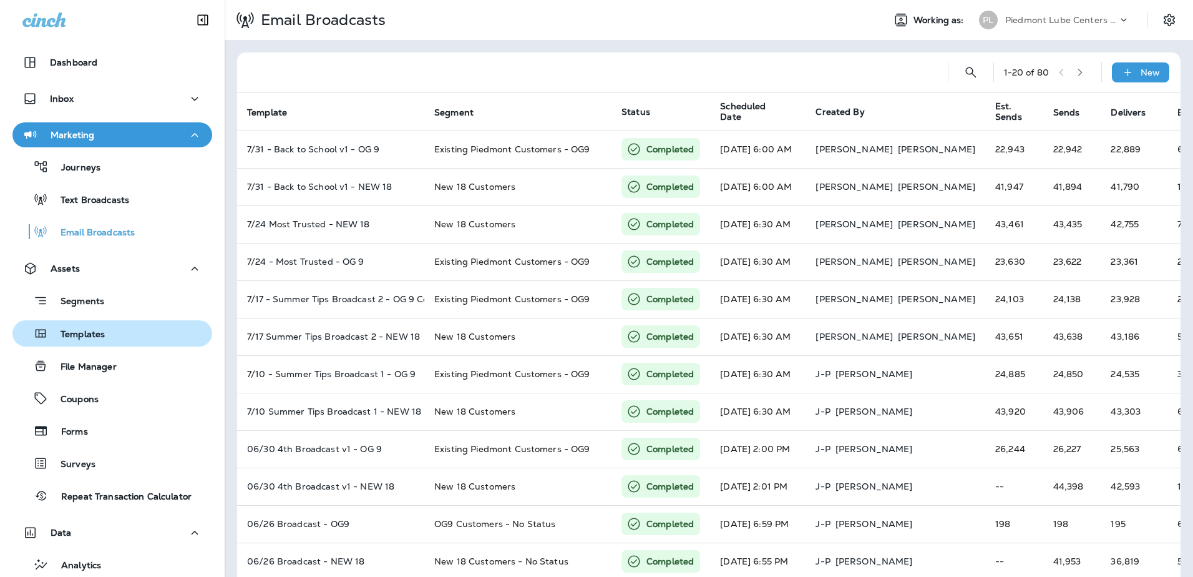
click at [92, 329] on p "Templates" at bounding box center [76, 335] width 57 height 12
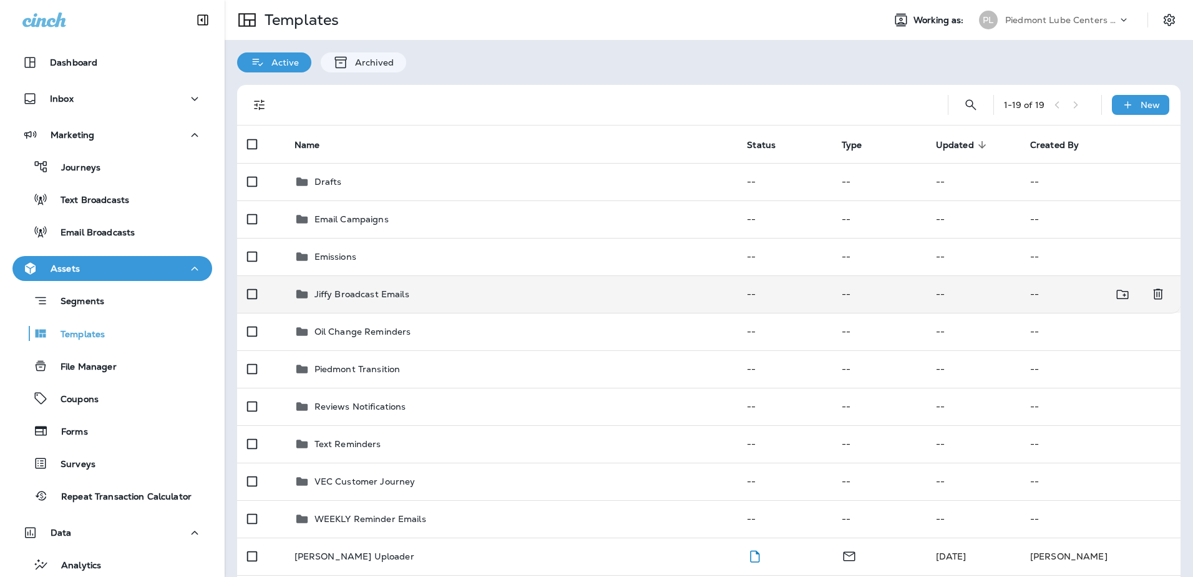
click at [375, 300] on div "Jiffy Broadcast Emails" at bounding box center [362, 293] width 95 height 15
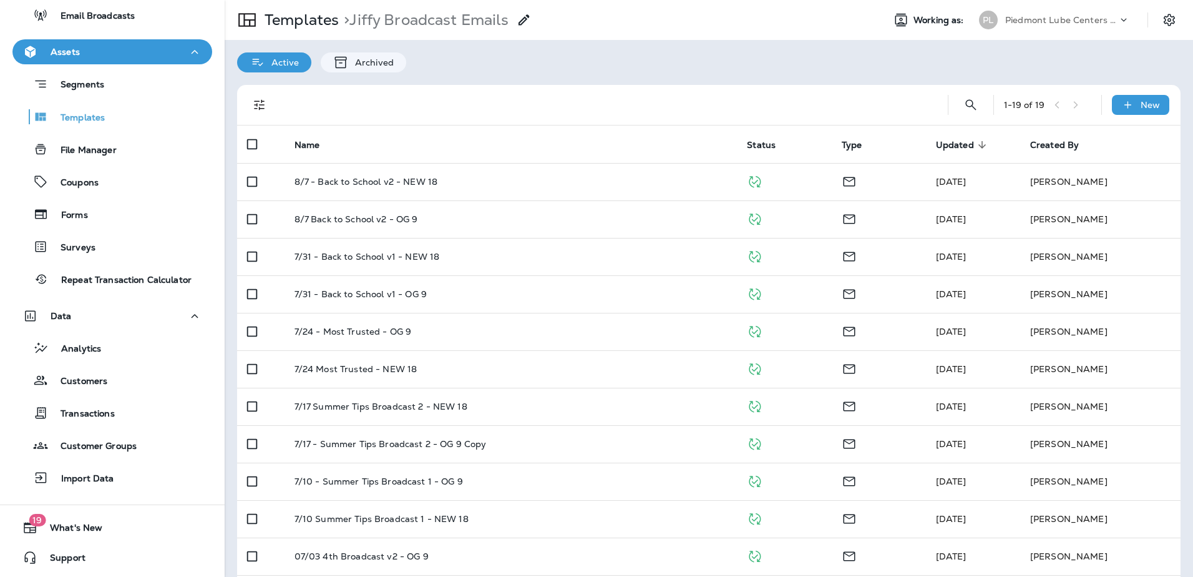
scroll to position [29, 0]
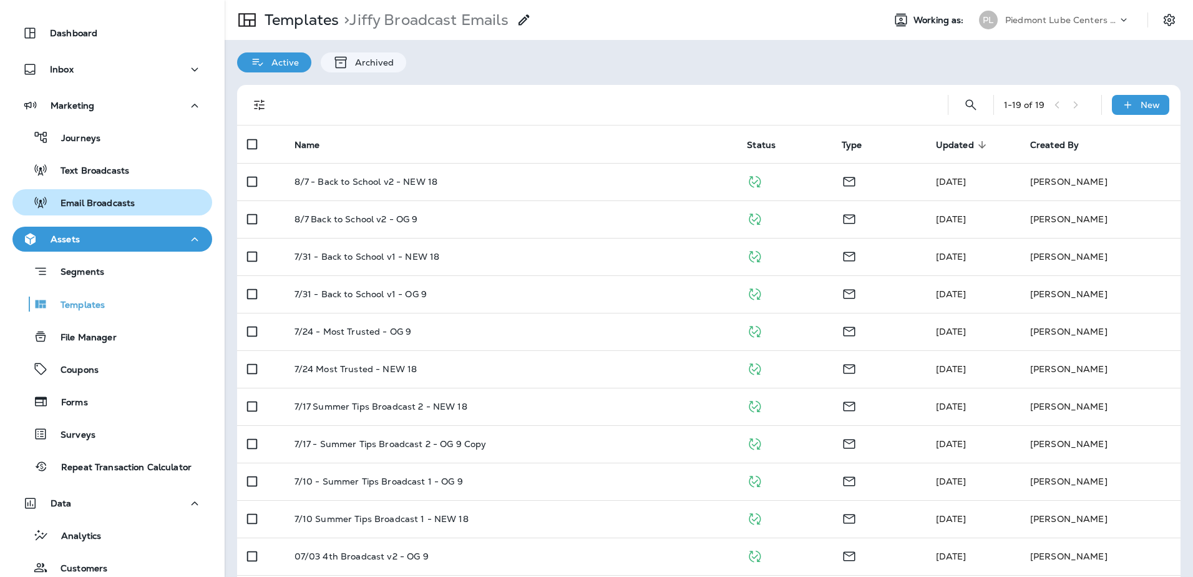
click at [75, 206] on p "Email Broadcasts" at bounding box center [91, 204] width 87 height 12
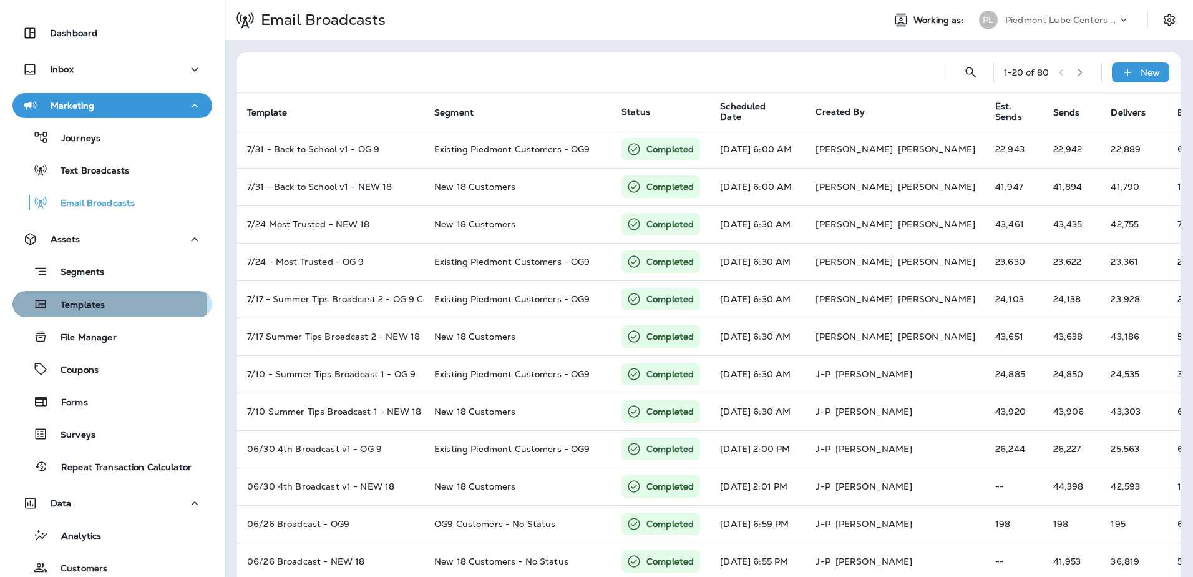
click at [67, 305] on p "Templates" at bounding box center [76, 306] width 57 height 12
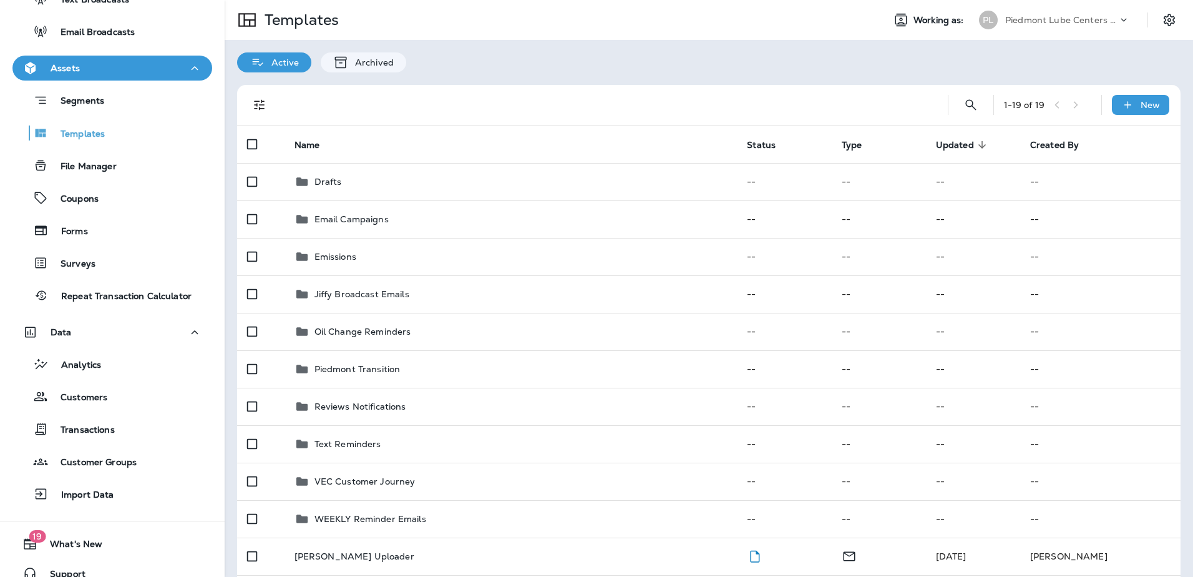
scroll to position [217, 0]
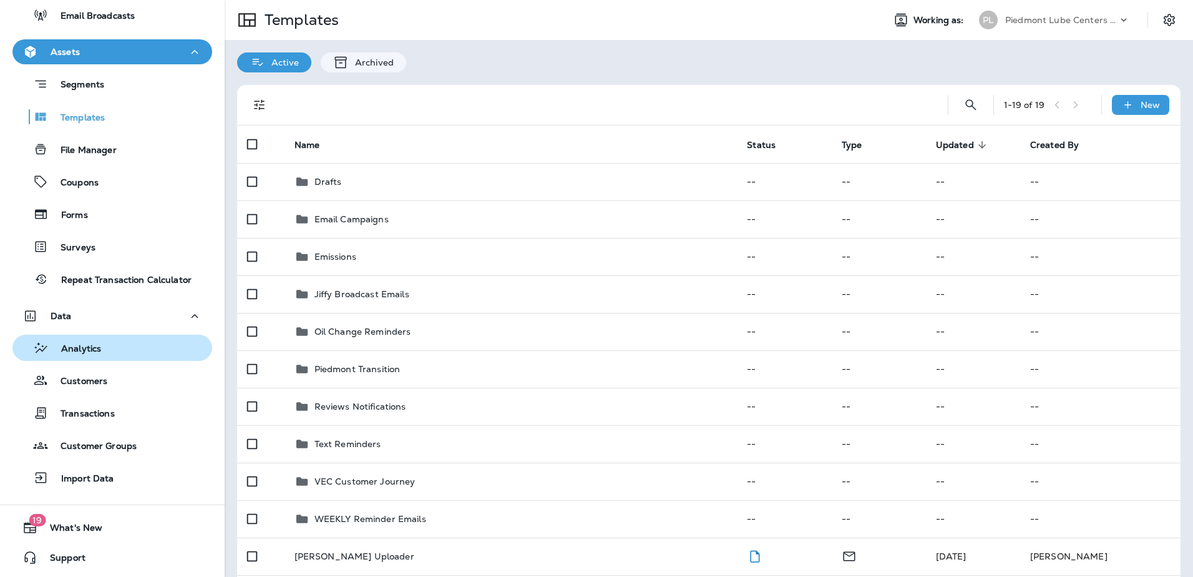
click at [76, 351] on p "Analytics" at bounding box center [75, 349] width 52 height 12
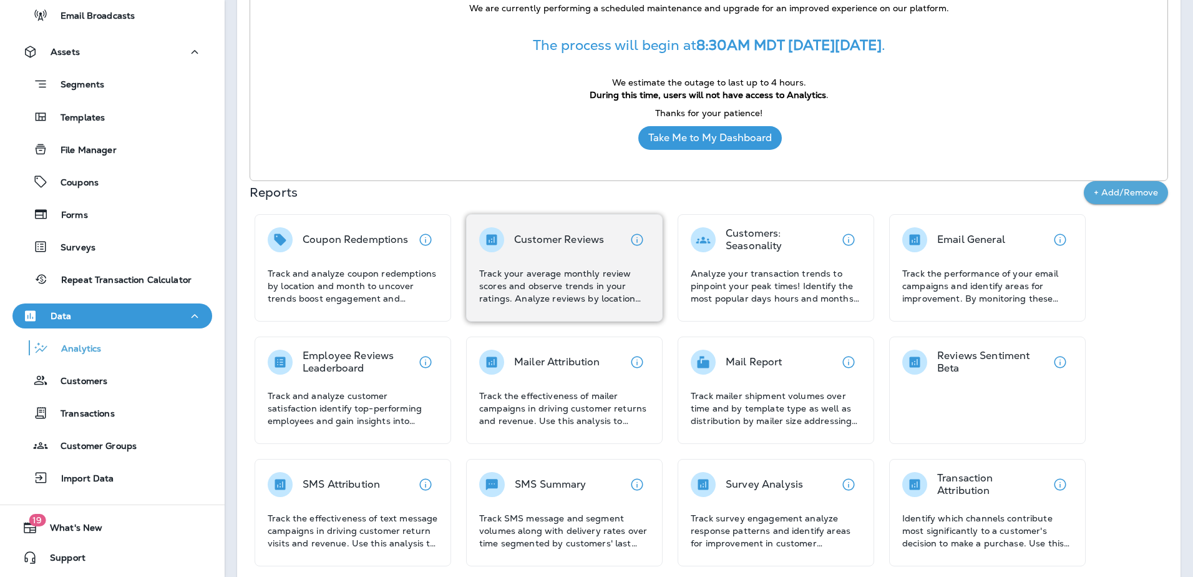
scroll to position [250, 0]
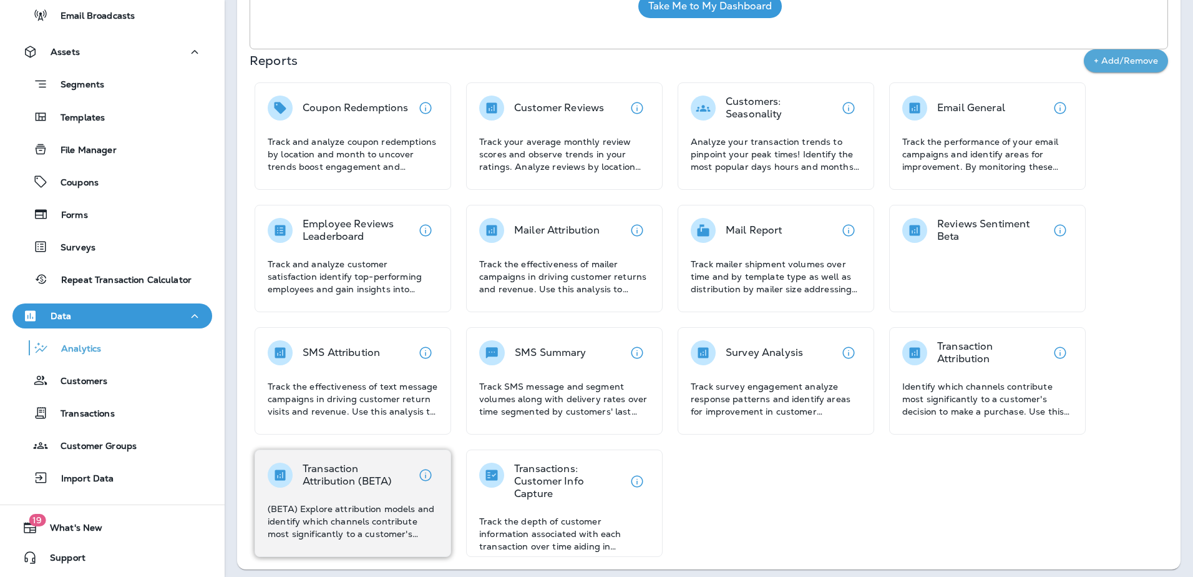
click at [351, 475] on p "Transaction Attribution (BETA)" at bounding box center [358, 474] width 110 height 25
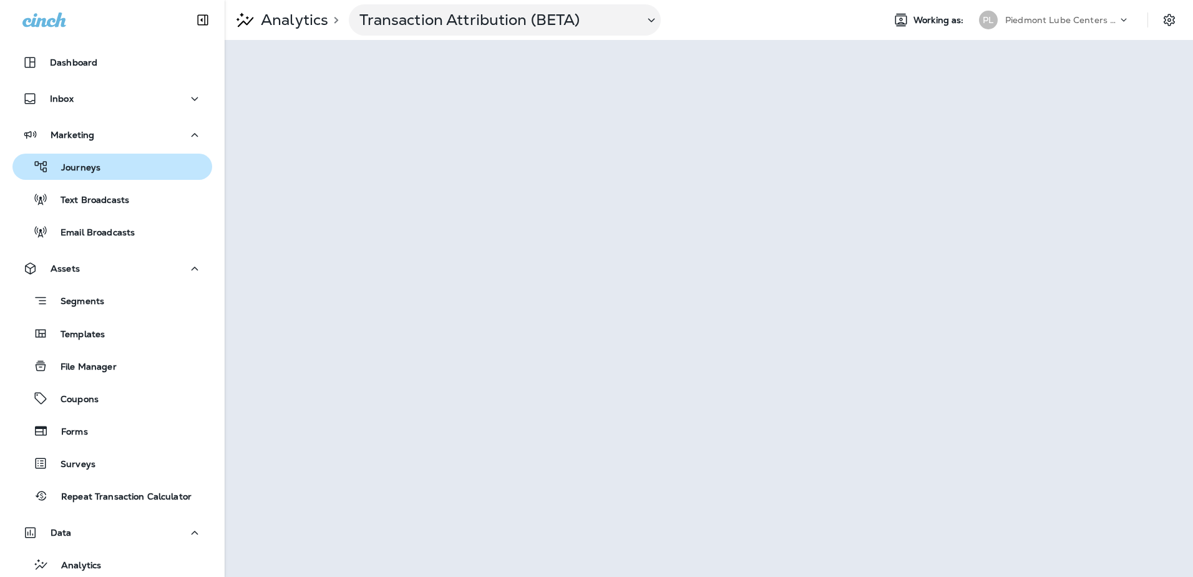
click at [82, 171] on p "Journeys" at bounding box center [75, 168] width 52 height 12
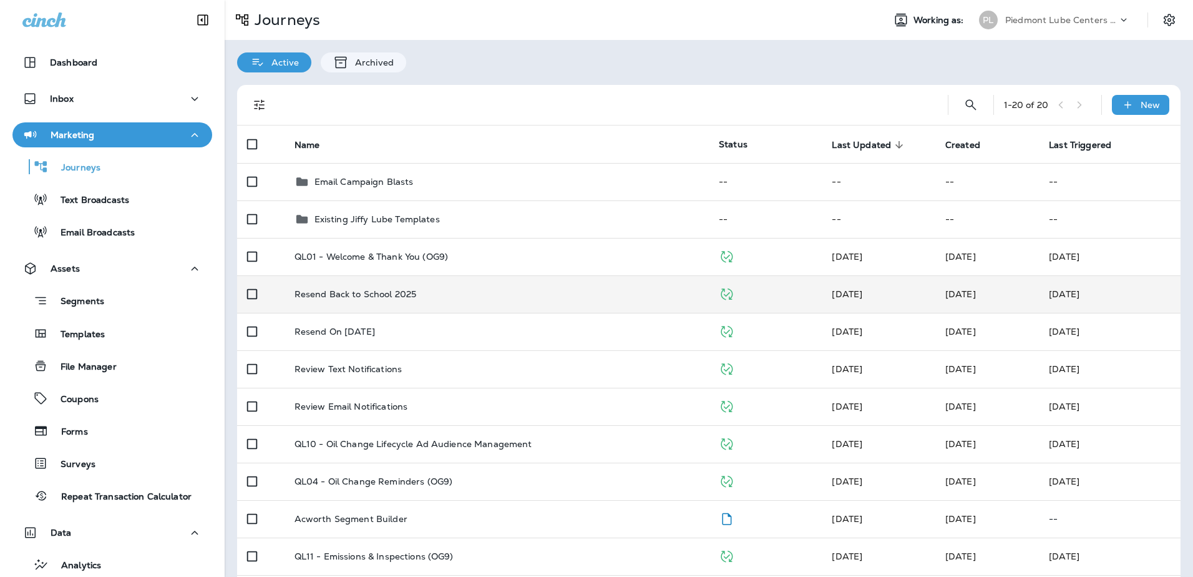
click at [445, 301] on td "Resend Back to School 2025" at bounding box center [497, 293] width 424 height 37
